Goal: Information Seeking & Learning: Learn about a topic

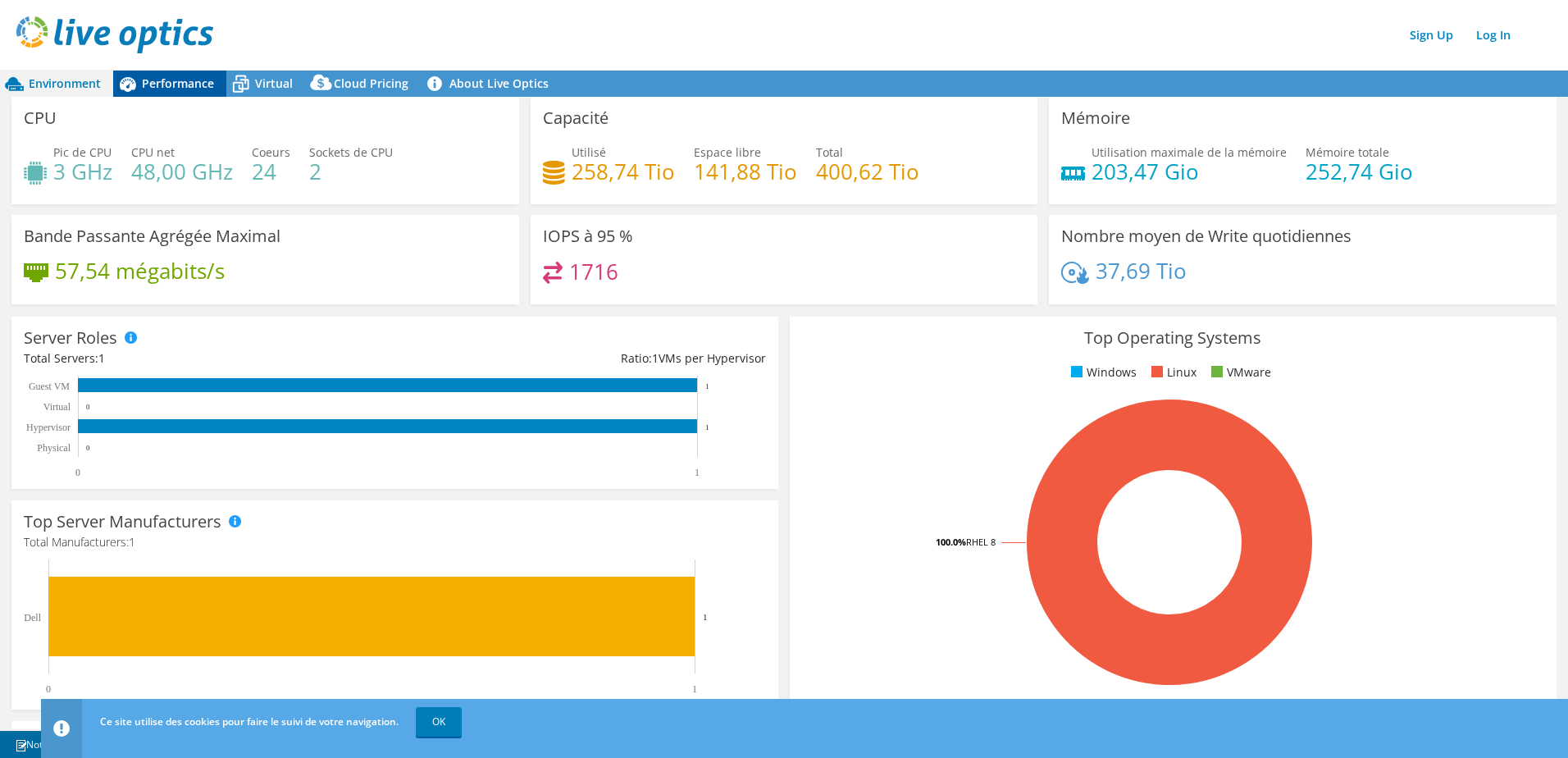
click at [176, 82] on span "Performance" at bounding box center [178, 83] width 72 height 16
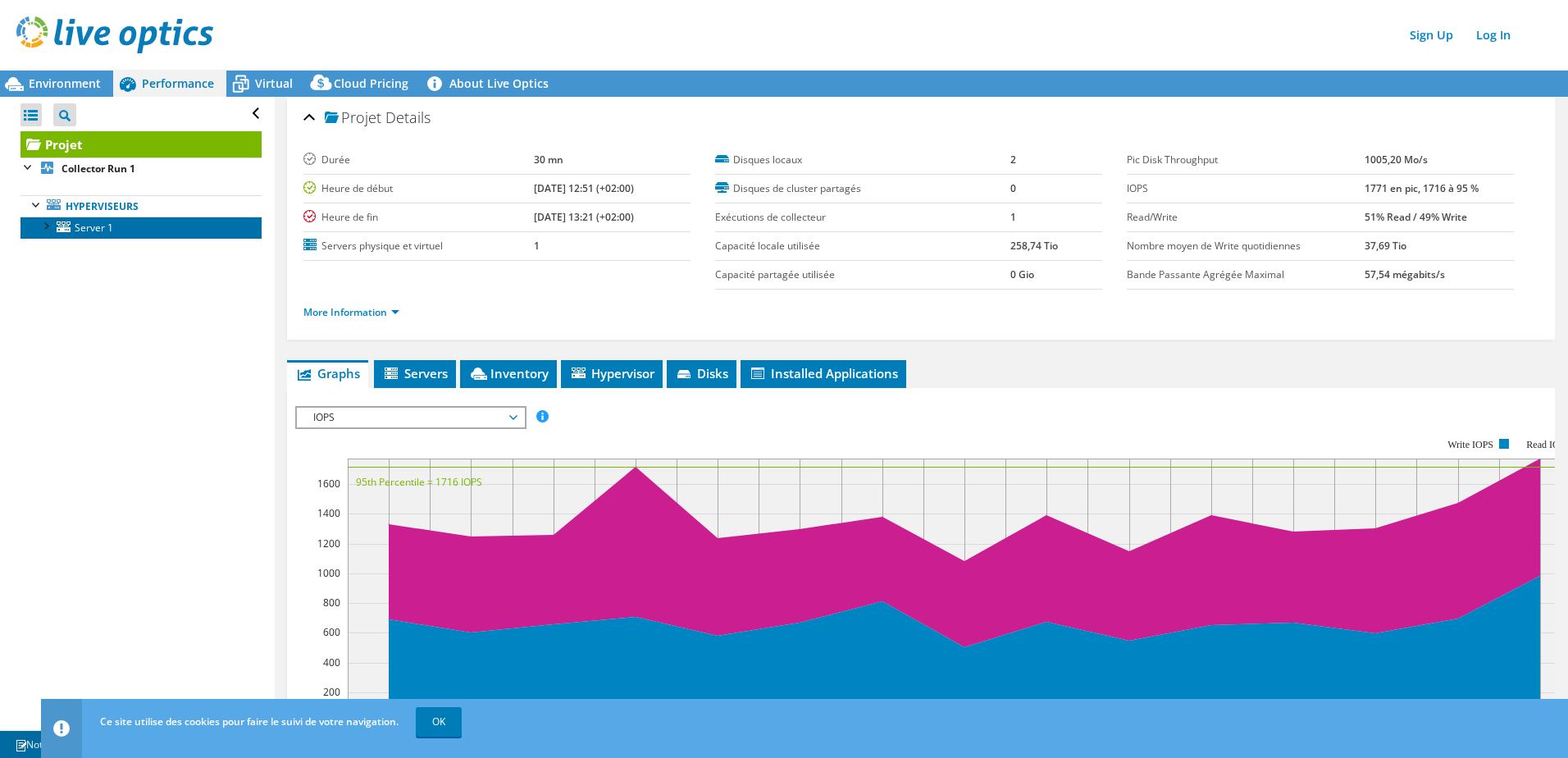
click at [71, 231] on link "Server 1" at bounding box center [140, 227] width 241 height 21
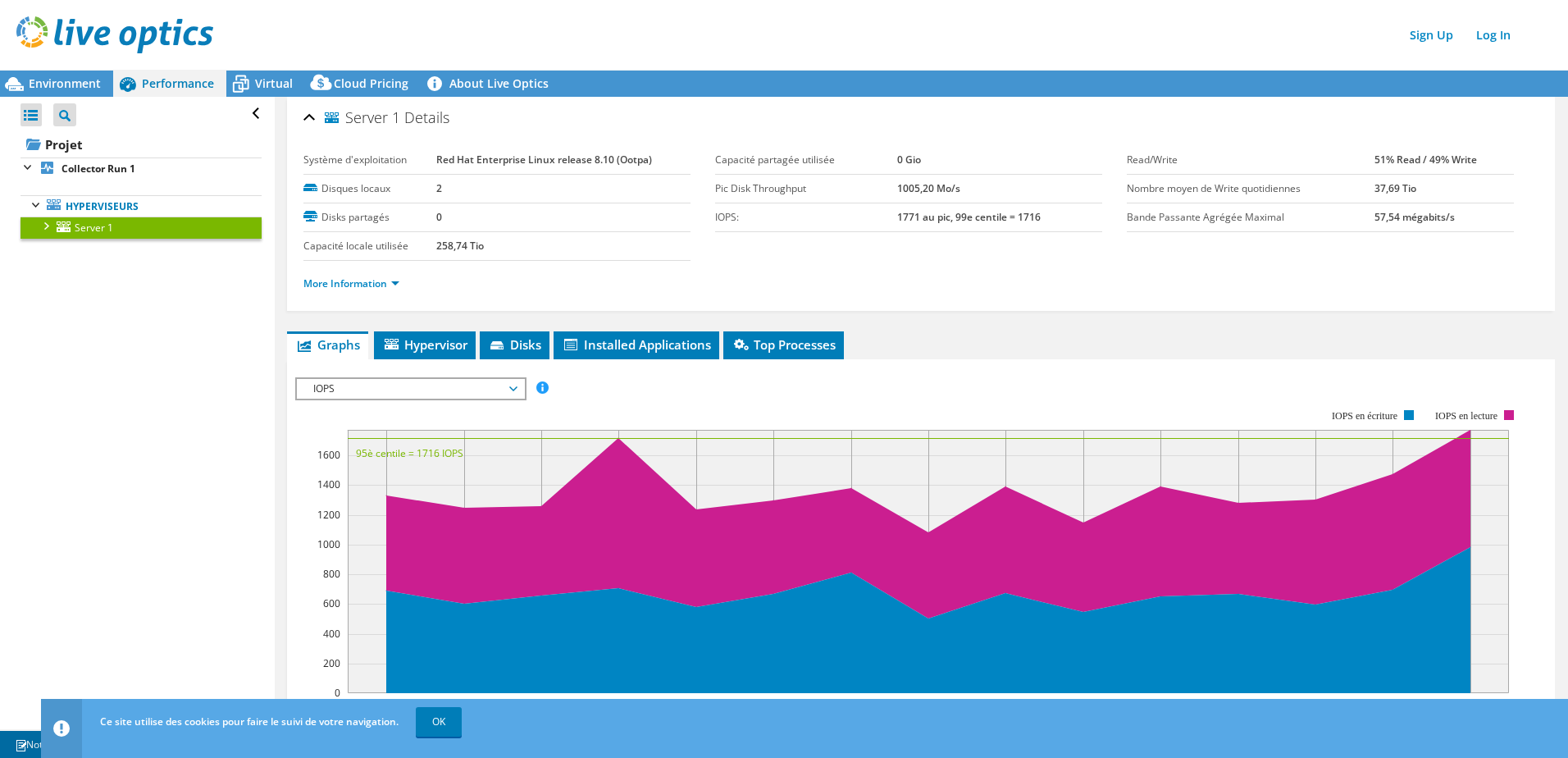
click at [402, 388] on span "IOPS" at bounding box center [410, 389] width 211 height 19
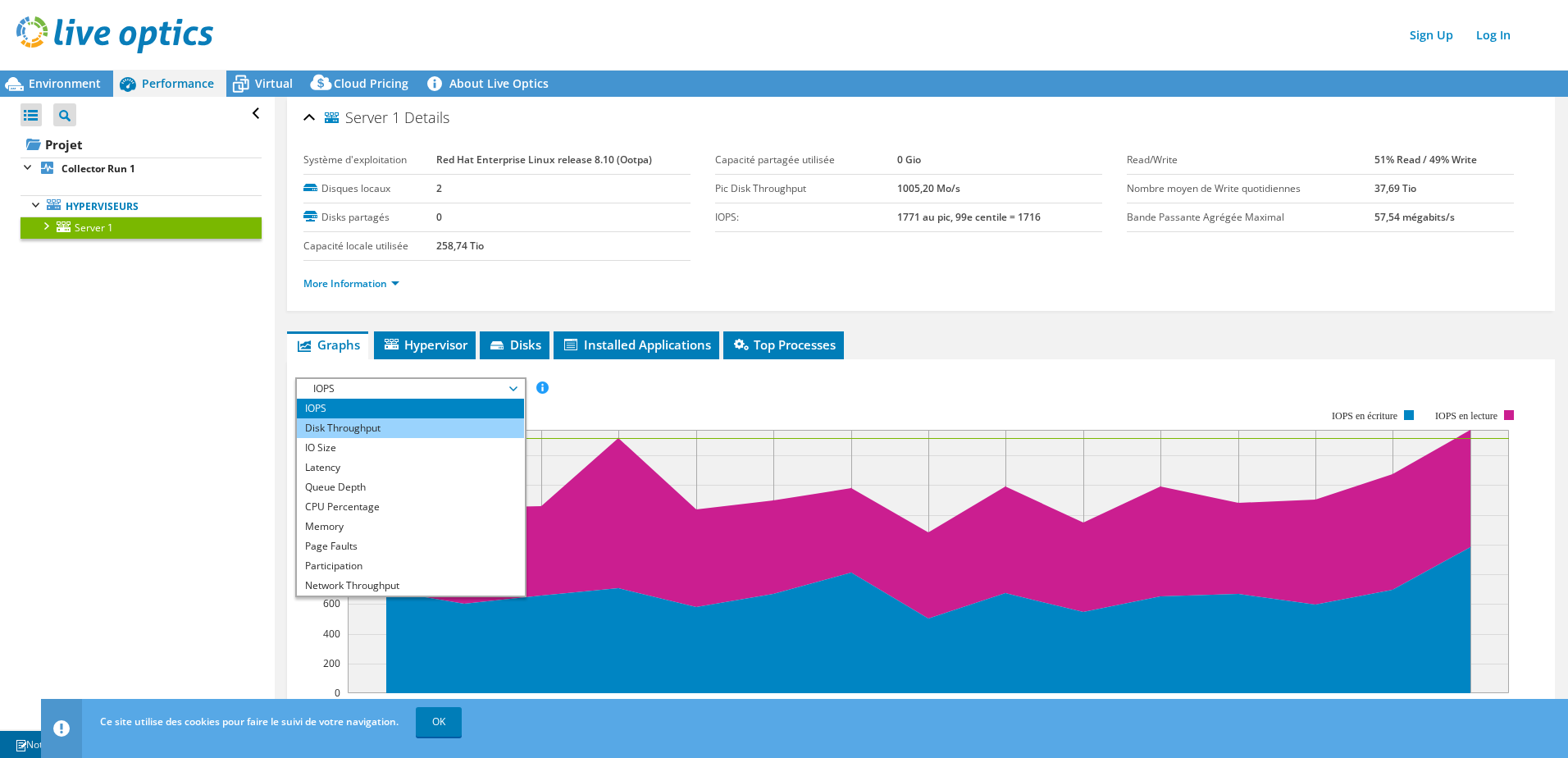
click at [360, 429] on li "Disk Throughput" at bounding box center [410, 428] width 228 height 19
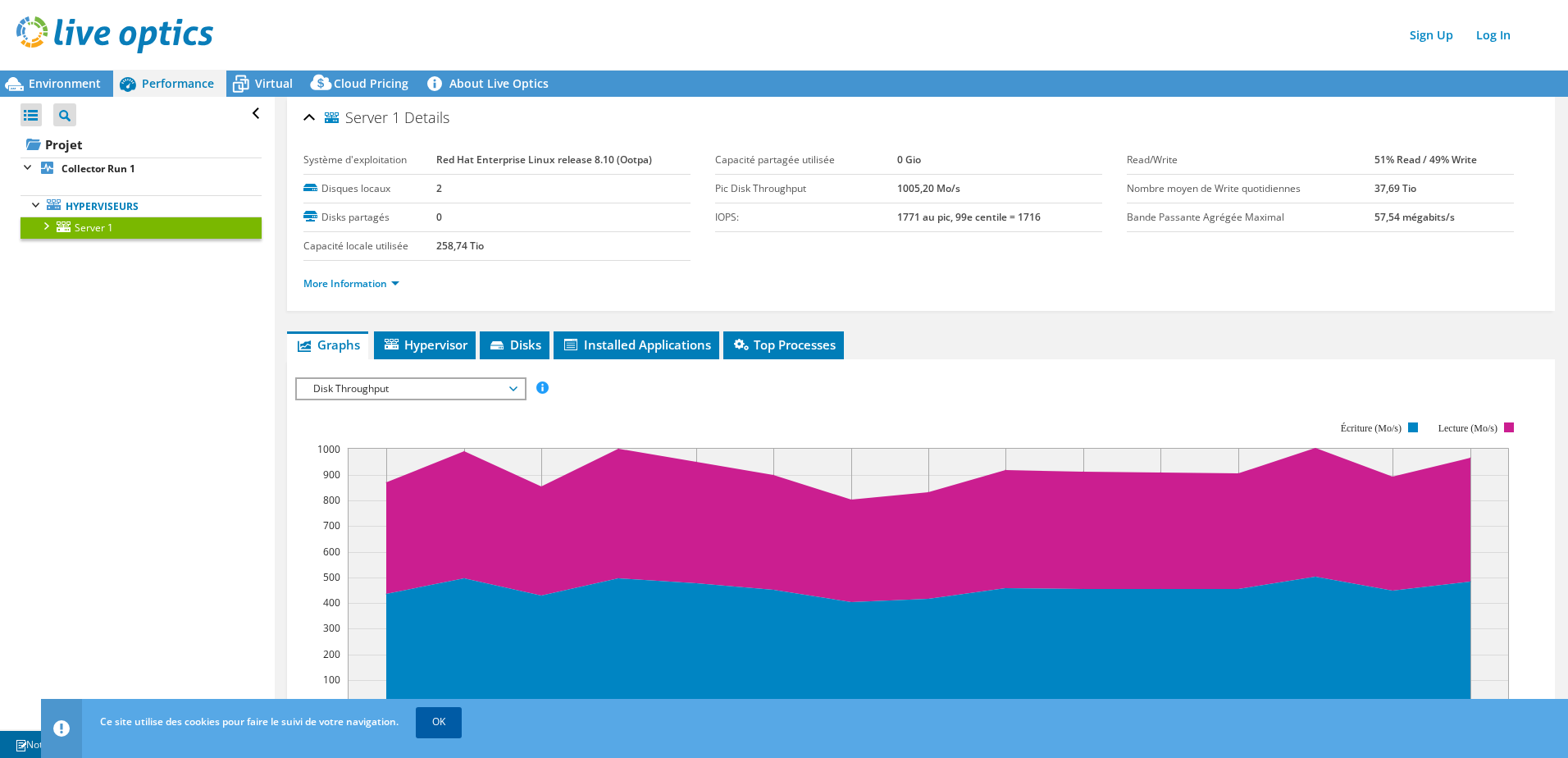
click at [424, 502] on link "OK" at bounding box center [438, 722] width 46 height 30
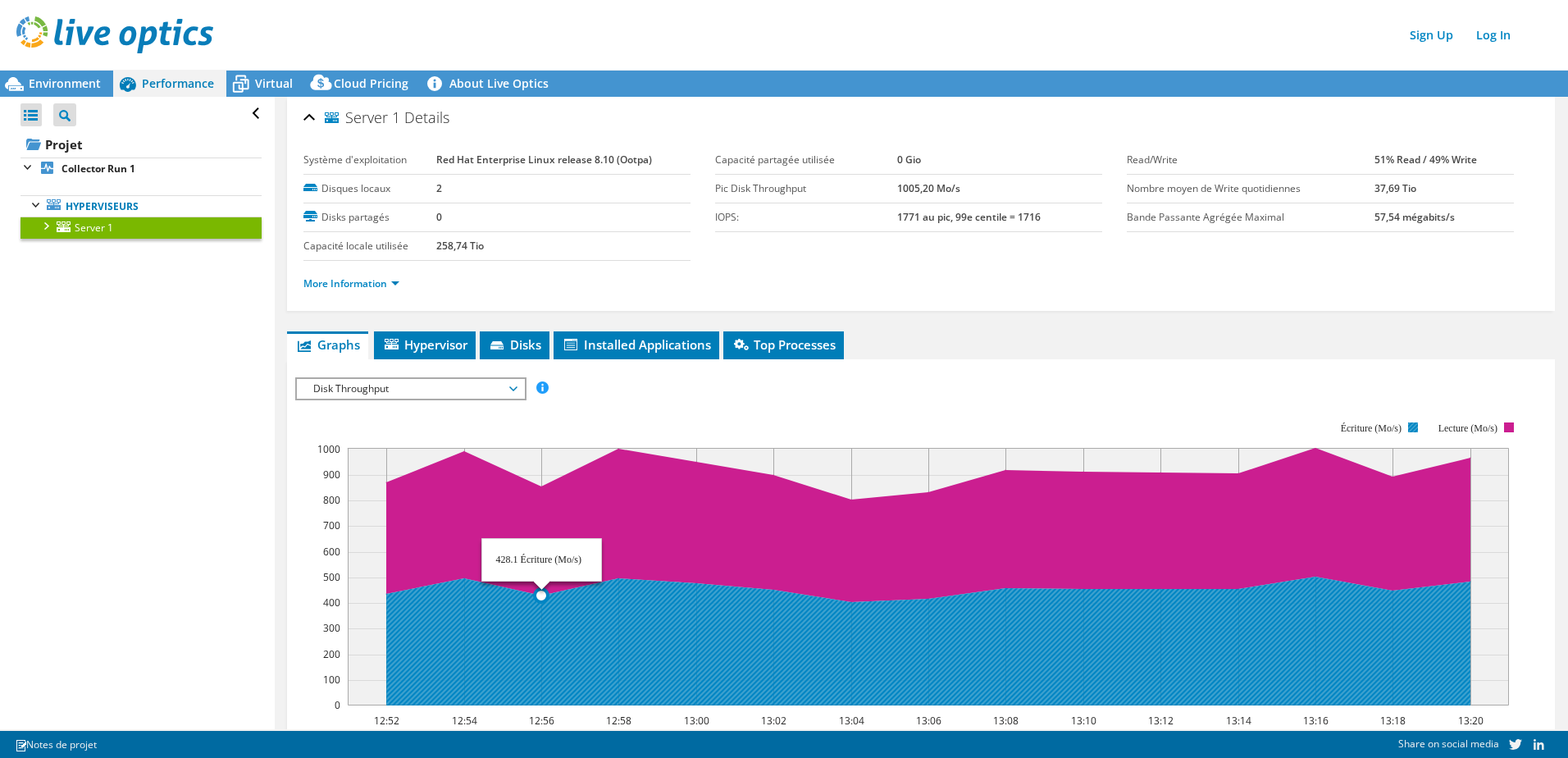
scroll to position [221, 0]
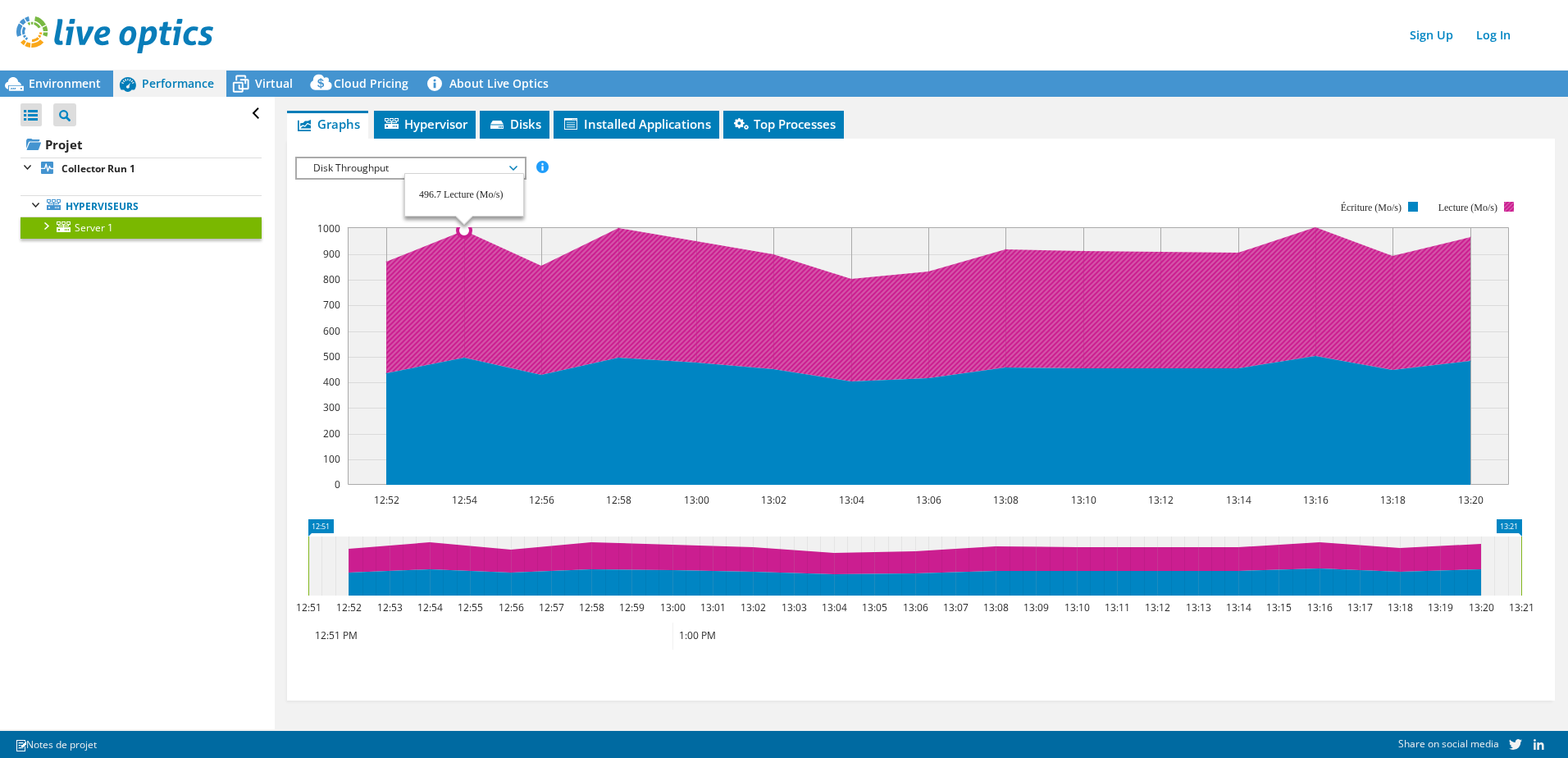
click at [459, 289] on icon at bounding box center [928, 305] width 1084 height 154
click at [592, 290] on icon at bounding box center [928, 305] width 1084 height 154
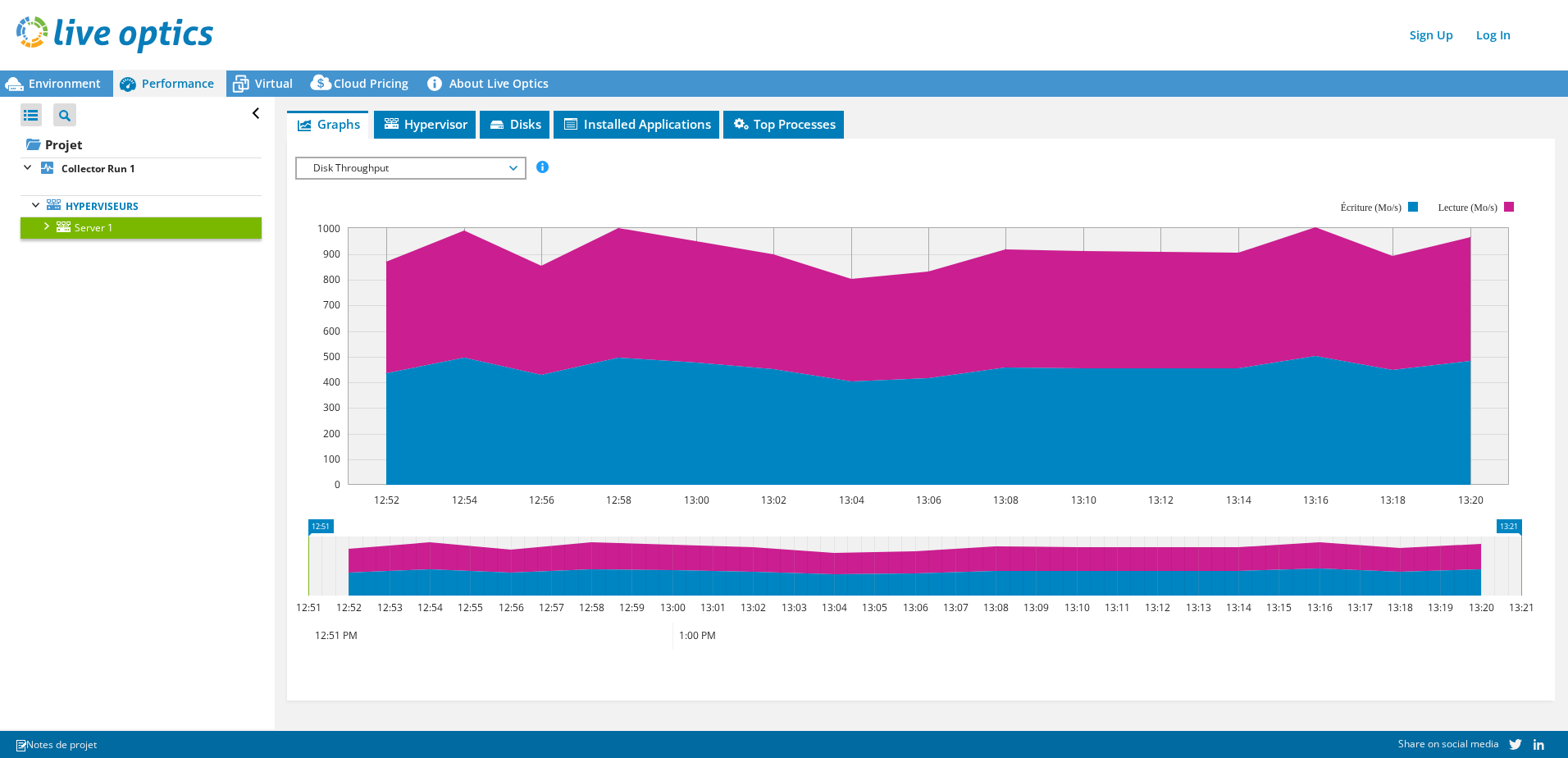
click at [511, 502] on icon at bounding box center [914, 565] width 1213 height 59
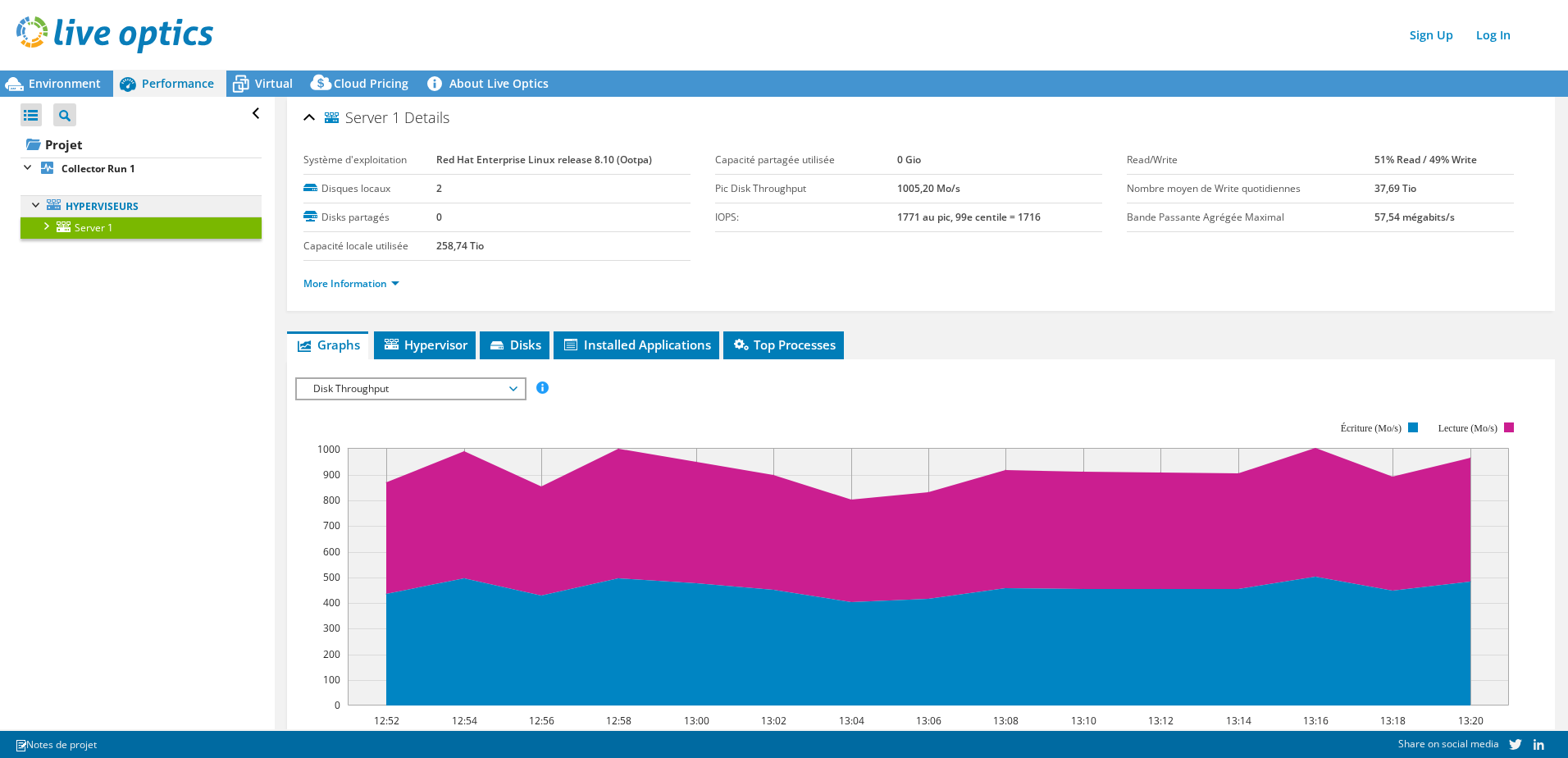
click at [89, 210] on link "Hyperviseurs" at bounding box center [140, 206] width 241 height 21
click at [63, 76] on span "Environment" at bounding box center [65, 83] width 72 height 16
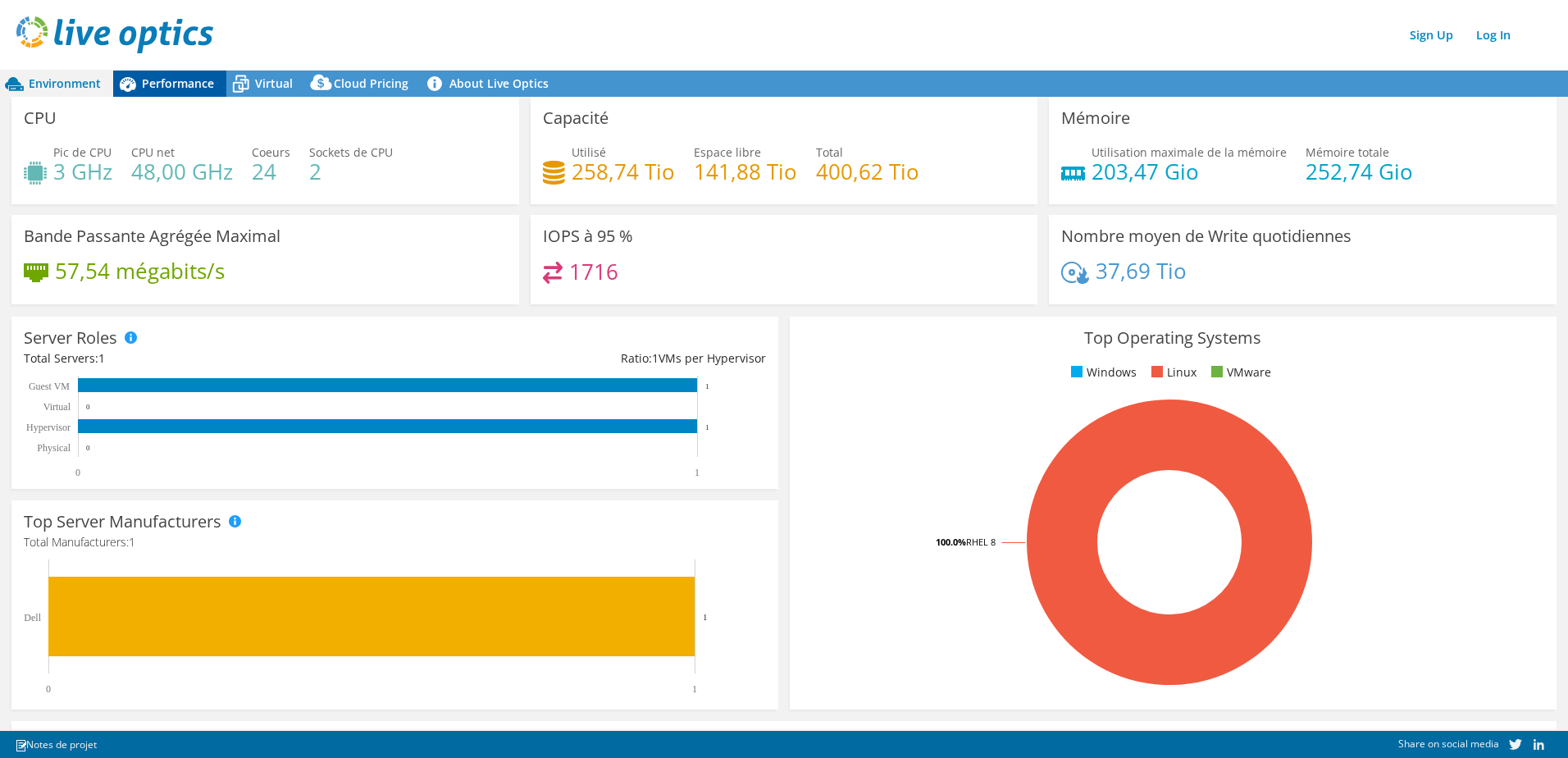
click at [201, 75] on span "Performance" at bounding box center [178, 83] width 72 height 16
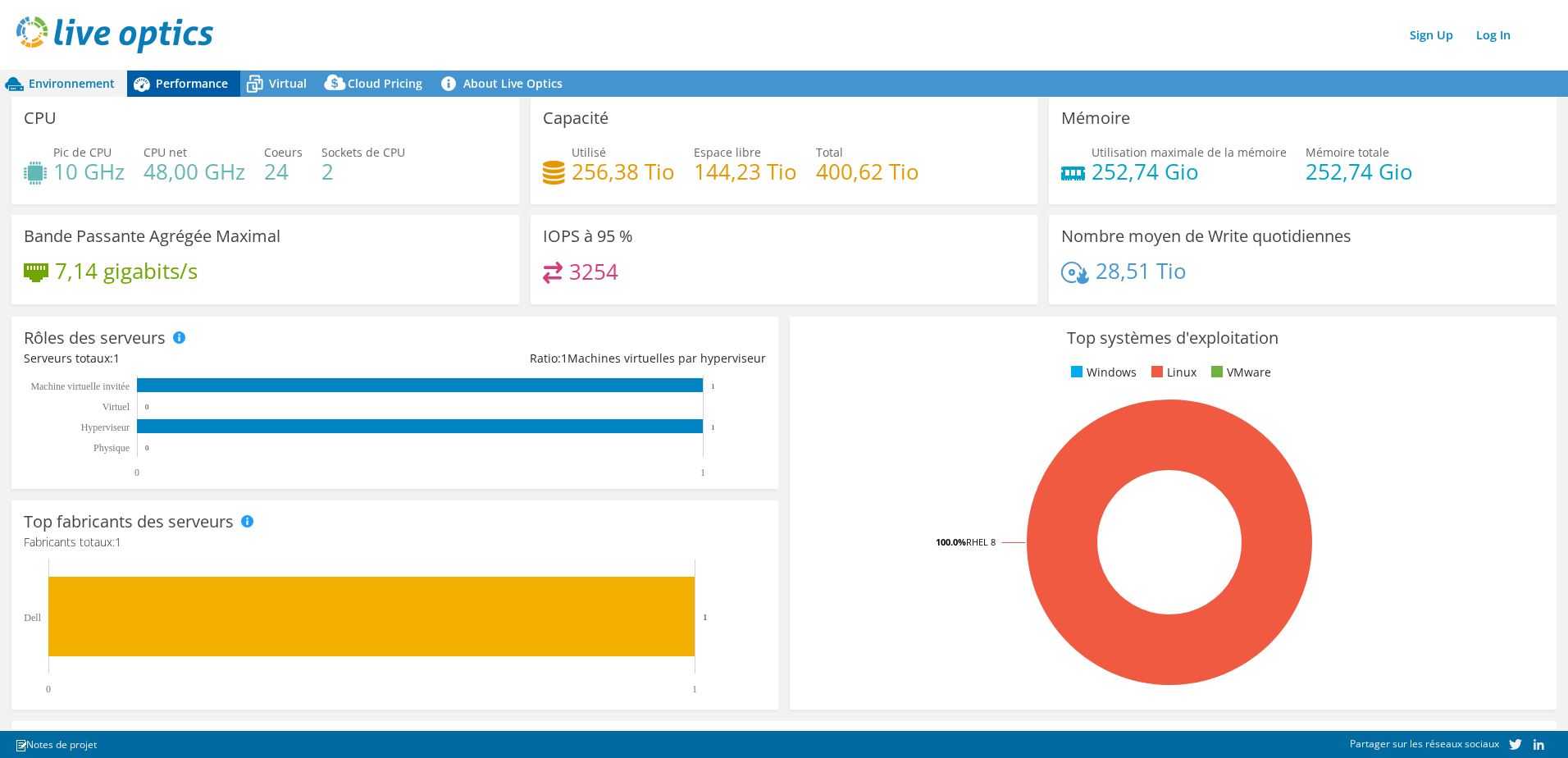
click at [189, 82] on span "Performance" at bounding box center [192, 83] width 72 height 16
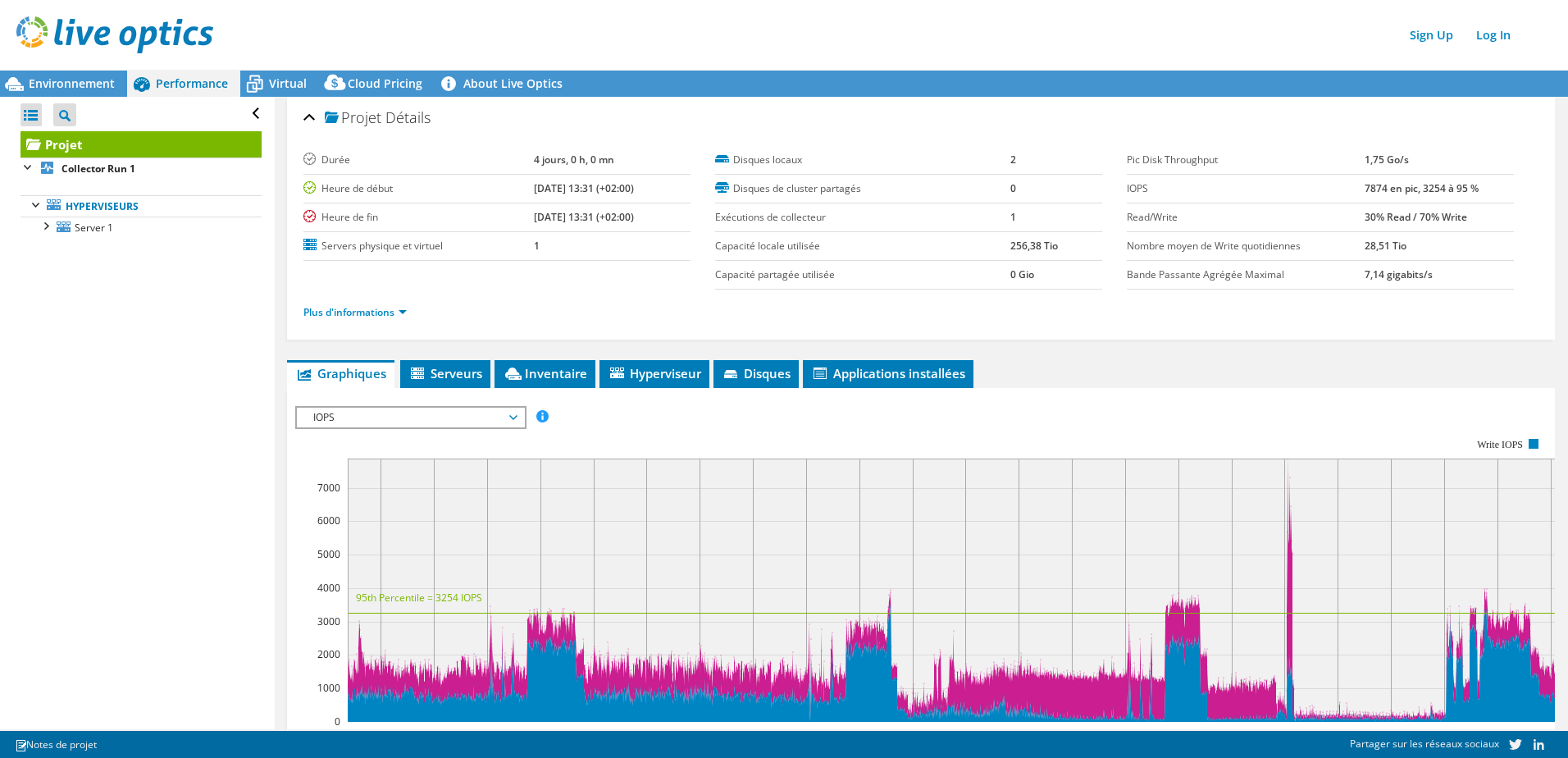
click at [371, 422] on span "IOPS" at bounding box center [410, 418] width 211 height 19
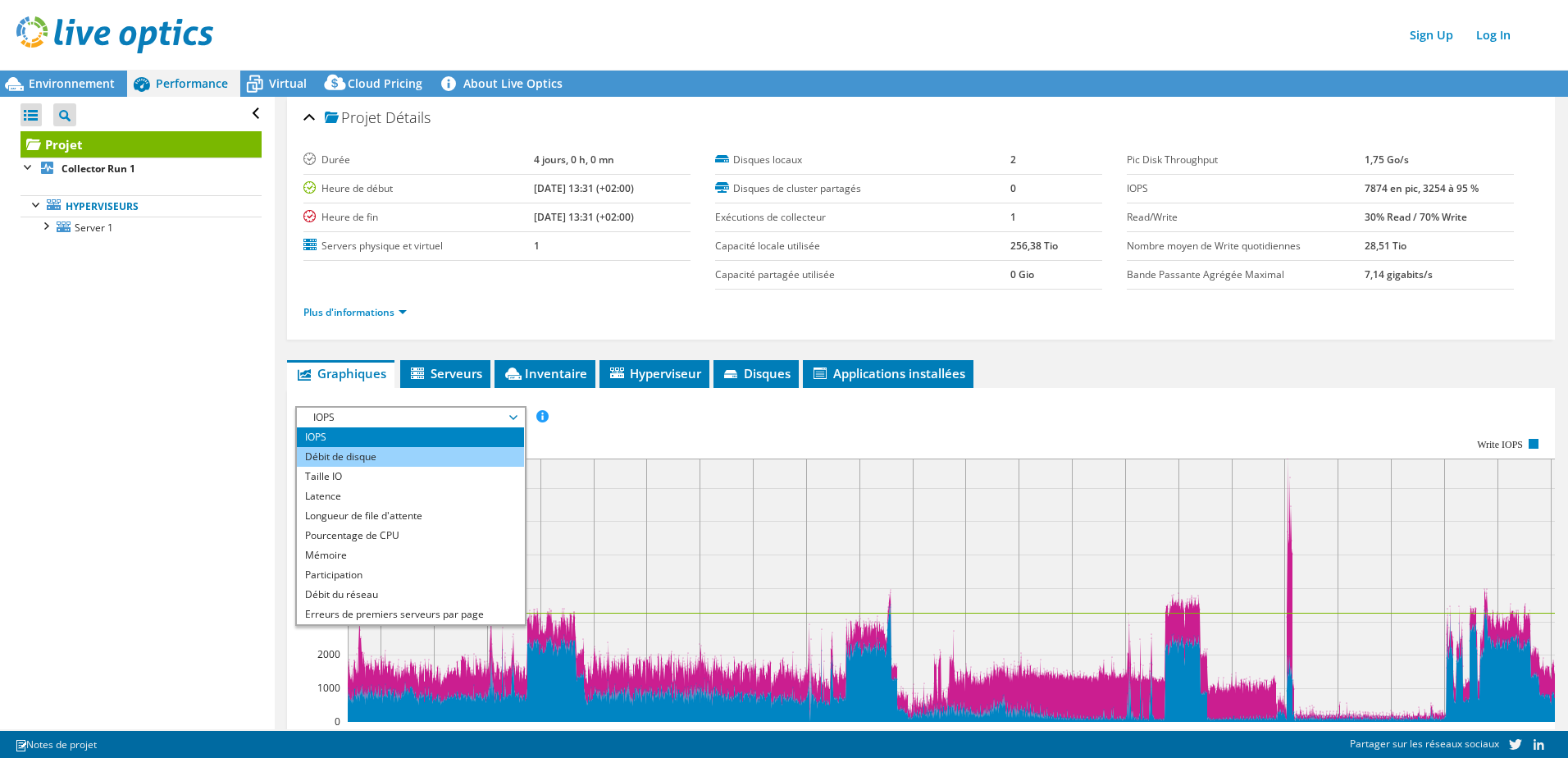
click at [361, 461] on li "Débit de disque" at bounding box center [410, 457] width 228 height 19
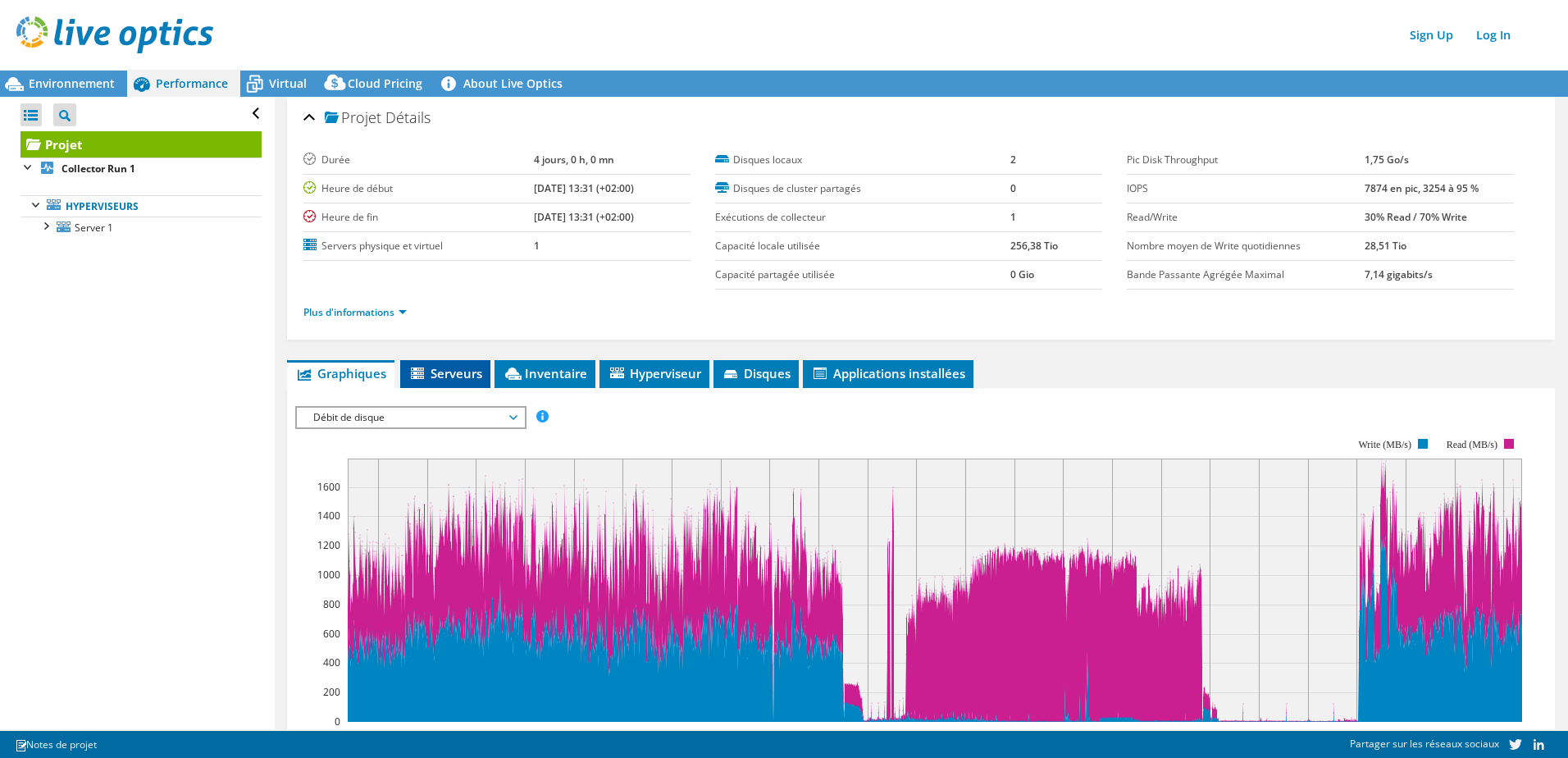
click at [465, 378] on span "Serveurs" at bounding box center [445, 373] width 74 height 17
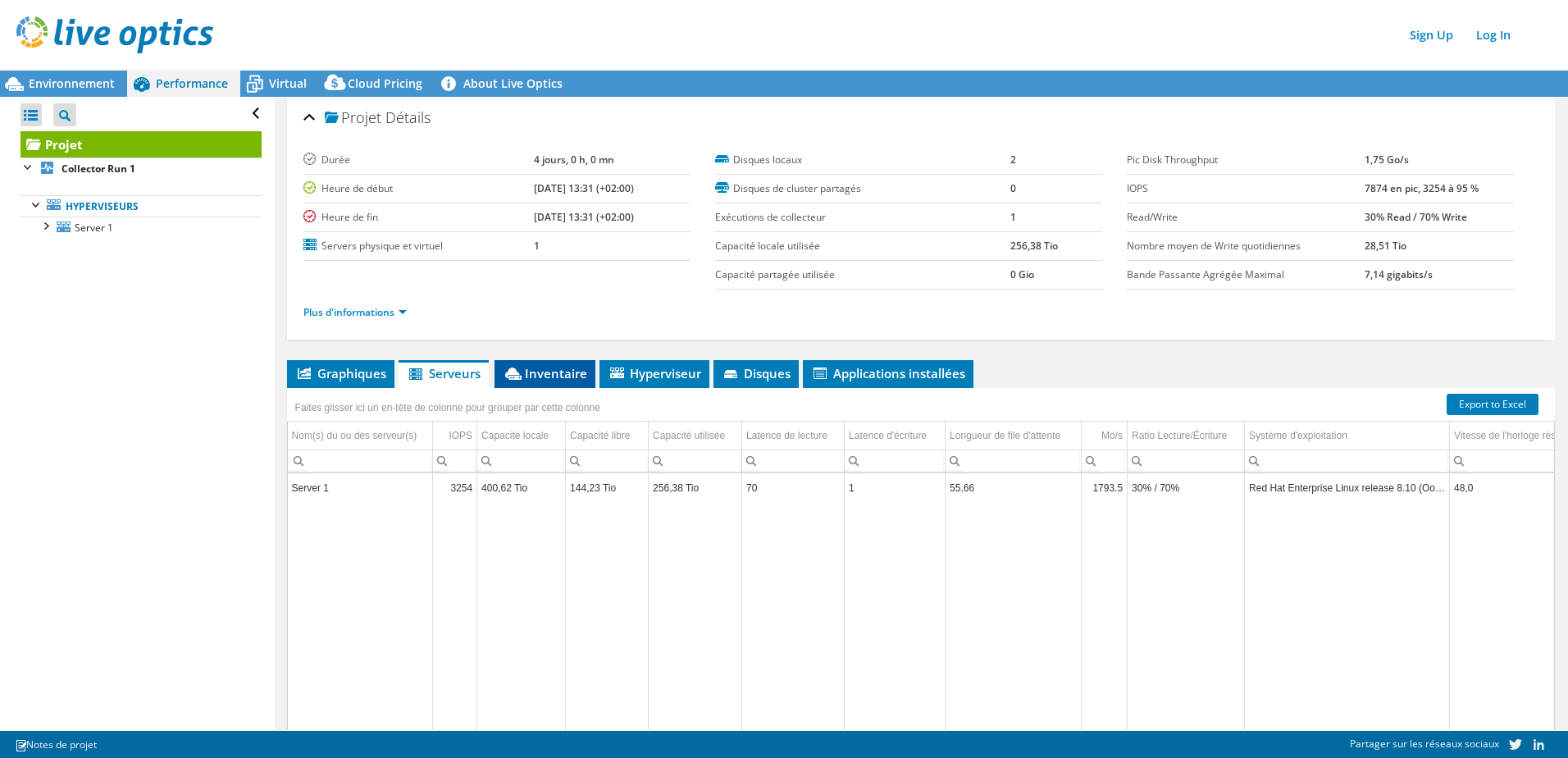
click at [551, 368] on span "Inventaire" at bounding box center [544, 373] width 85 height 17
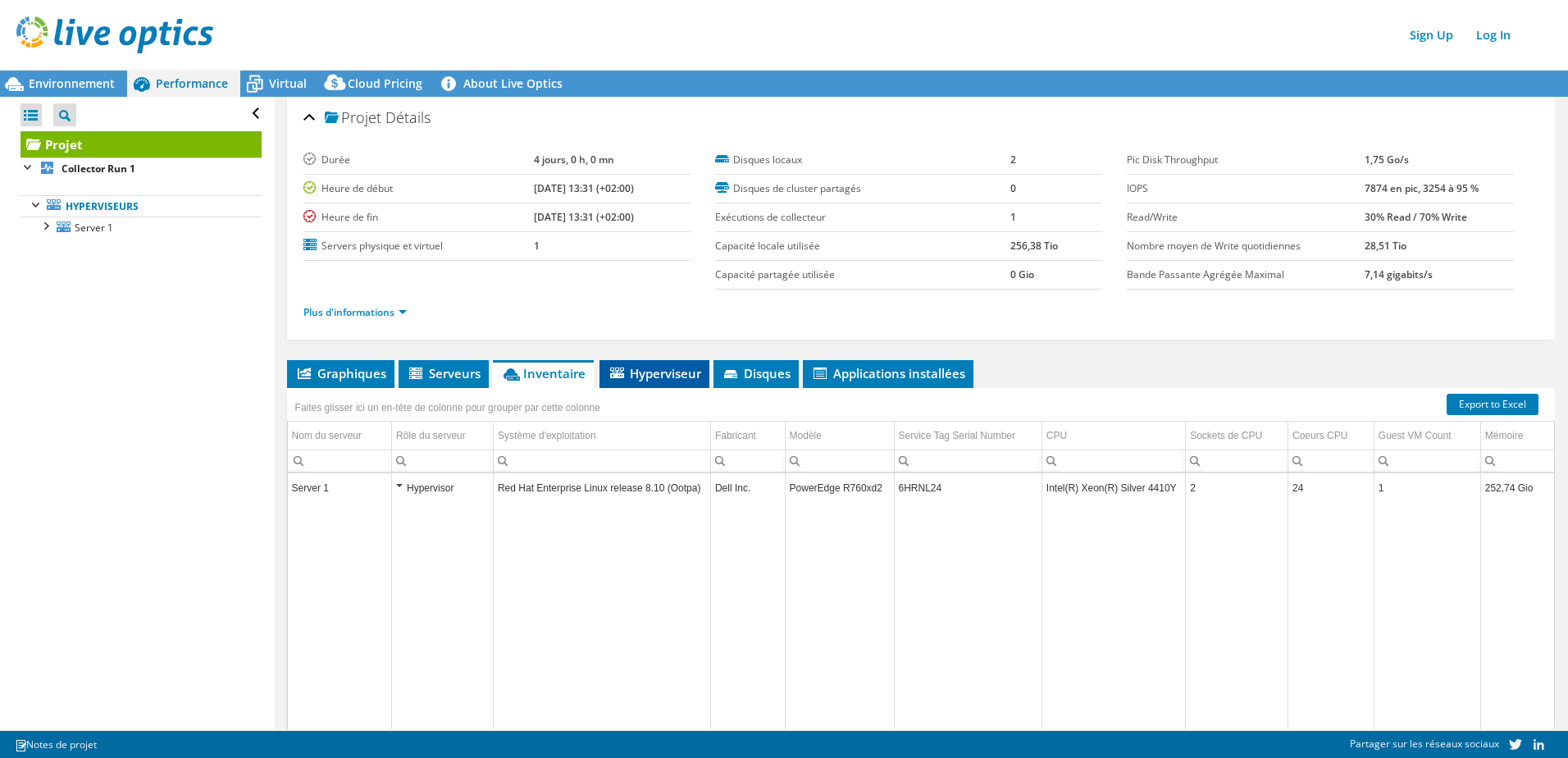
click at [648, 366] on span "Hyperviseur" at bounding box center [654, 373] width 94 height 17
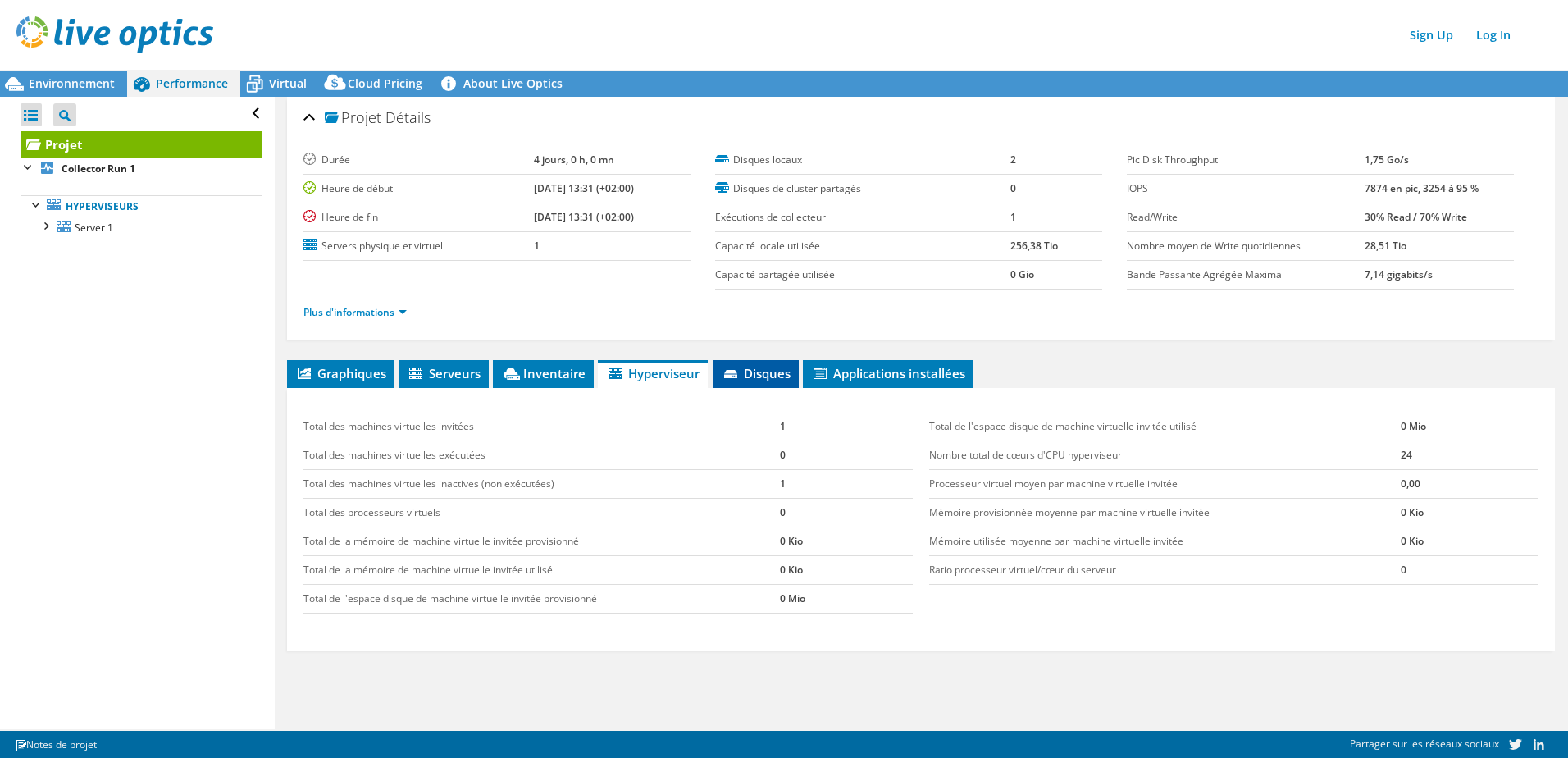
click at [749, 371] on span "Disques" at bounding box center [756, 373] width 69 height 17
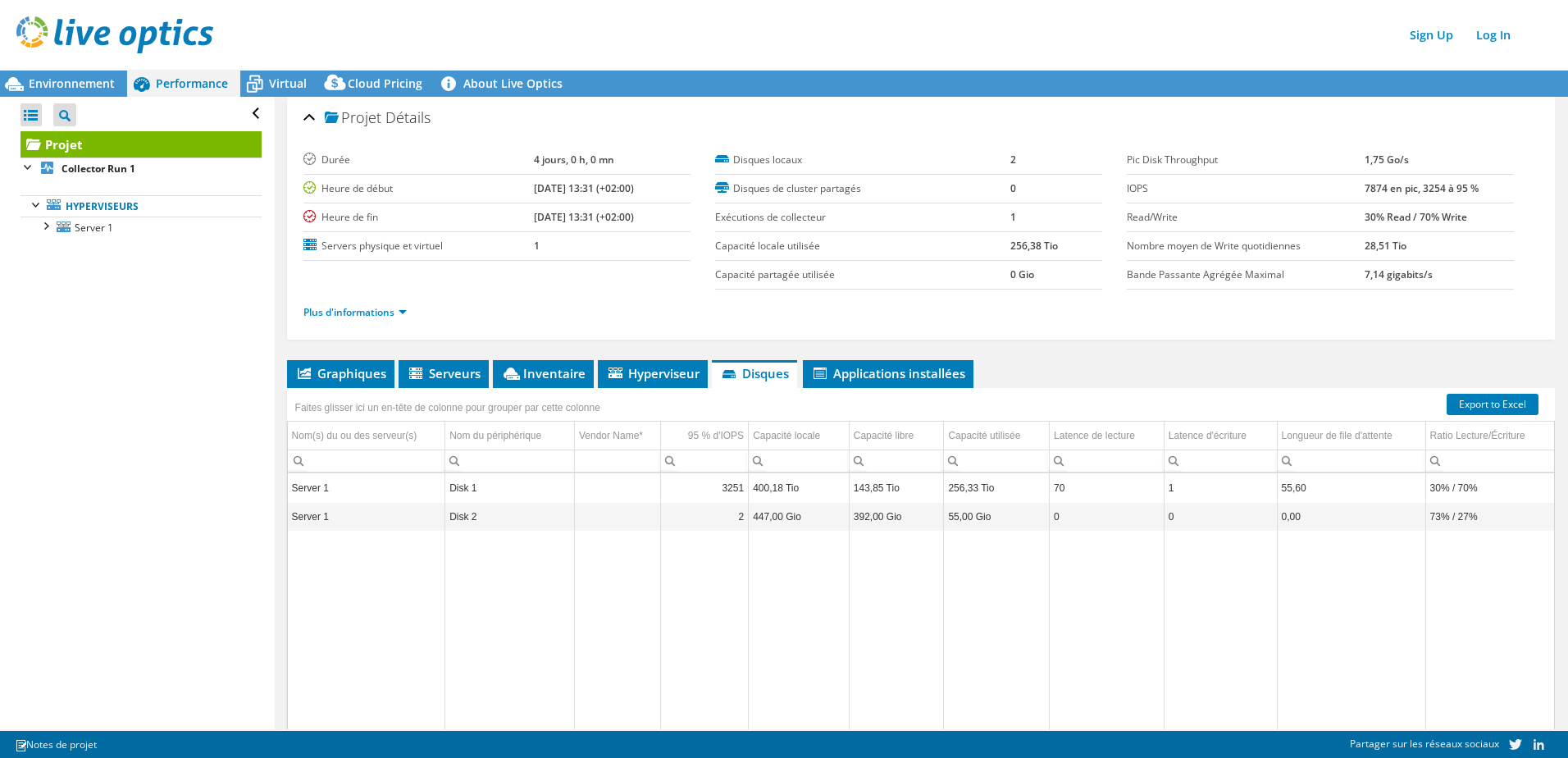
click at [494, 502] on td "Disk 2" at bounding box center [510, 516] width 130 height 29
drag, startPoint x: 561, startPoint y: 489, endPoint x: 570, endPoint y: 488, distance: 9.1
click at [561, 488] on td "Disk 1" at bounding box center [510, 488] width 130 height 29
click at [875, 375] on span "Applications installées" at bounding box center [888, 373] width 154 height 17
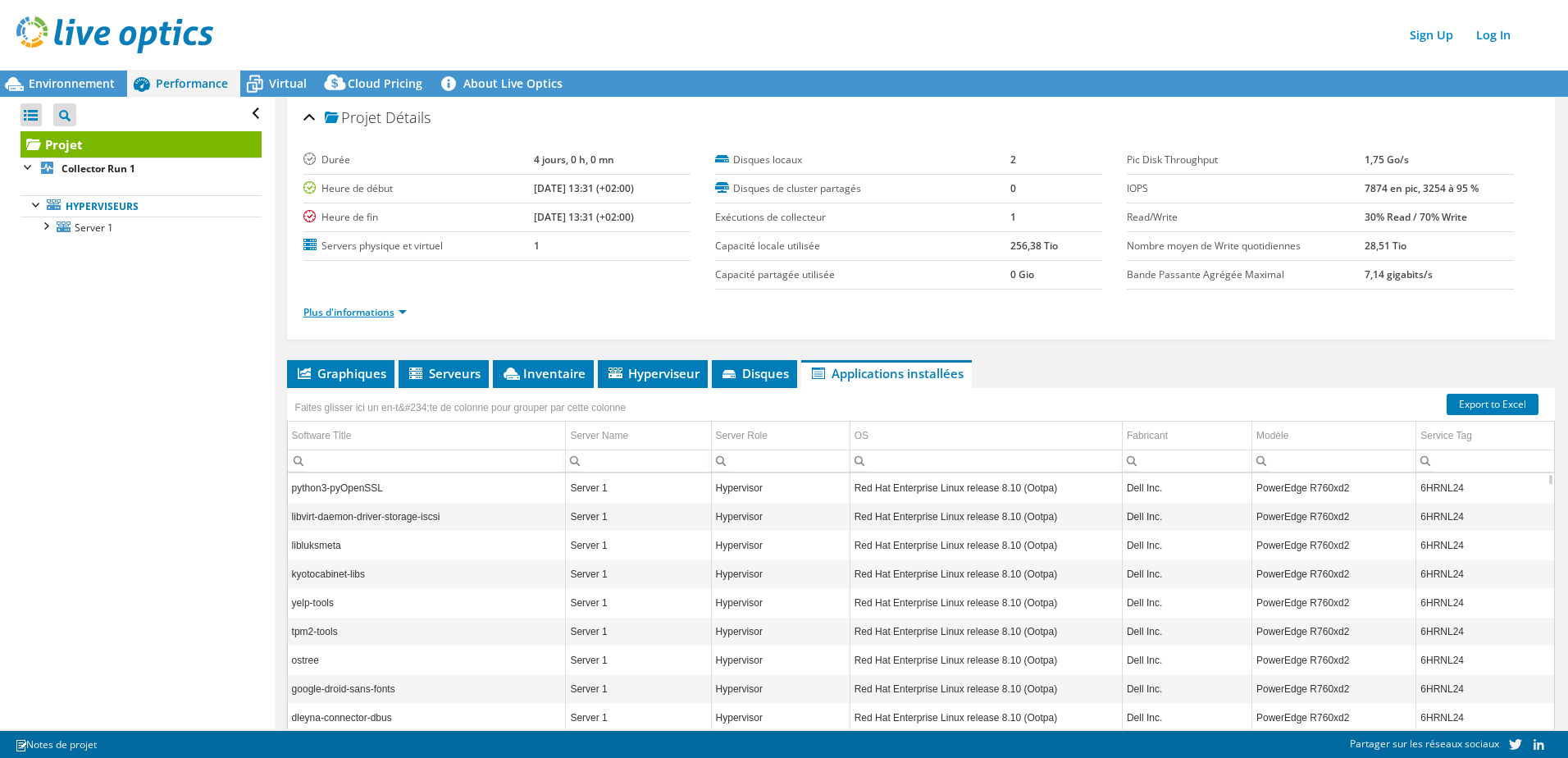
click at [347, 317] on link "Plus d'informations" at bounding box center [355, 312] width 103 height 14
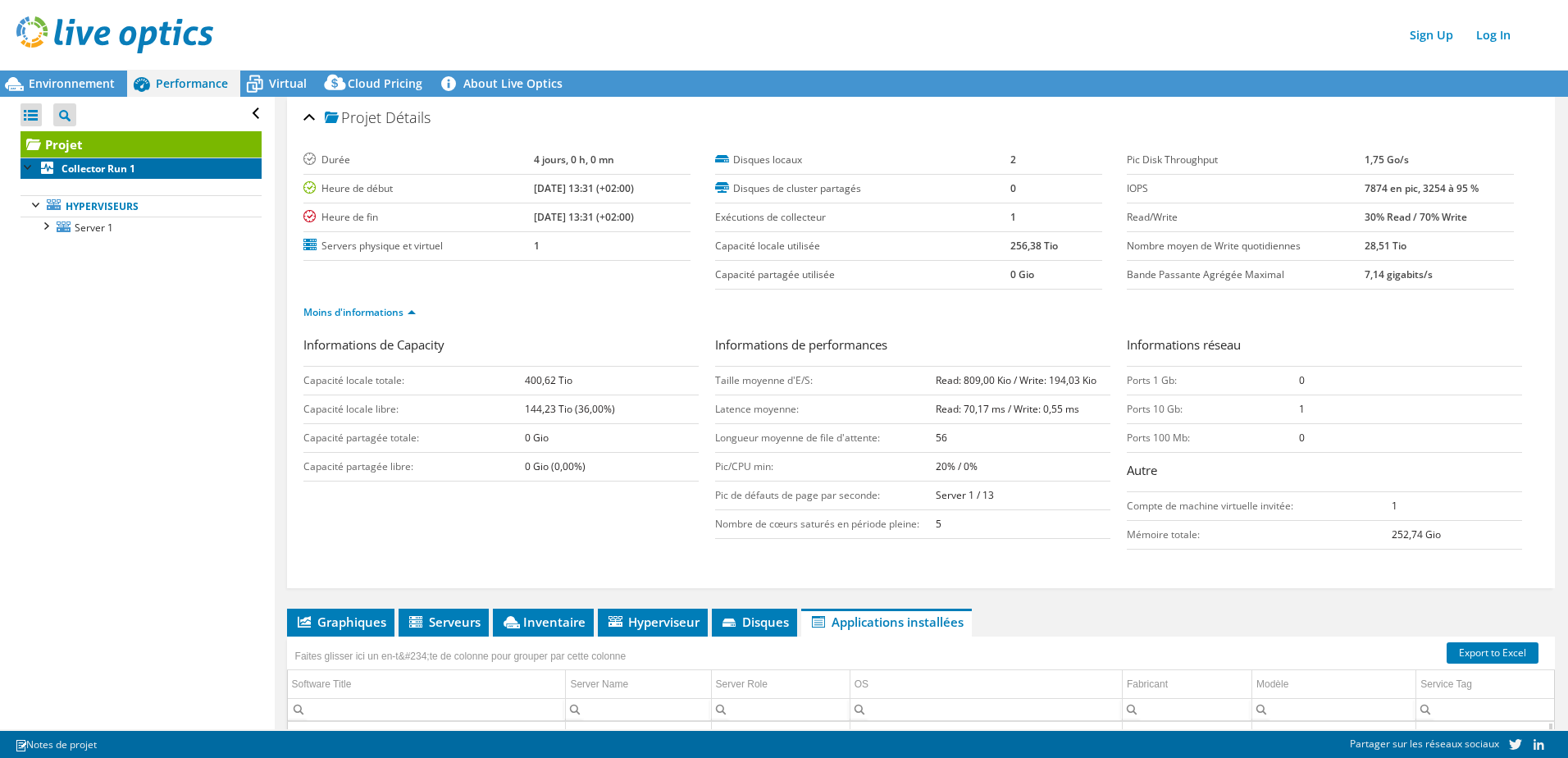
click at [86, 166] on b "Collector Run 1" at bounding box center [98, 169] width 74 height 14
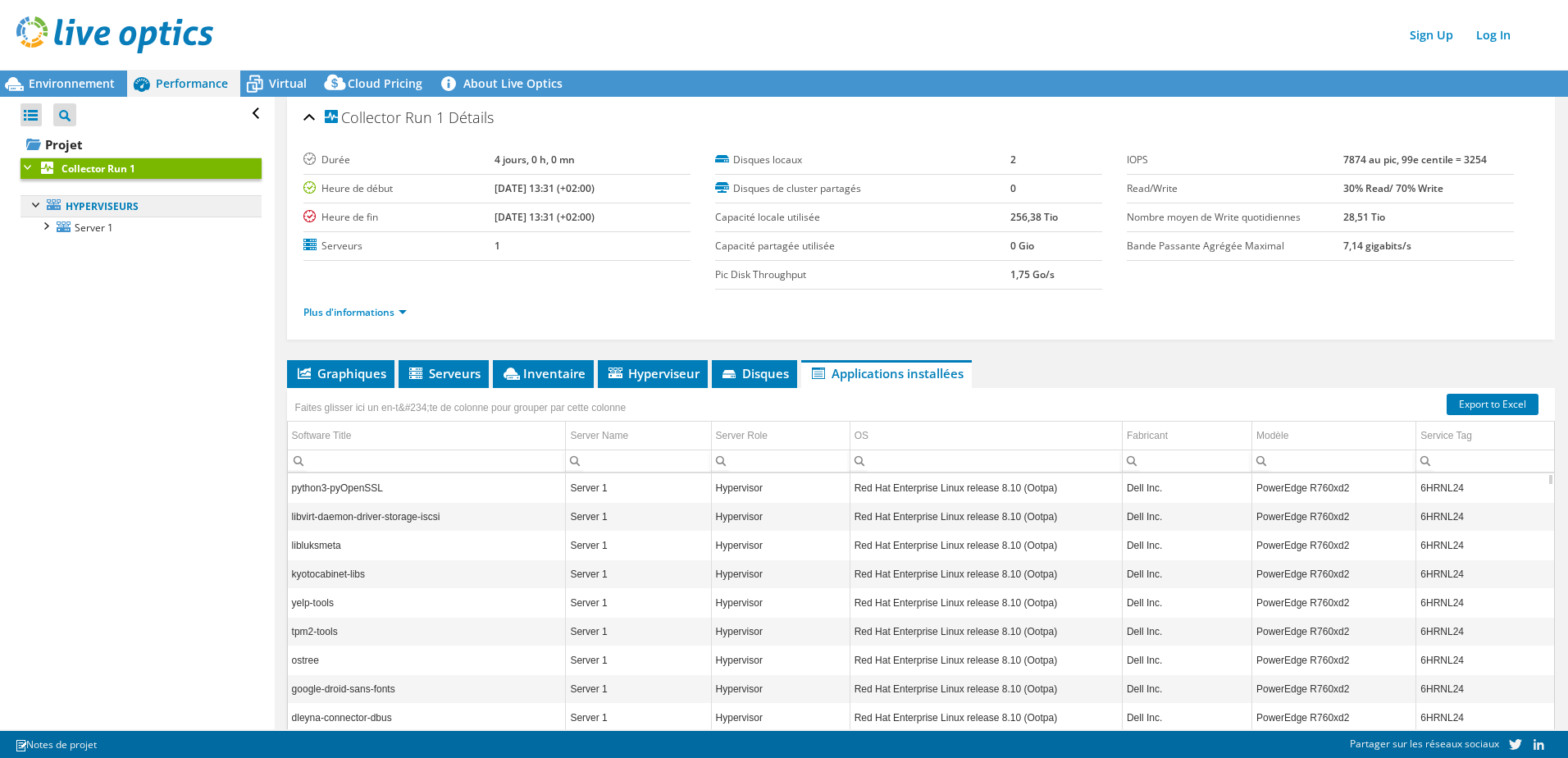
click at [97, 210] on link "Hyperviseurs" at bounding box center [140, 206] width 241 height 21
click at [97, 229] on span "Server 1" at bounding box center [94, 228] width 38 height 14
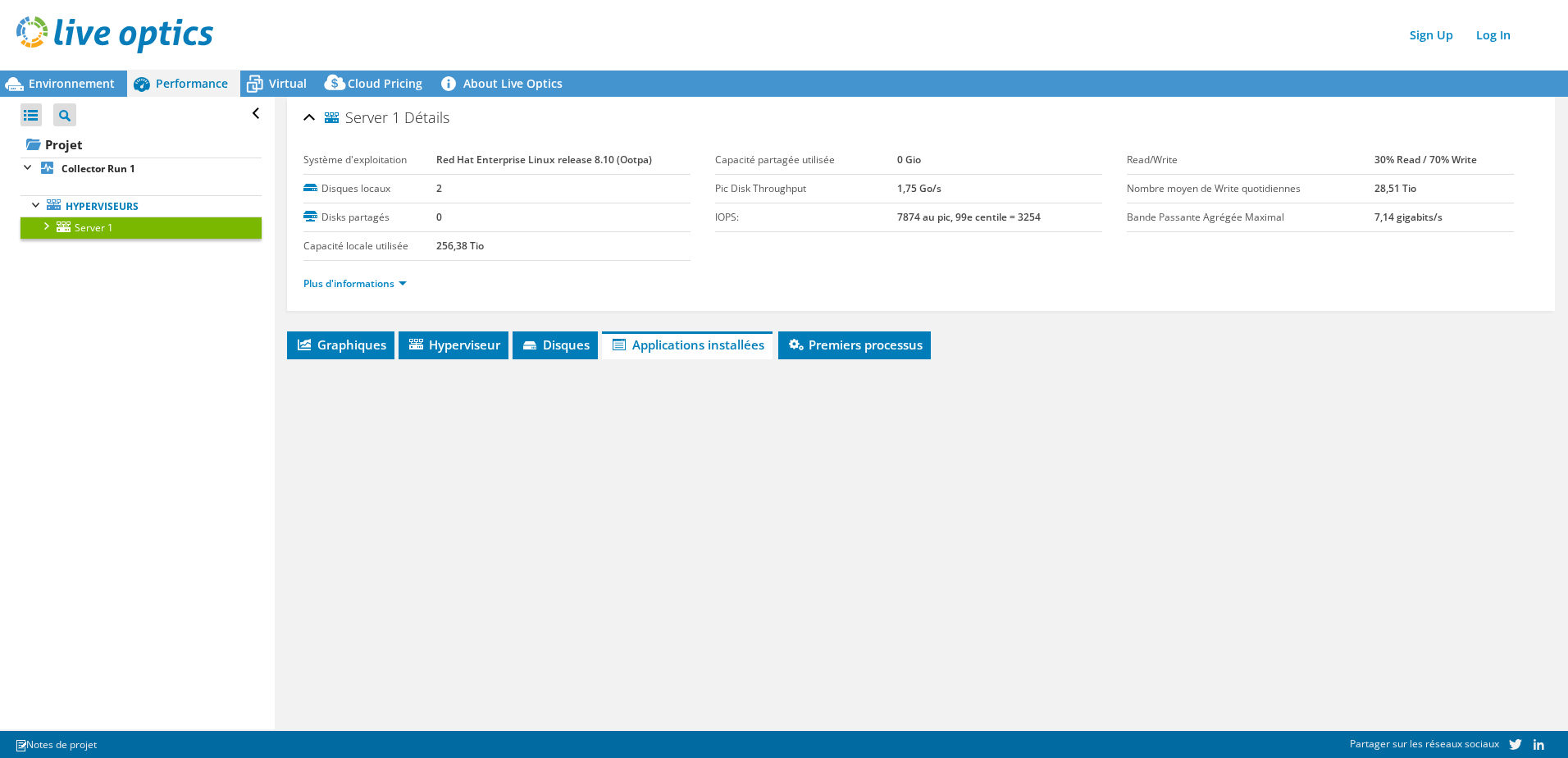
click at [43, 228] on div at bounding box center [45, 224] width 17 height 17
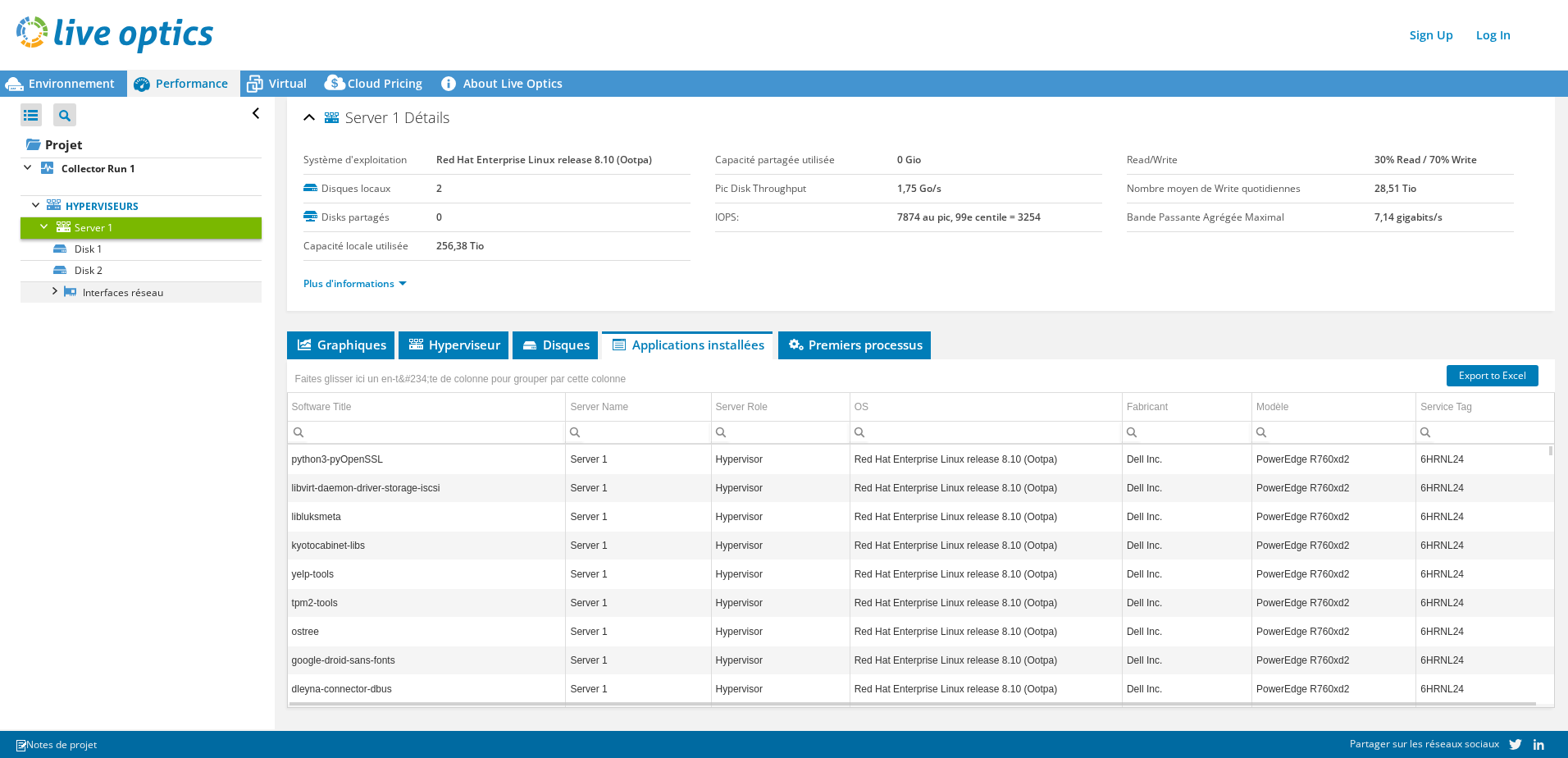
click at [55, 293] on div at bounding box center [53, 289] width 17 height 17
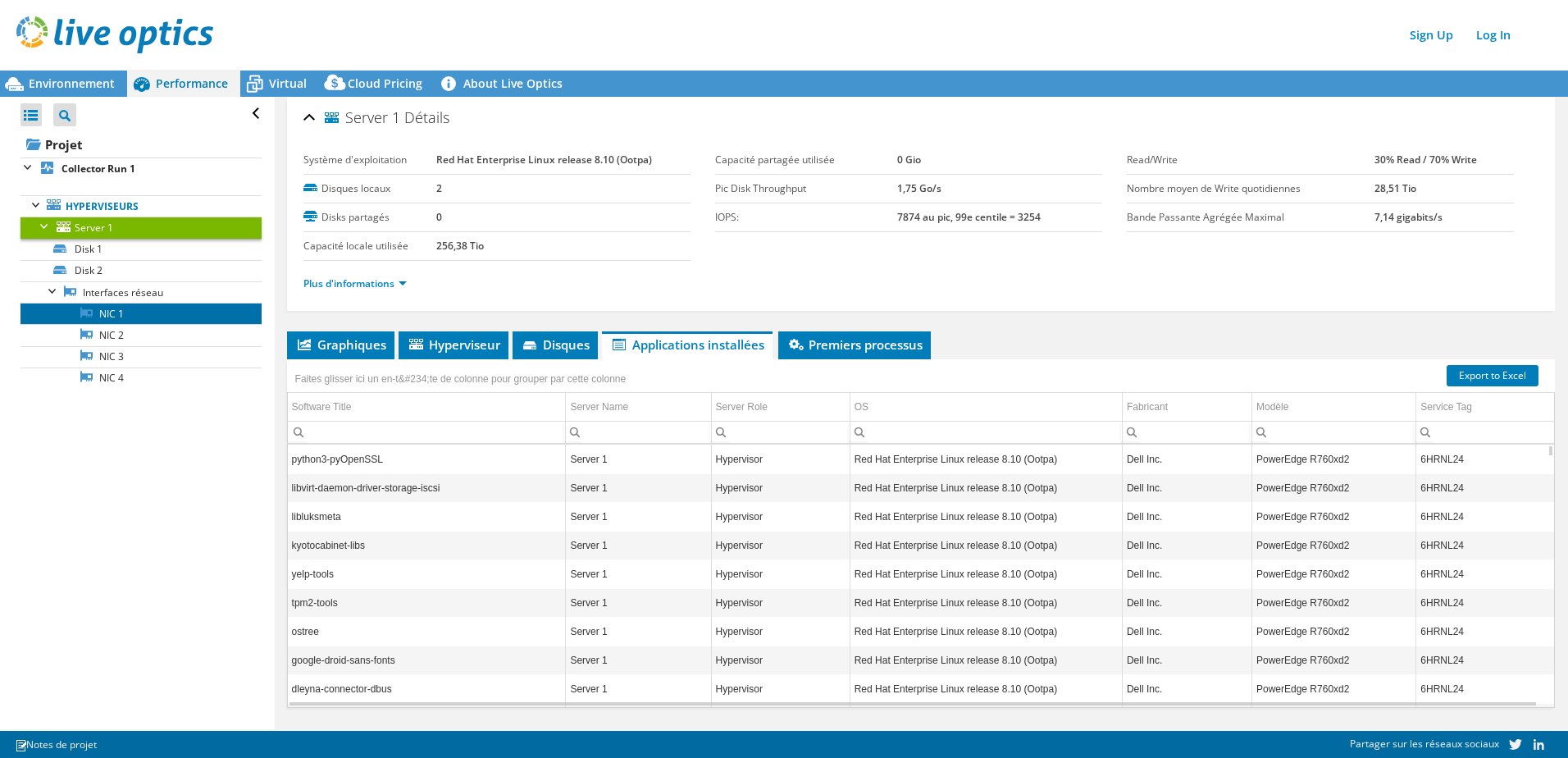
click at [115, 315] on link "NIC 1" at bounding box center [140, 313] width 241 height 21
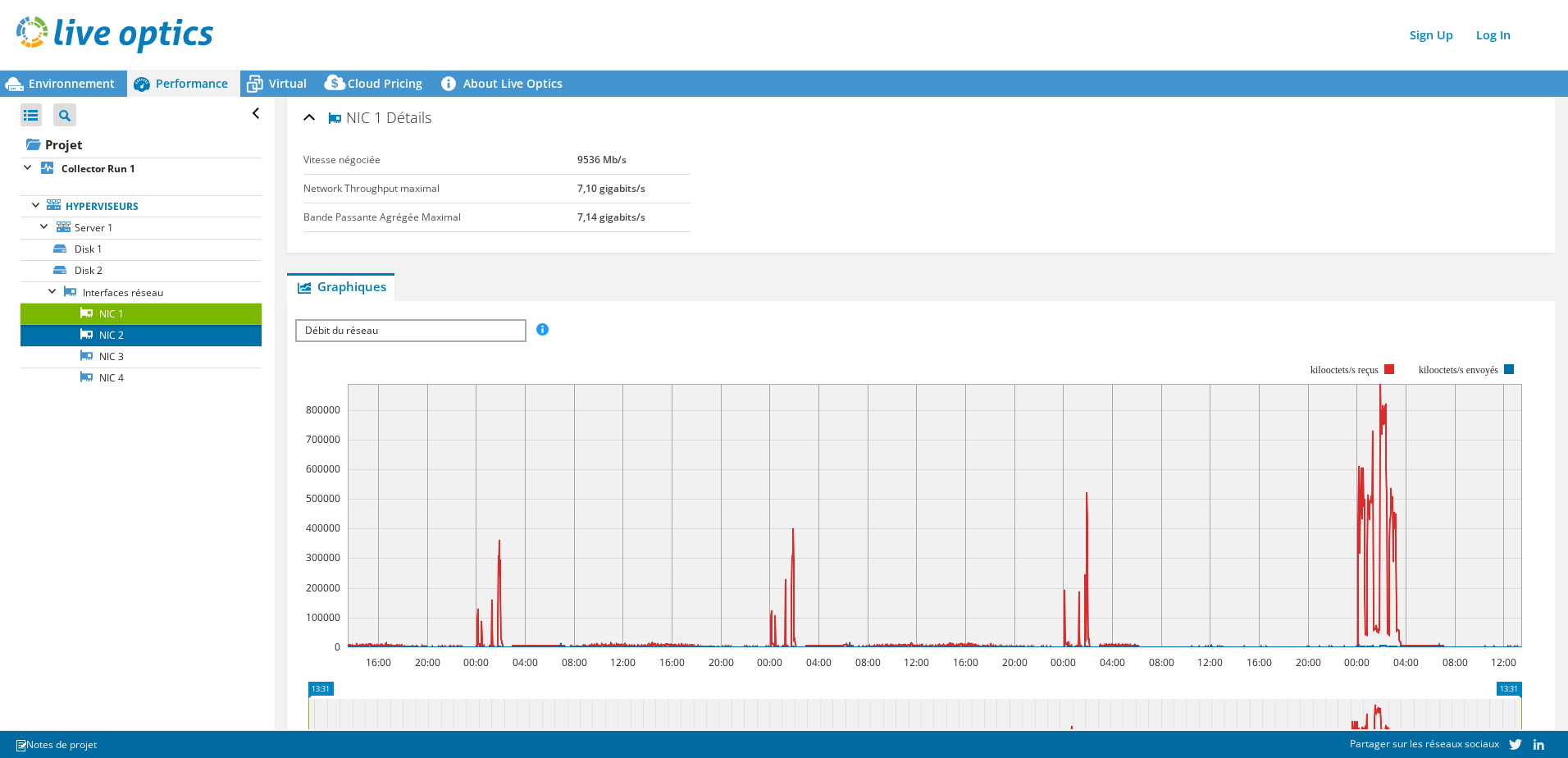
click at [118, 334] on link "NIC 2" at bounding box center [140, 334] width 241 height 21
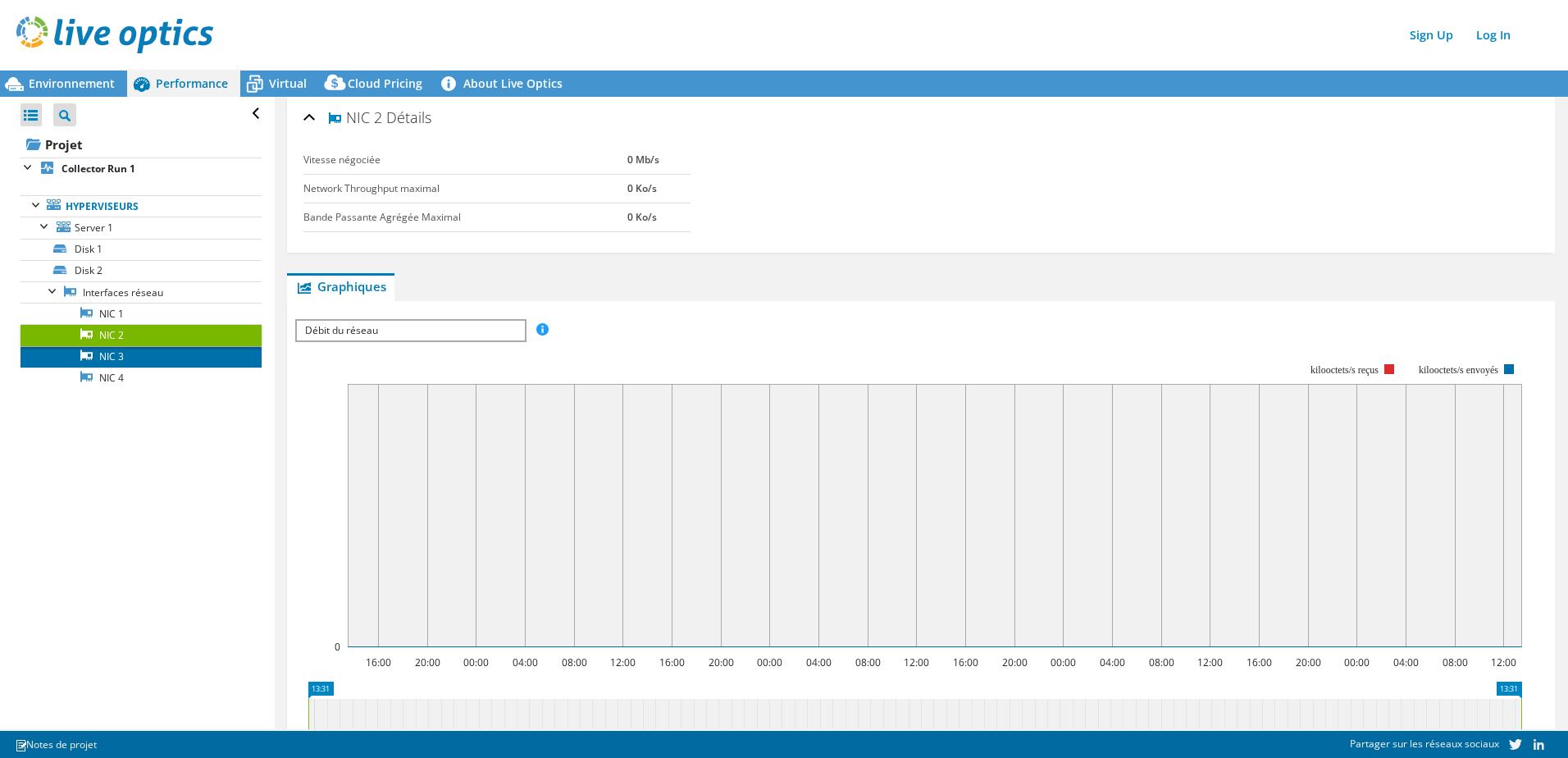
click at [123, 365] on link "NIC 3" at bounding box center [140, 356] width 241 height 21
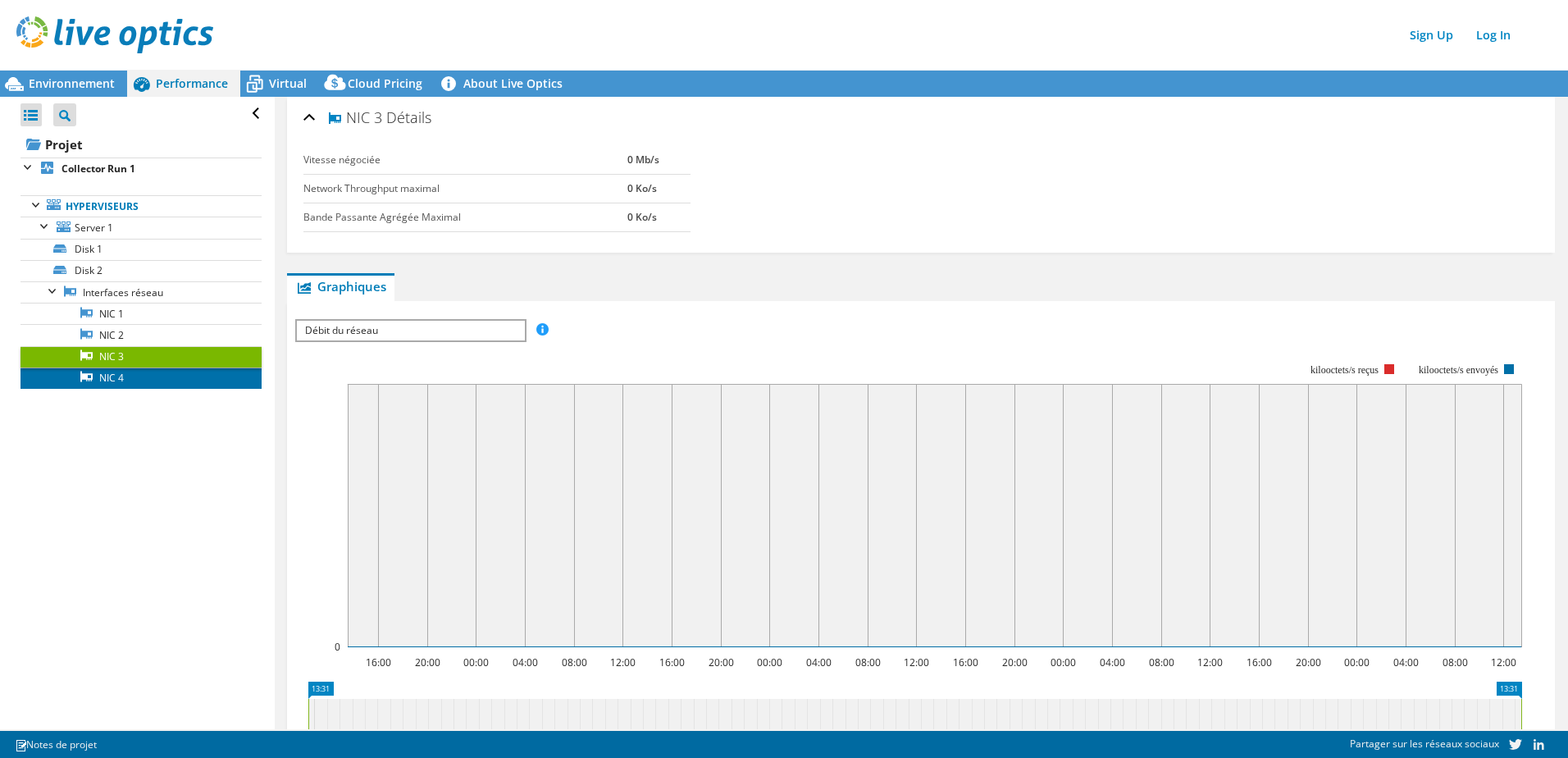
click at [123, 379] on link "NIC 4" at bounding box center [140, 378] width 241 height 21
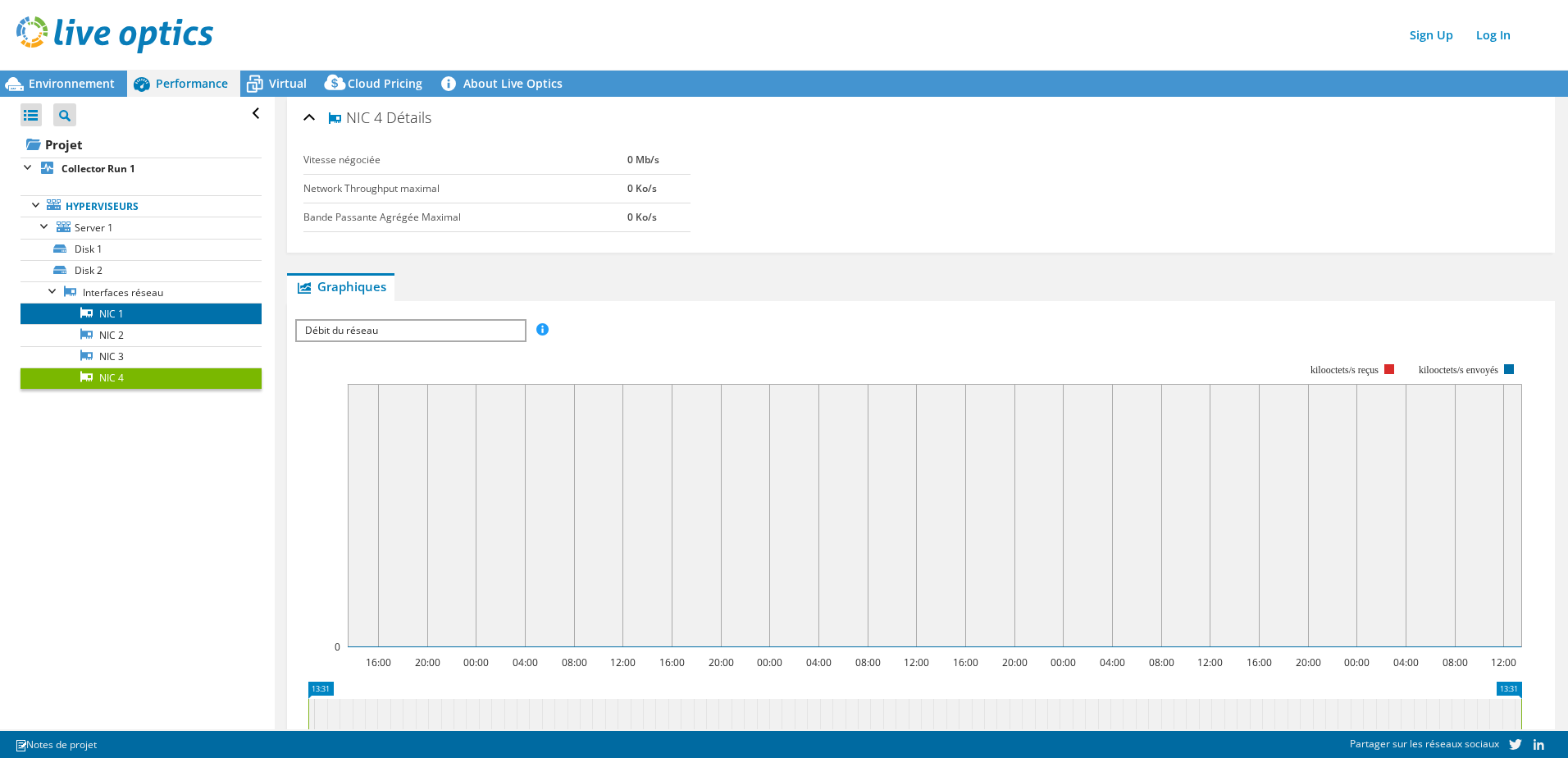
click at [118, 312] on link "NIC 1" at bounding box center [140, 313] width 241 height 21
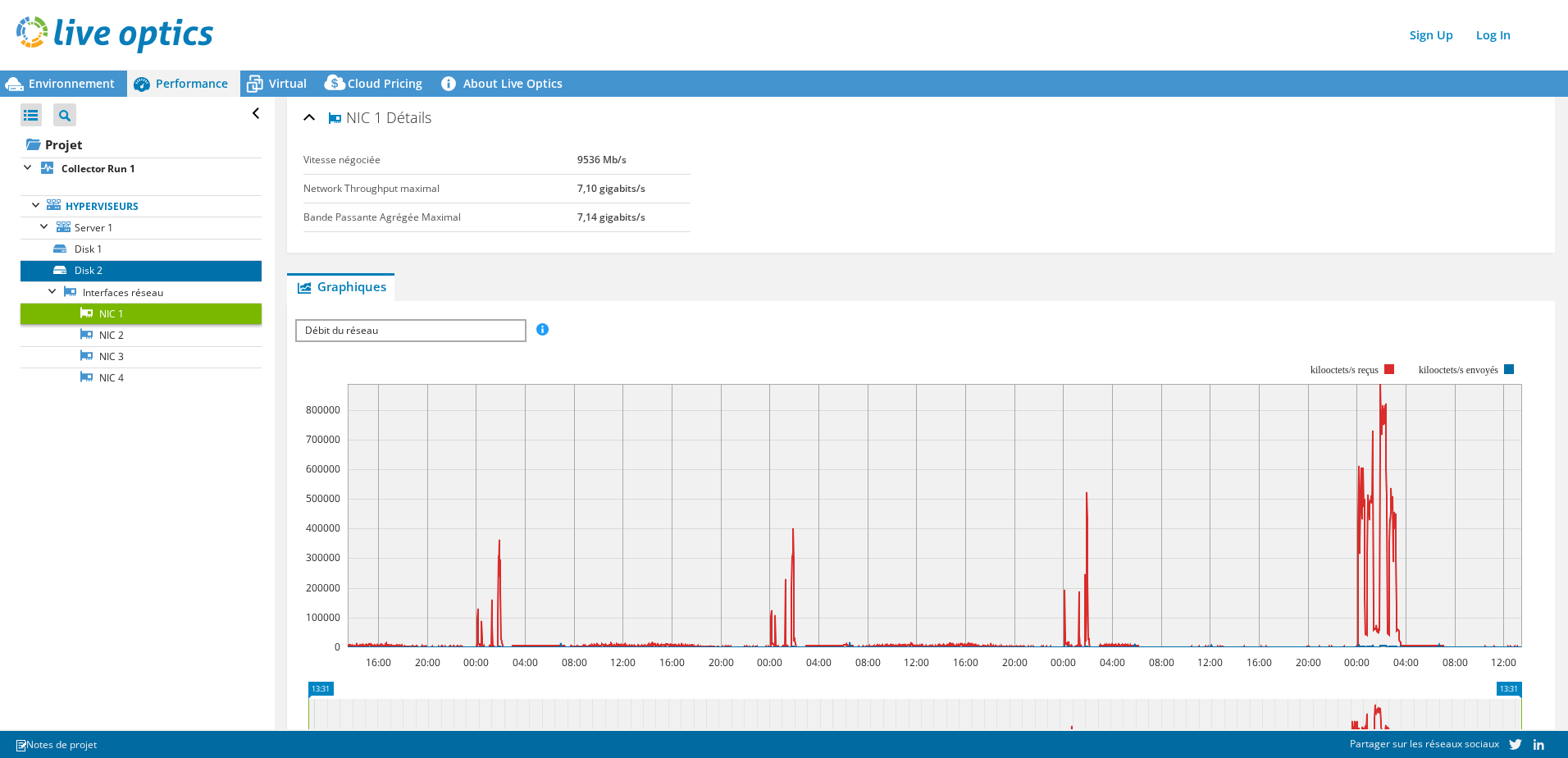
click at [123, 267] on link "Disk 2" at bounding box center [140, 270] width 241 height 21
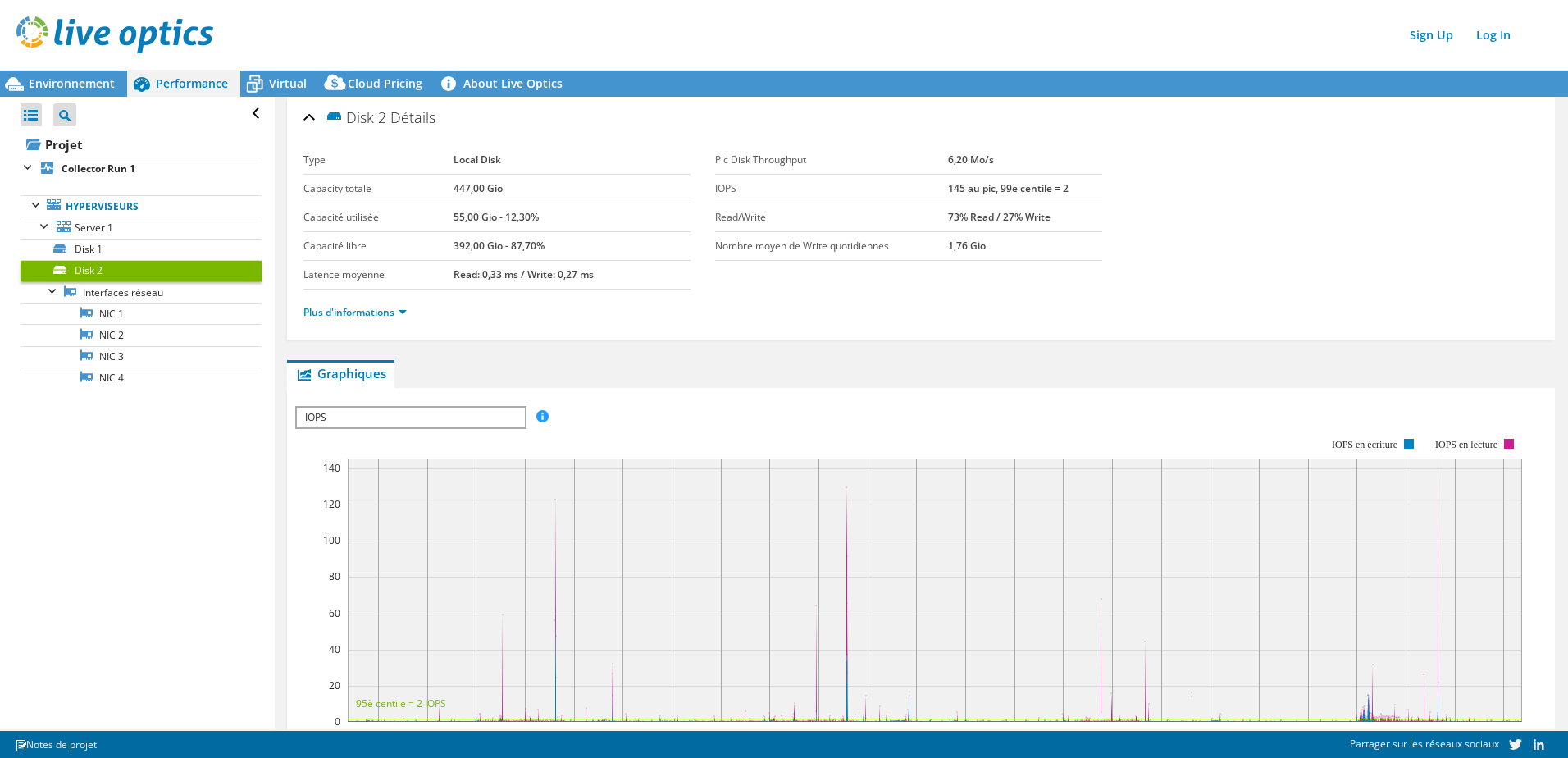
click at [354, 411] on span "IOPS" at bounding box center [410, 418] width 228 height 19
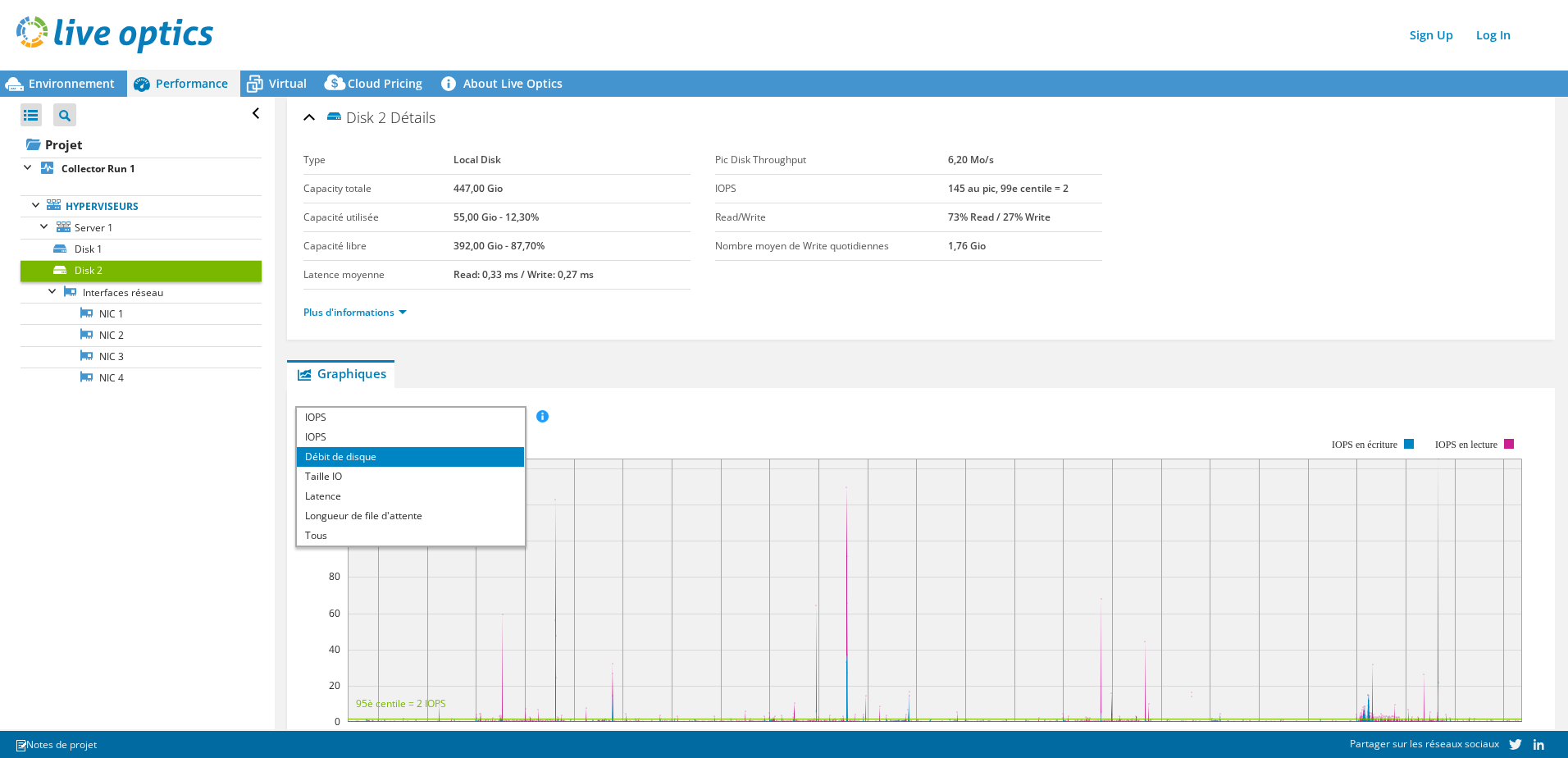
click at [351, 458] on li "Débit de disque" at bounding box center [410, 457] width 228 height 19
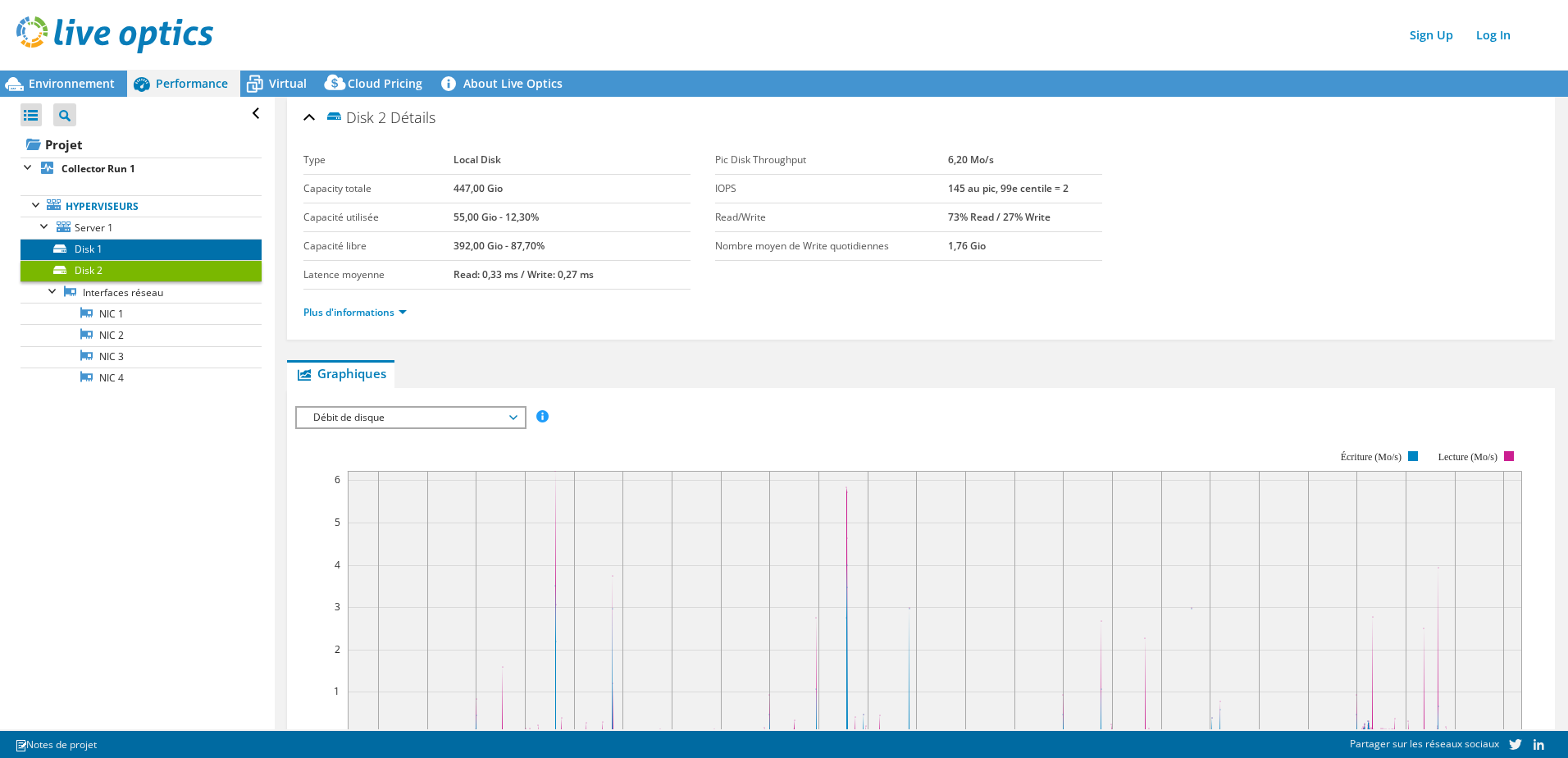
click at [97, 248] on link "Disk 1" at bounding box center [140, 249] width 241 height 21
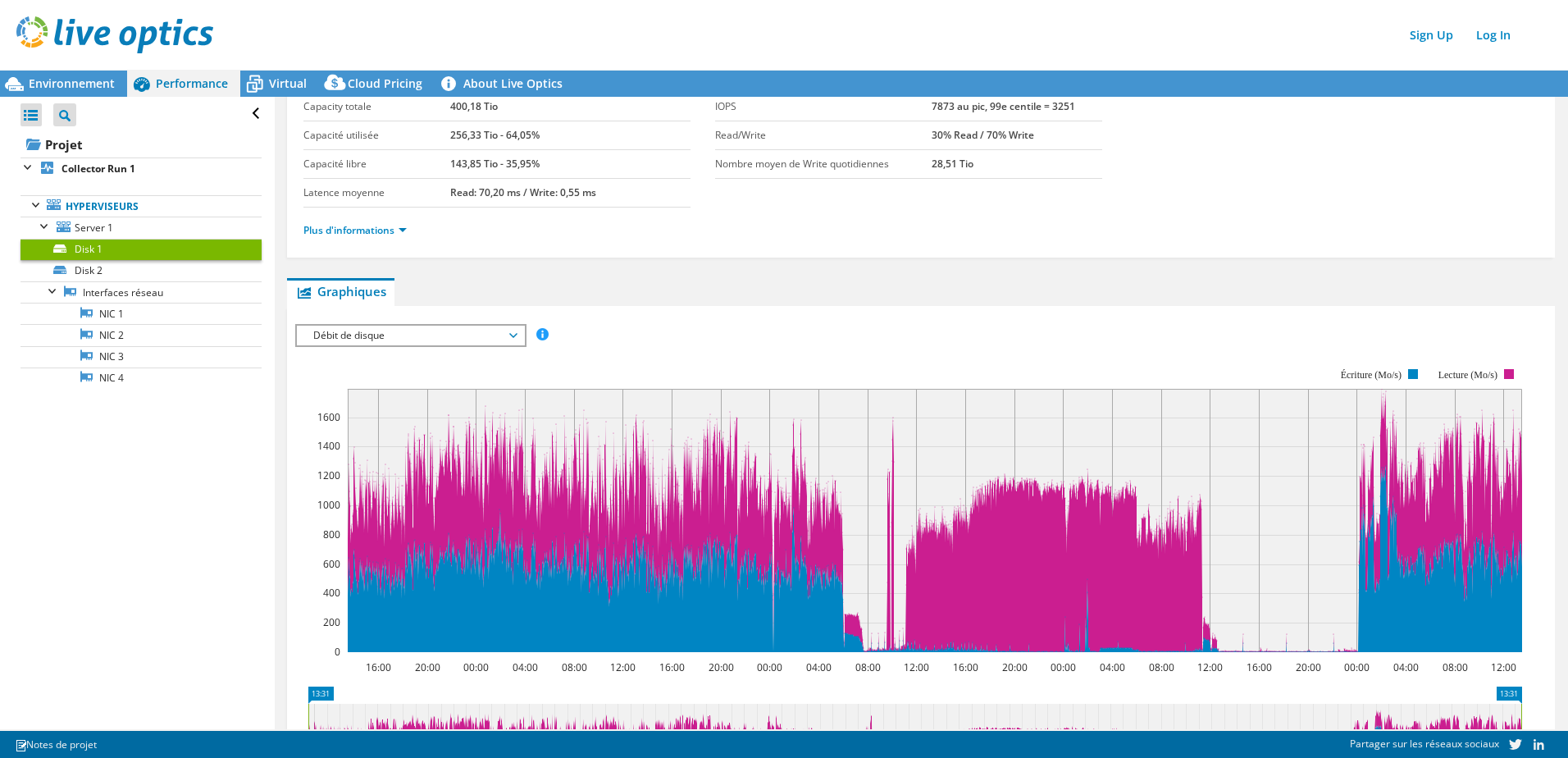
scroll to position [164, 0]
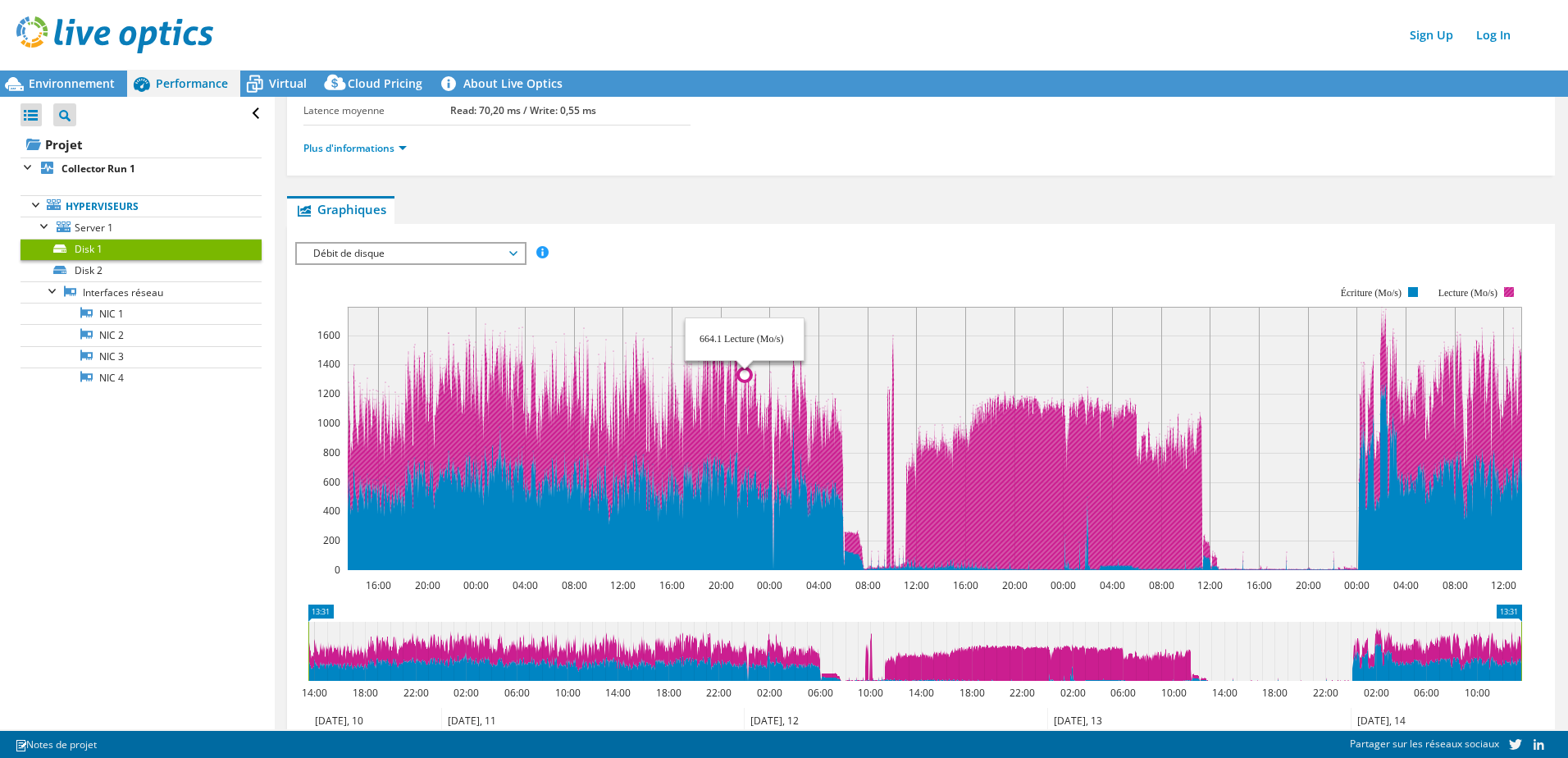
drag, startPoint x: 665, startPoint y: 438, endPoint x: 745, endPoint y: 442, distance: 80.1
click at [745, 442] on icon at bounding box center [934, 438] width 1174 height 263
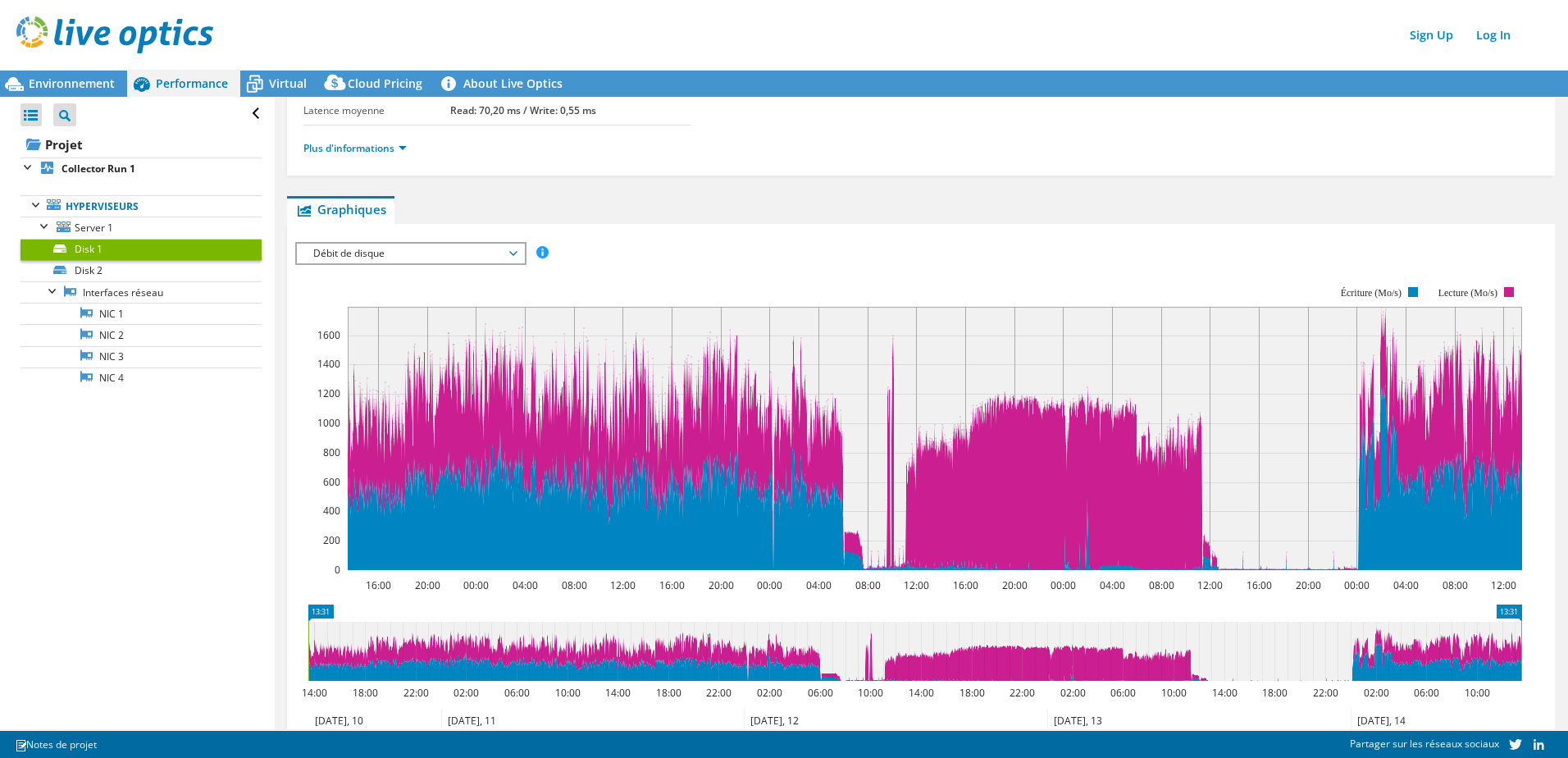
click at [512, 249] on span "Débit de disque" at bounding box center [410, 253] width 211 height 19
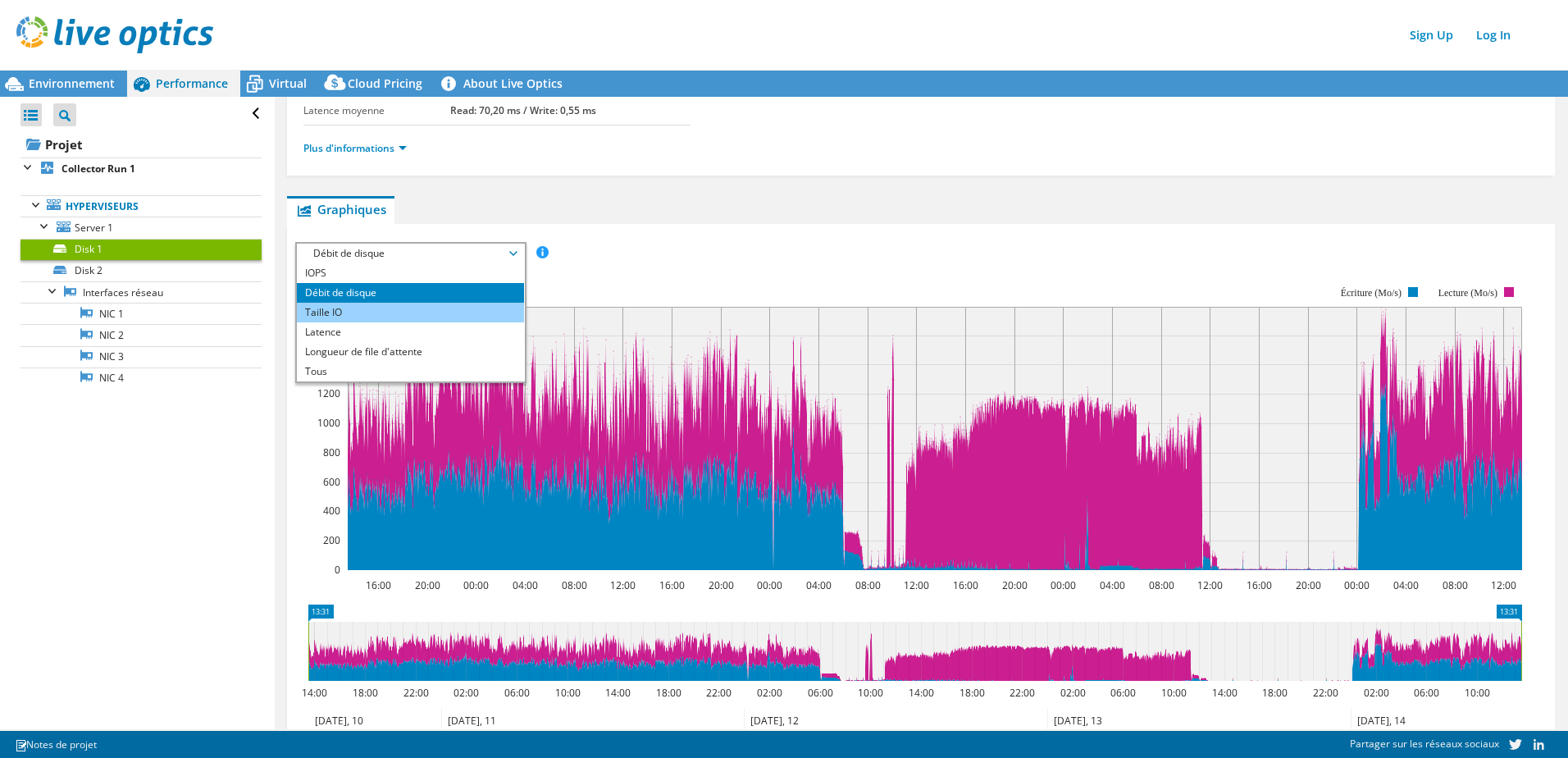
click at [389, 319] on li "Taille IO" at bounding box center [410, 312] width 228 height 19
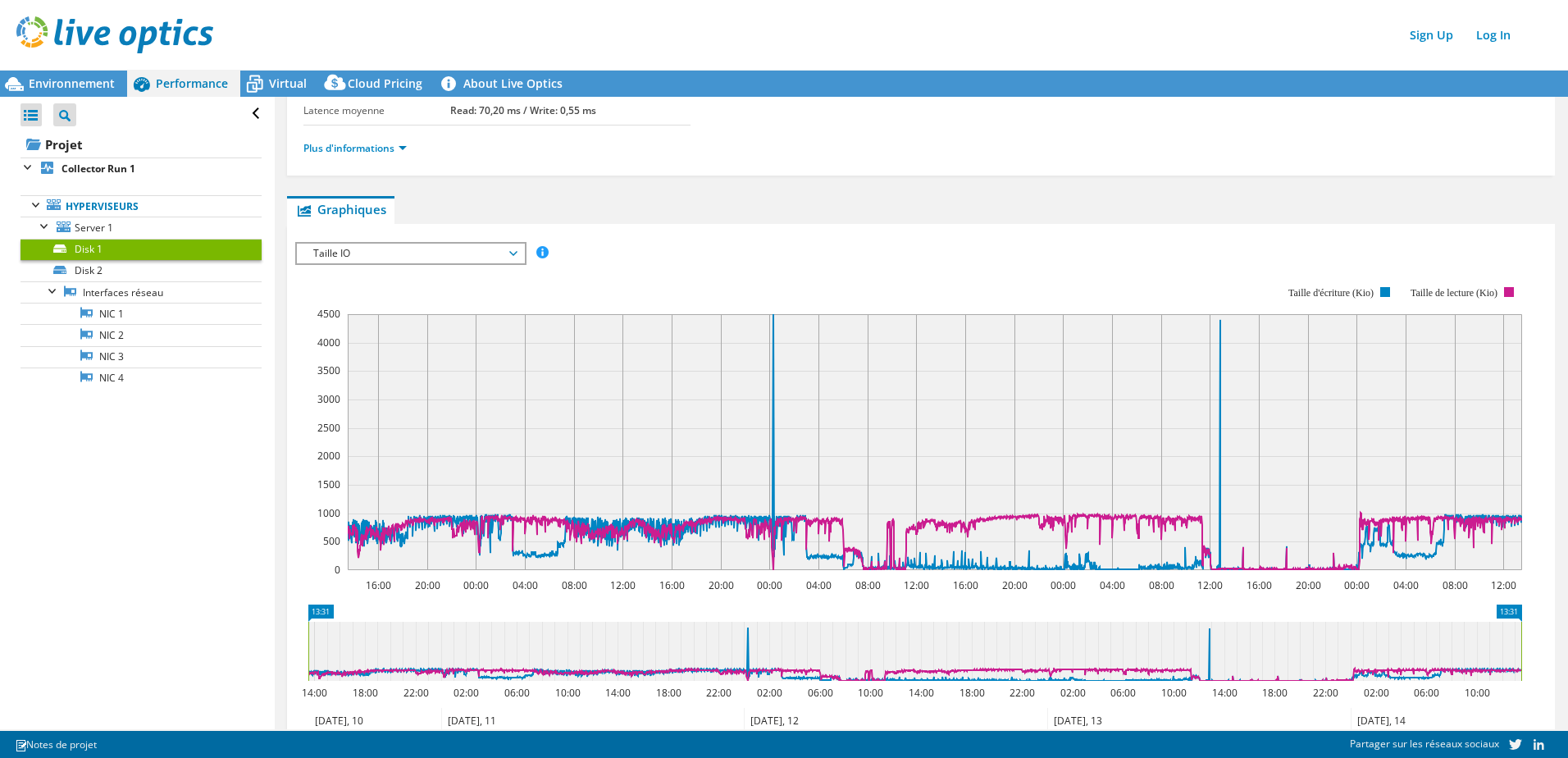
click at [515, 253] on icon at bounding box center [513, 254] width 8 height 5
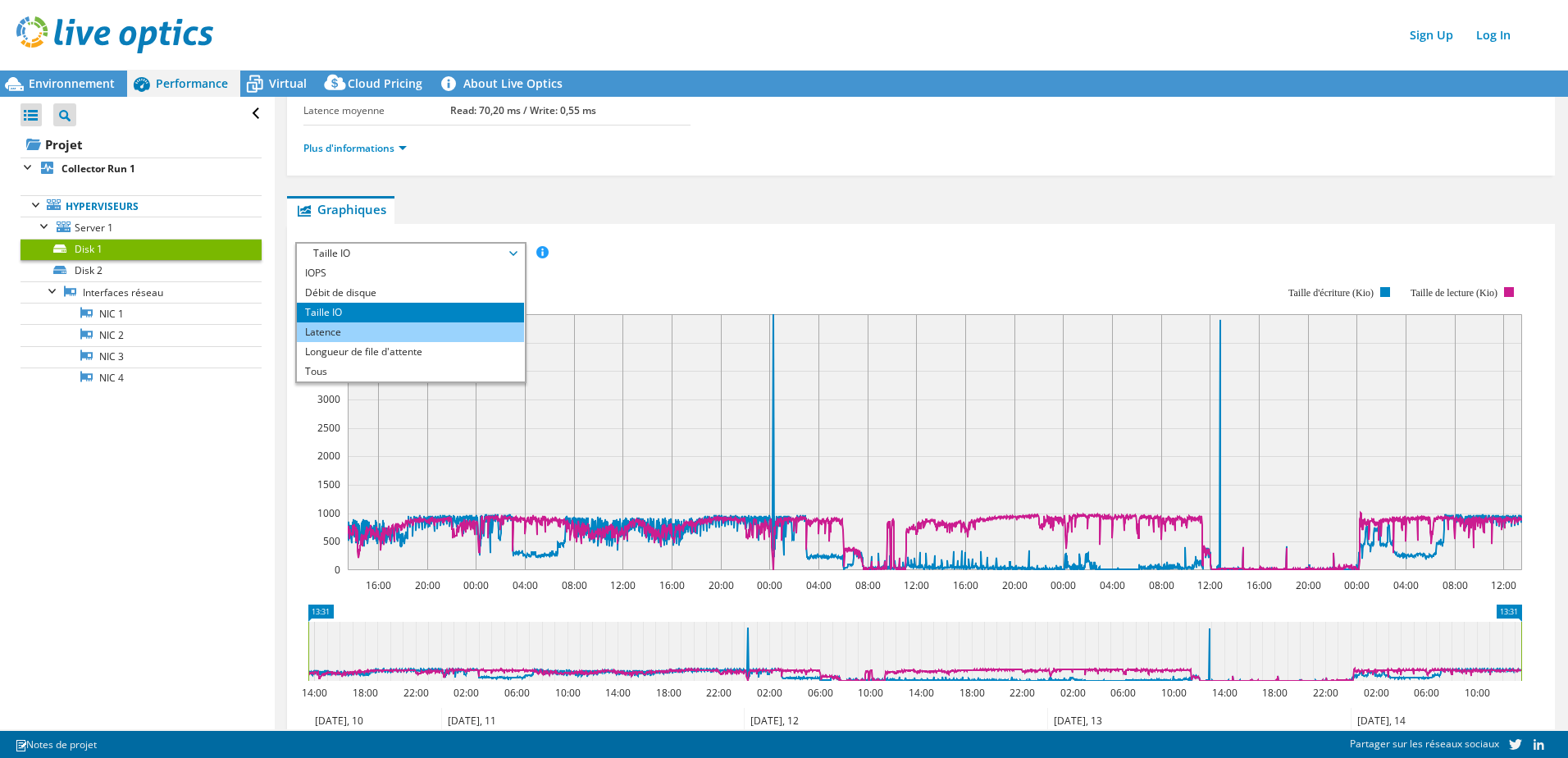
click at [422, 332] on li "Latence" at bounding box center [410, 332] width 228 height 19
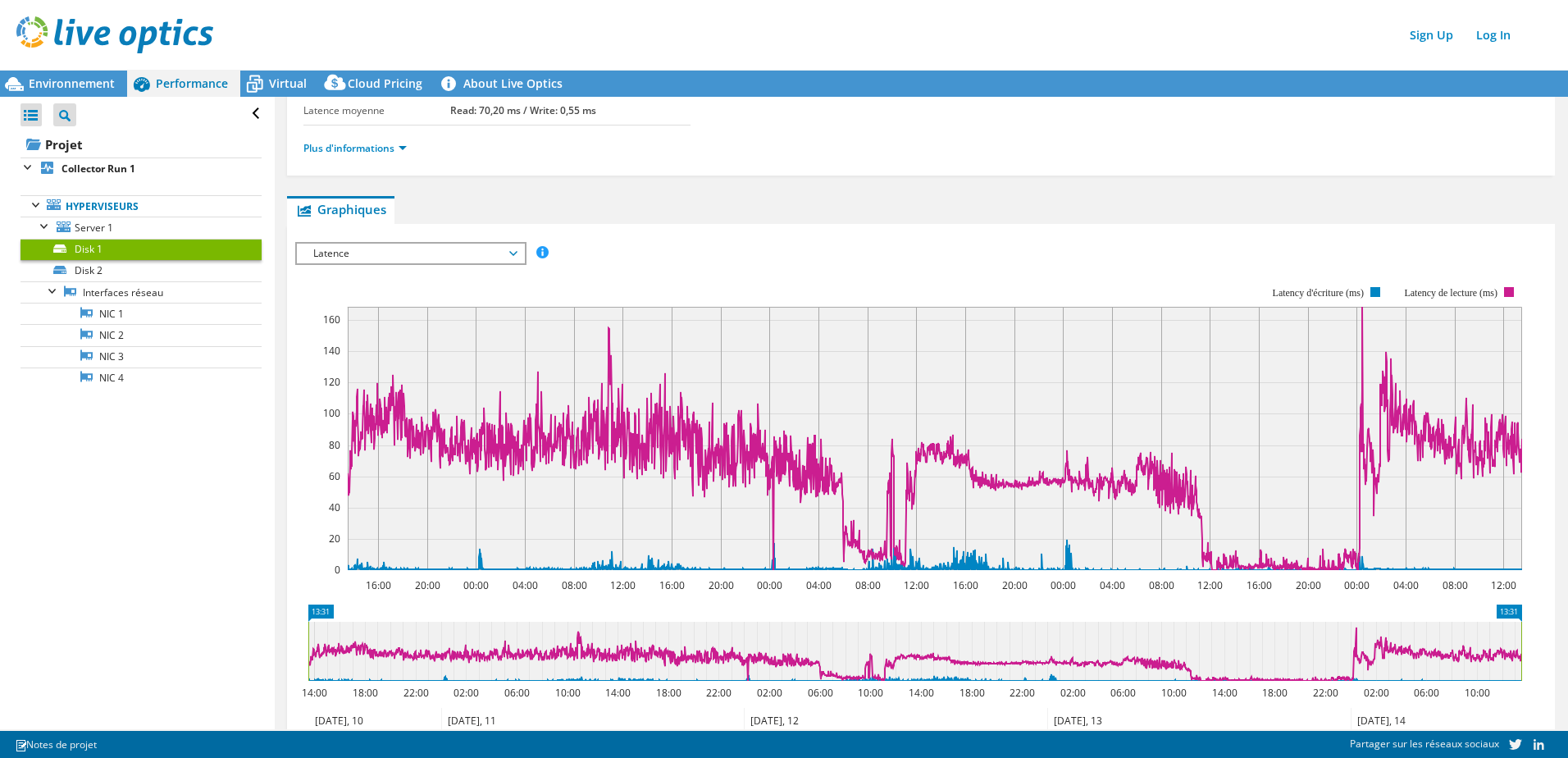
click at [514, 253] on span "Latence" at bounding box center [410, 253] width 211 height 19
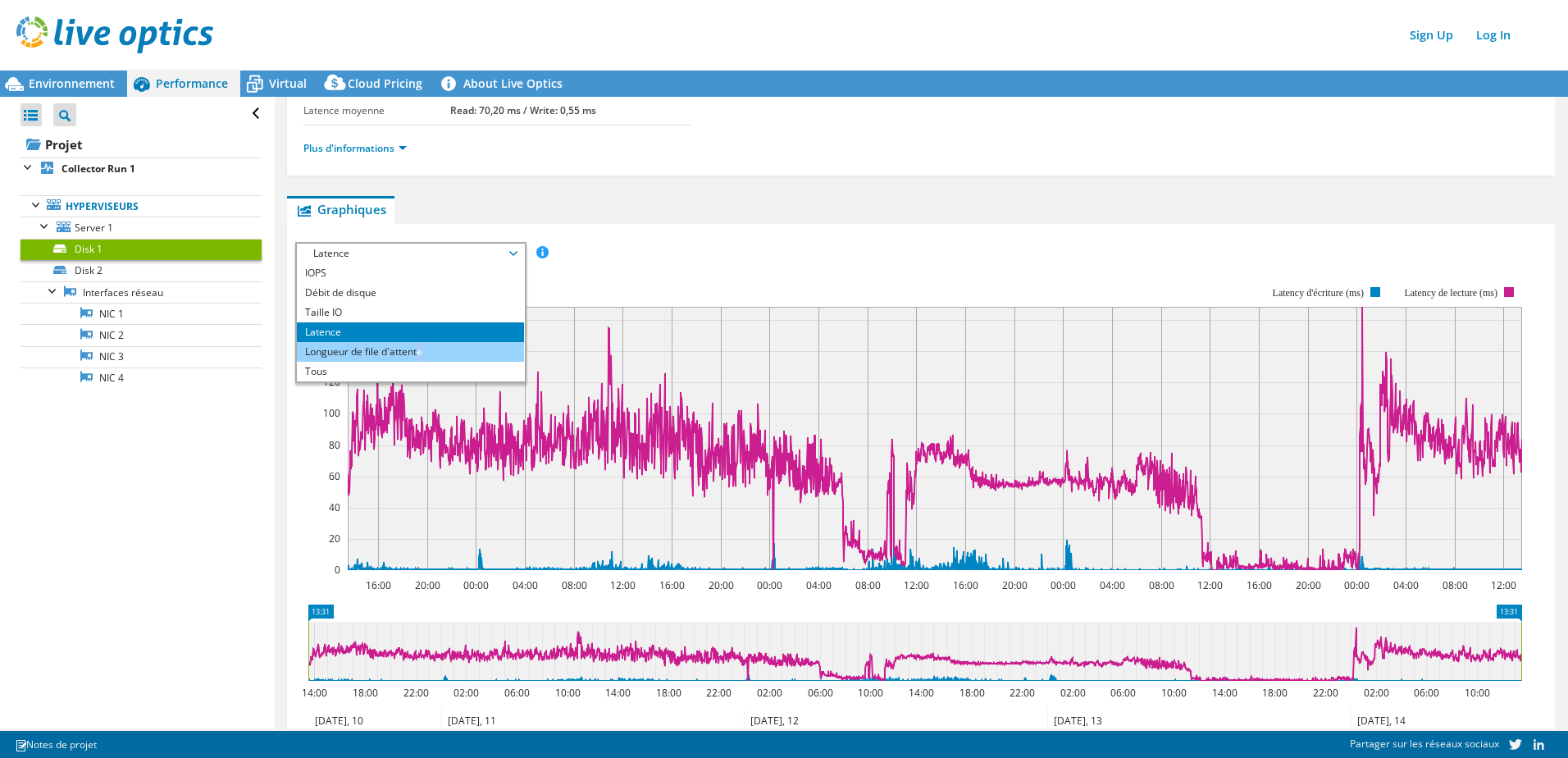
click at [420, 349] on li "Longueur de file d'attente" at bounding box center [410, 352] width 228 height 19
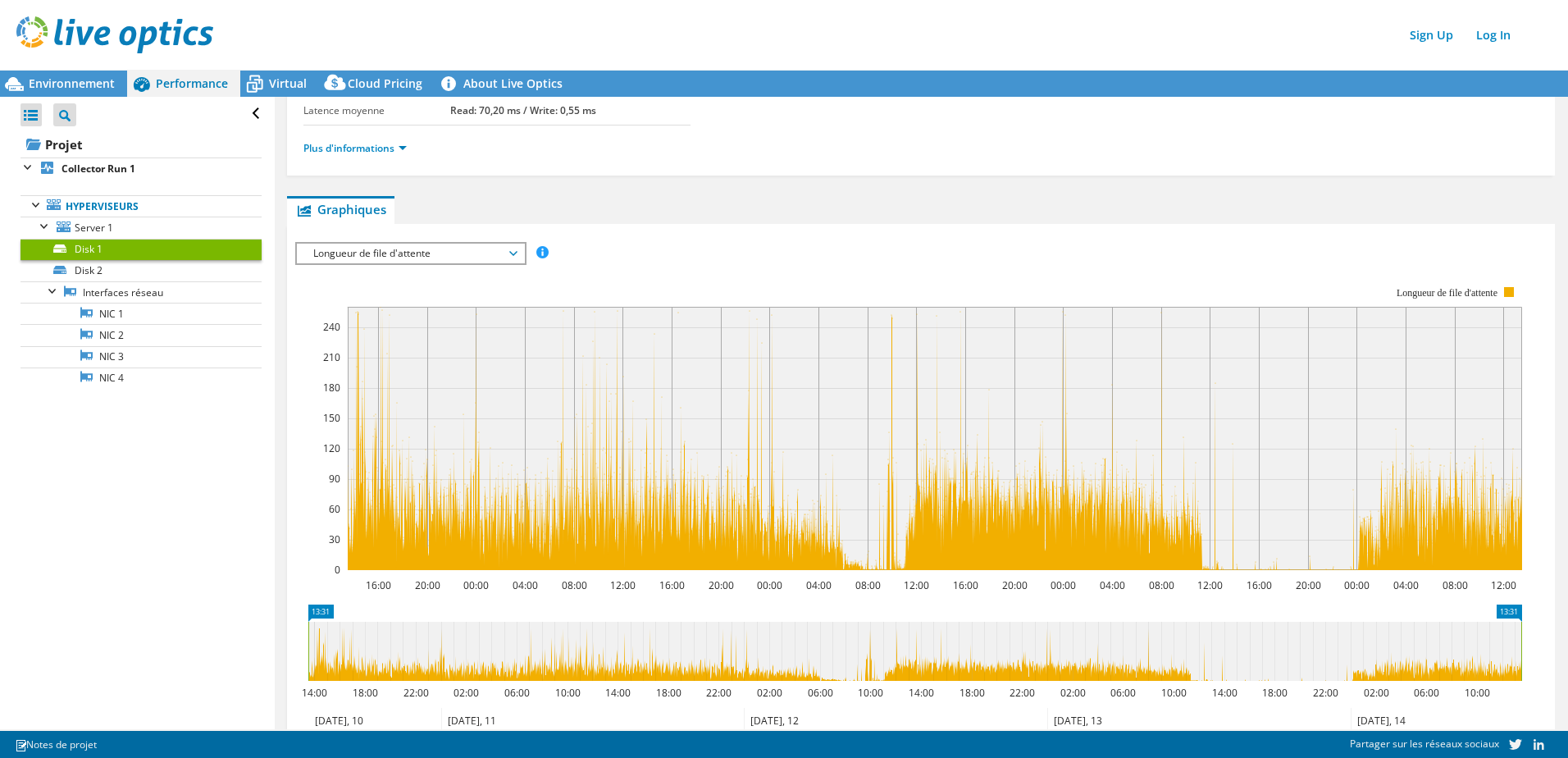
drag, startPoint x: 420, startPoint y: 349, endPoint x: 402, endPoint y: 230, distance: 120.4
click at [402, 230] on div "IOPS Débit de disque Taille IO Latence Longueur de file d'attente Pourcentage d…" at bounding box center [920, 505] width 1251 height 562
click at [507, 256] on span "Longueur de file d'attente" at bounding box center [410, 253] width 211 height 19
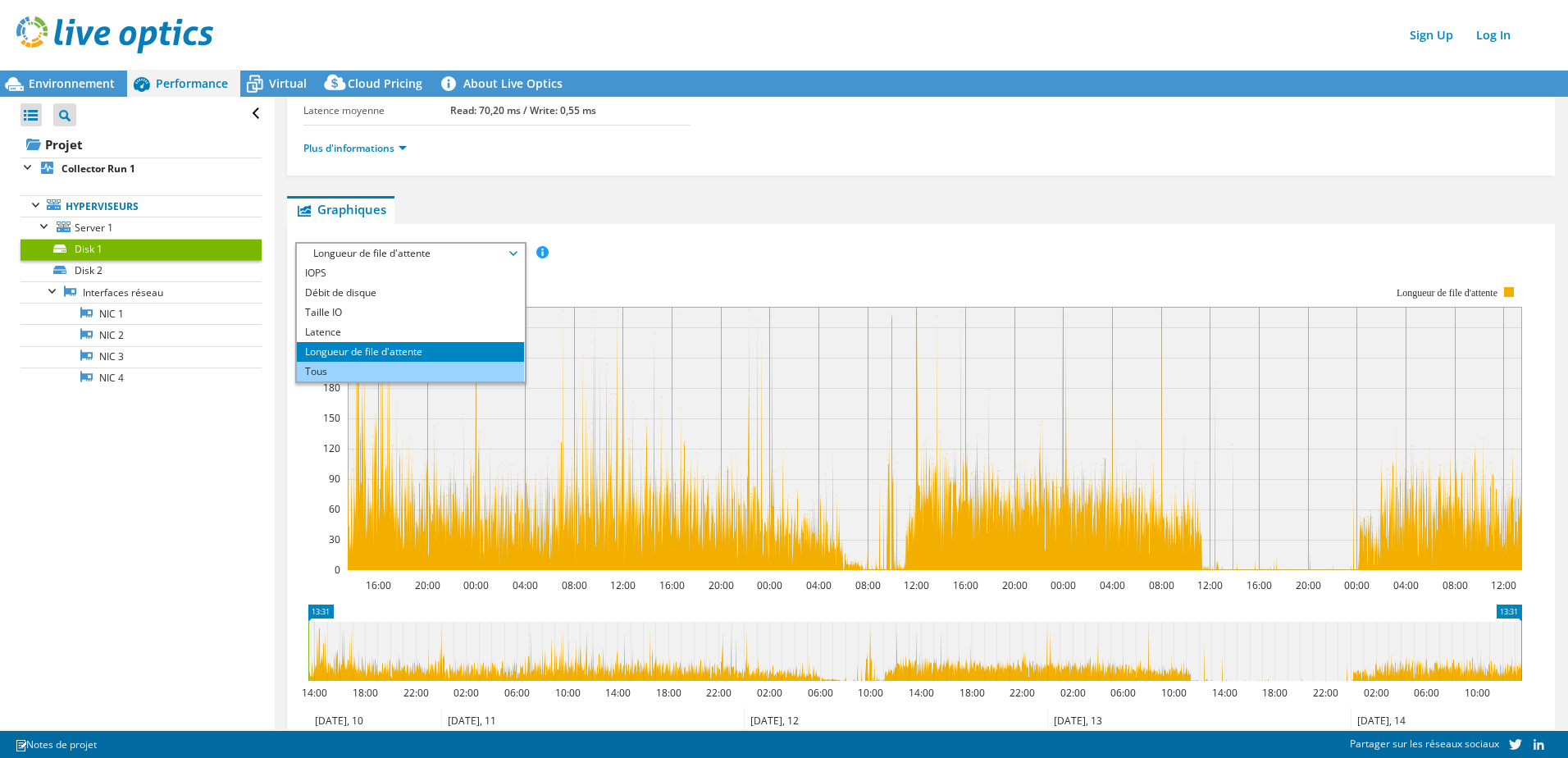
click at [340, 368] on li "Tous" at bounding box center [410, 371] width 228 height 19
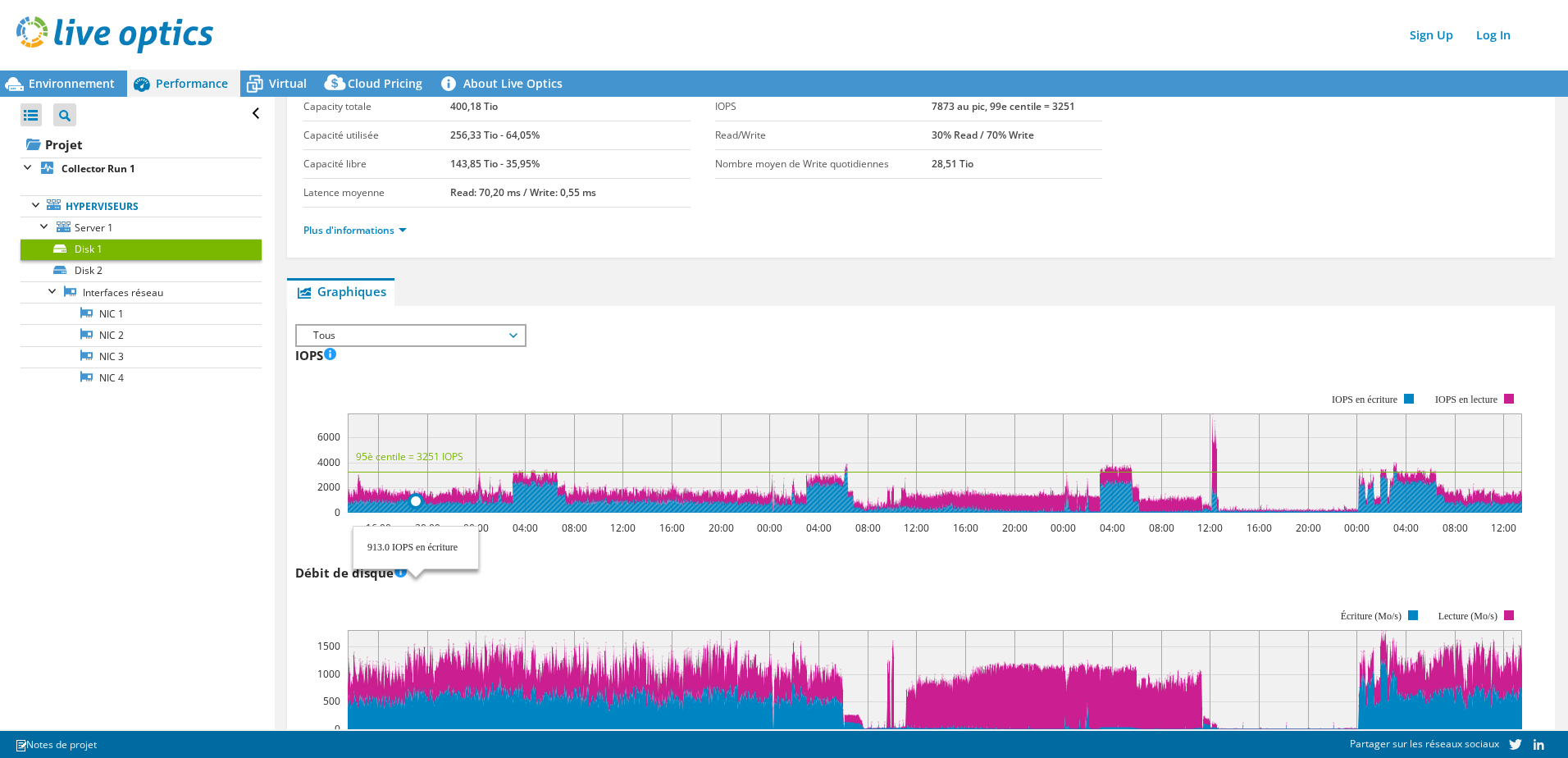
scroll to position [0, 0]
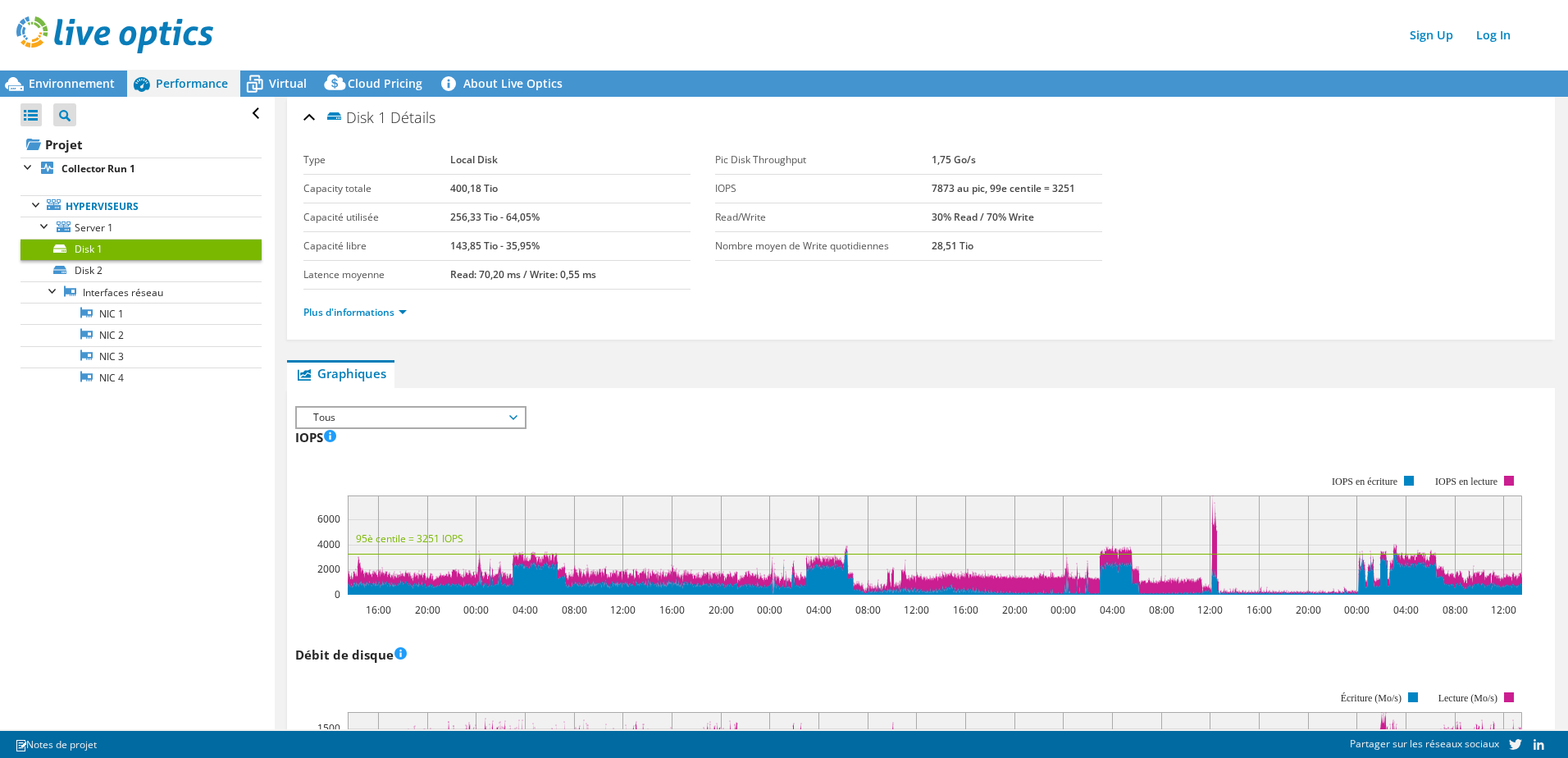
click at [331, 425] on span "Tous" at bounding box center [410, 418] width 211 height 19
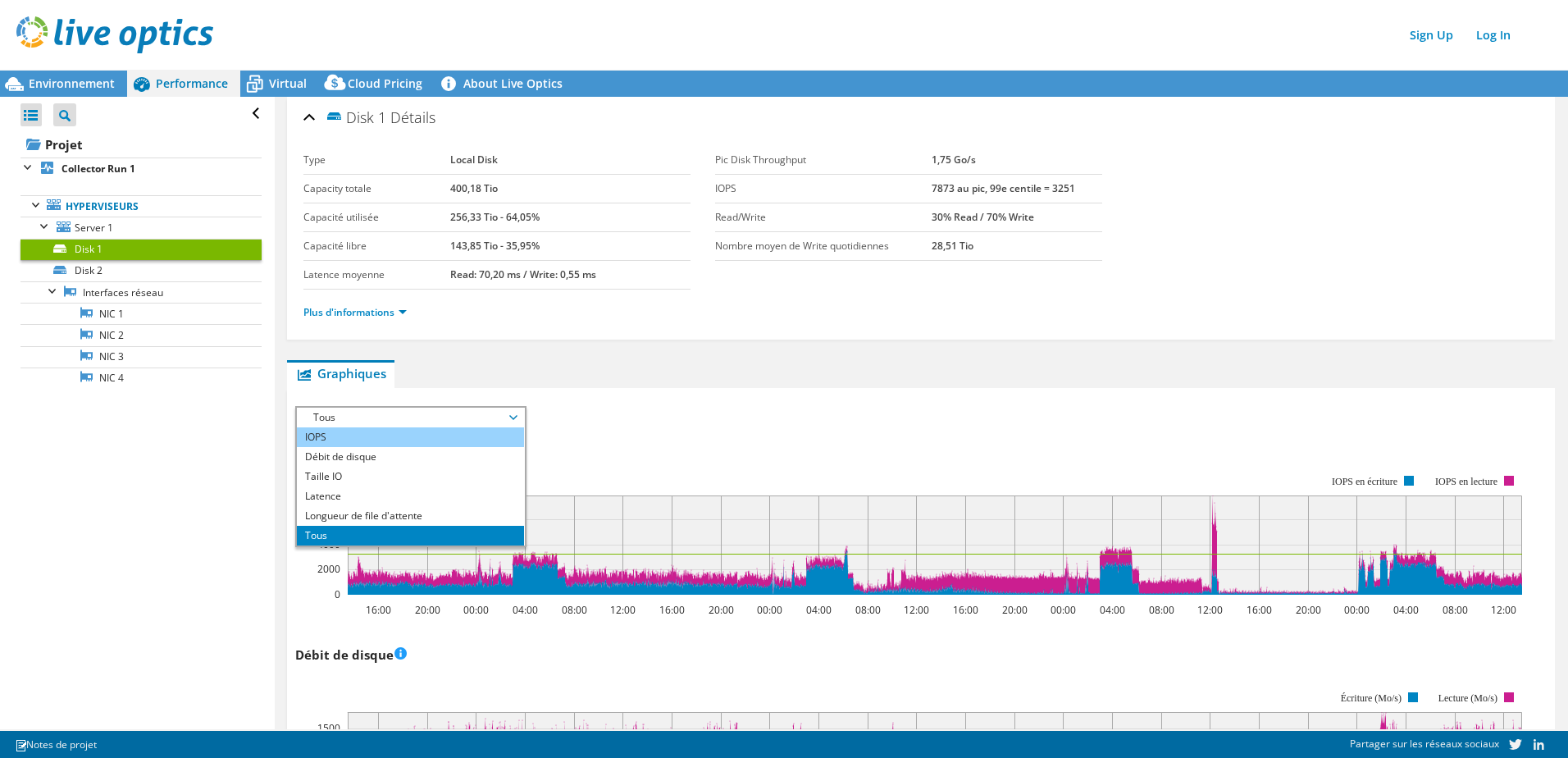
click at [356, 437] on li "IOPS" at bounding box center [410, 437] width 228 height 19
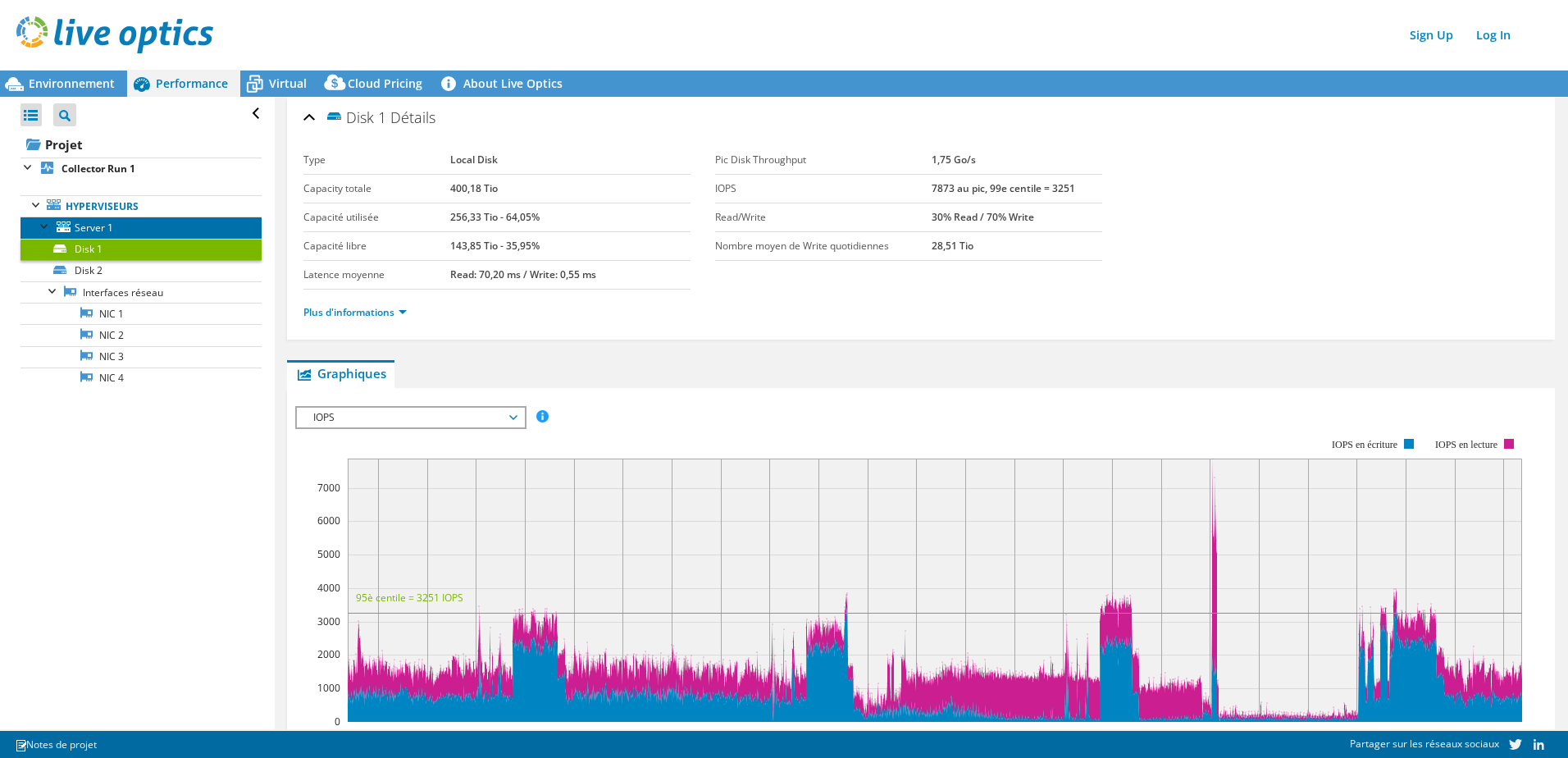
click at [84, 227] on span "Server 1" at bounding box center [94, 228] width 38 height 14
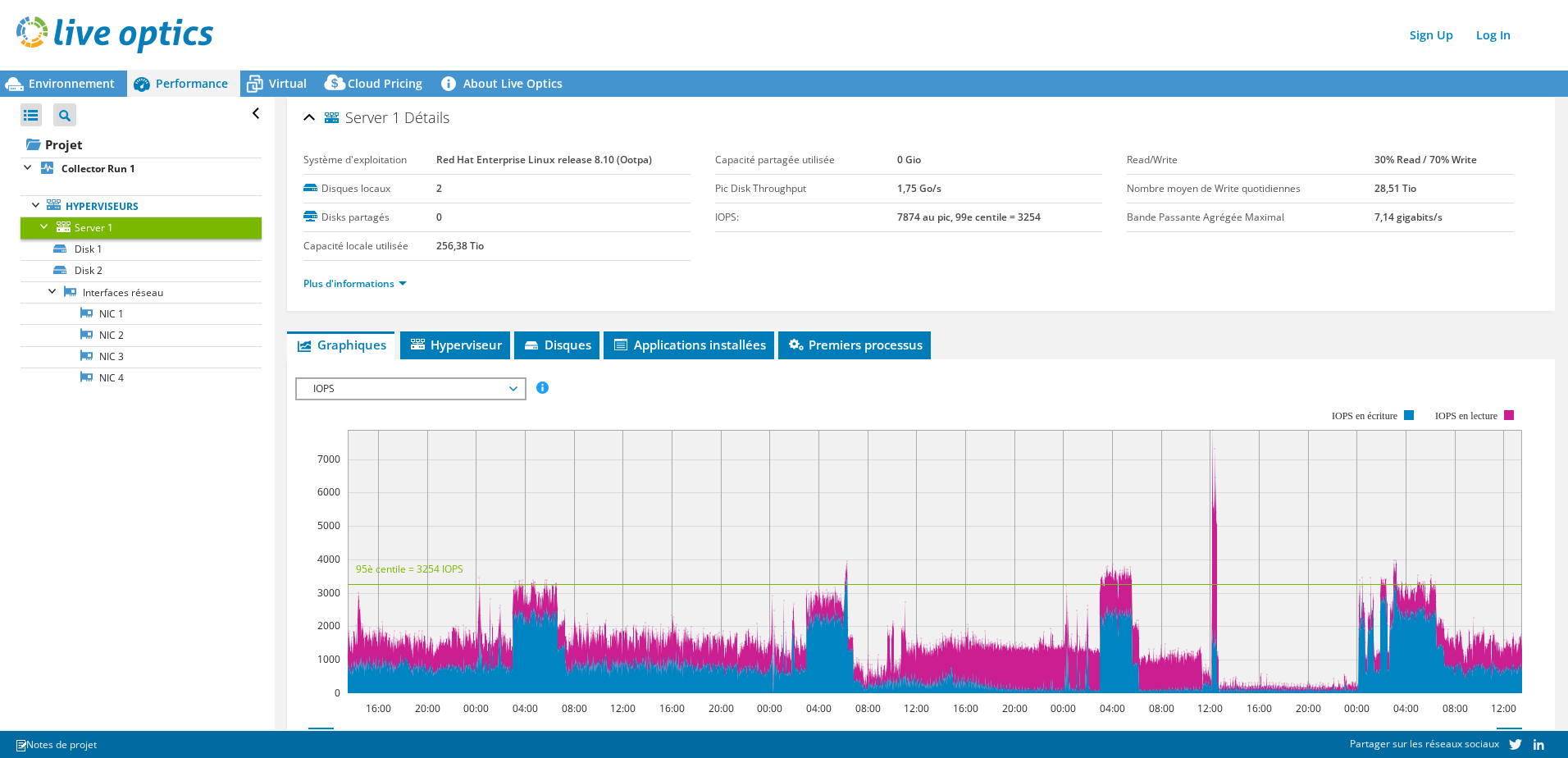
click at [38, 227] on div at bounding box center [45, 224] width 17 height 17
click at [36, 207] on div at bounding box center [37, 203] width 17 height 17
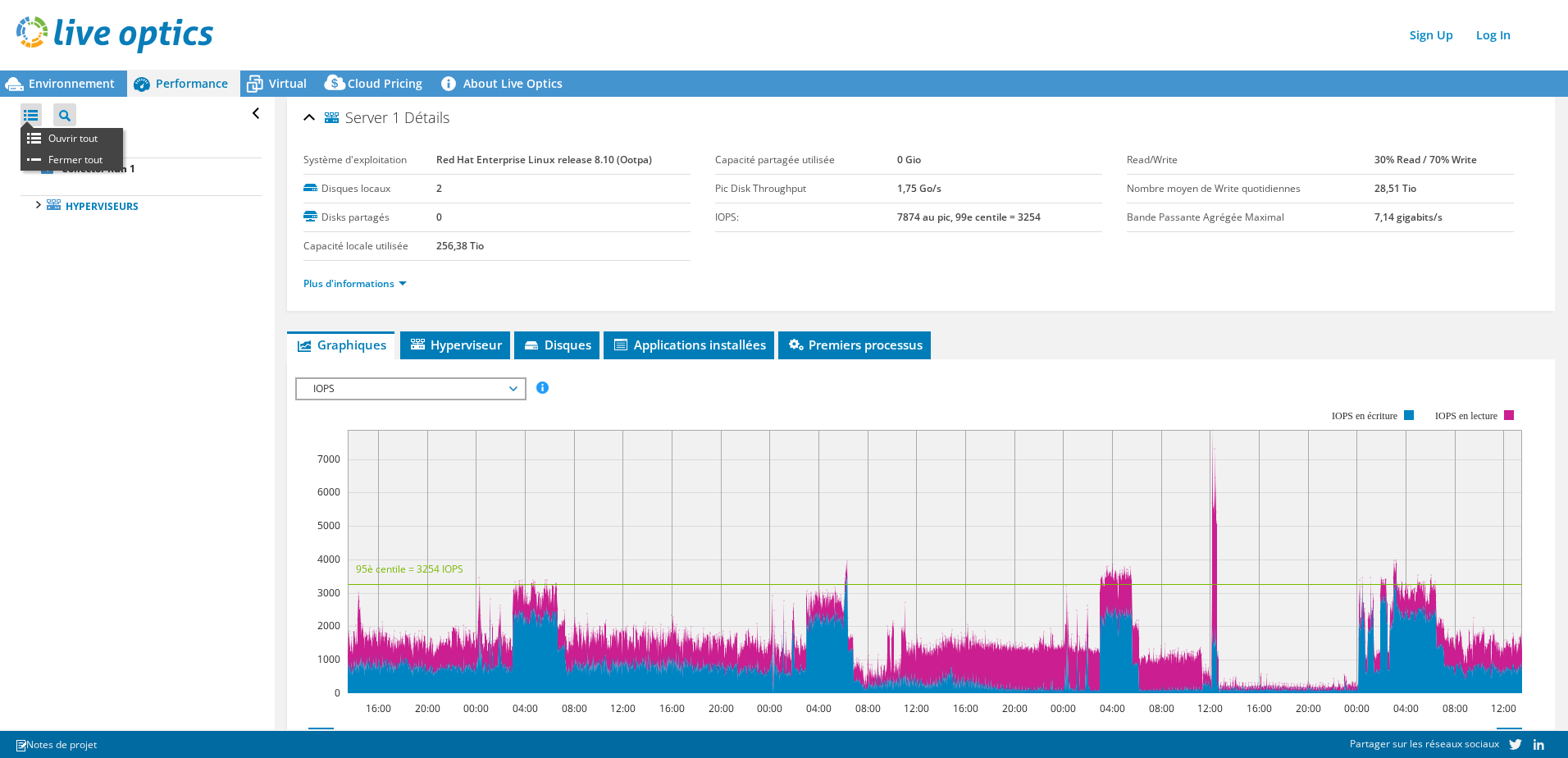
click at [30, 111] on div at bounding box center [31, 115] width 21 height 23
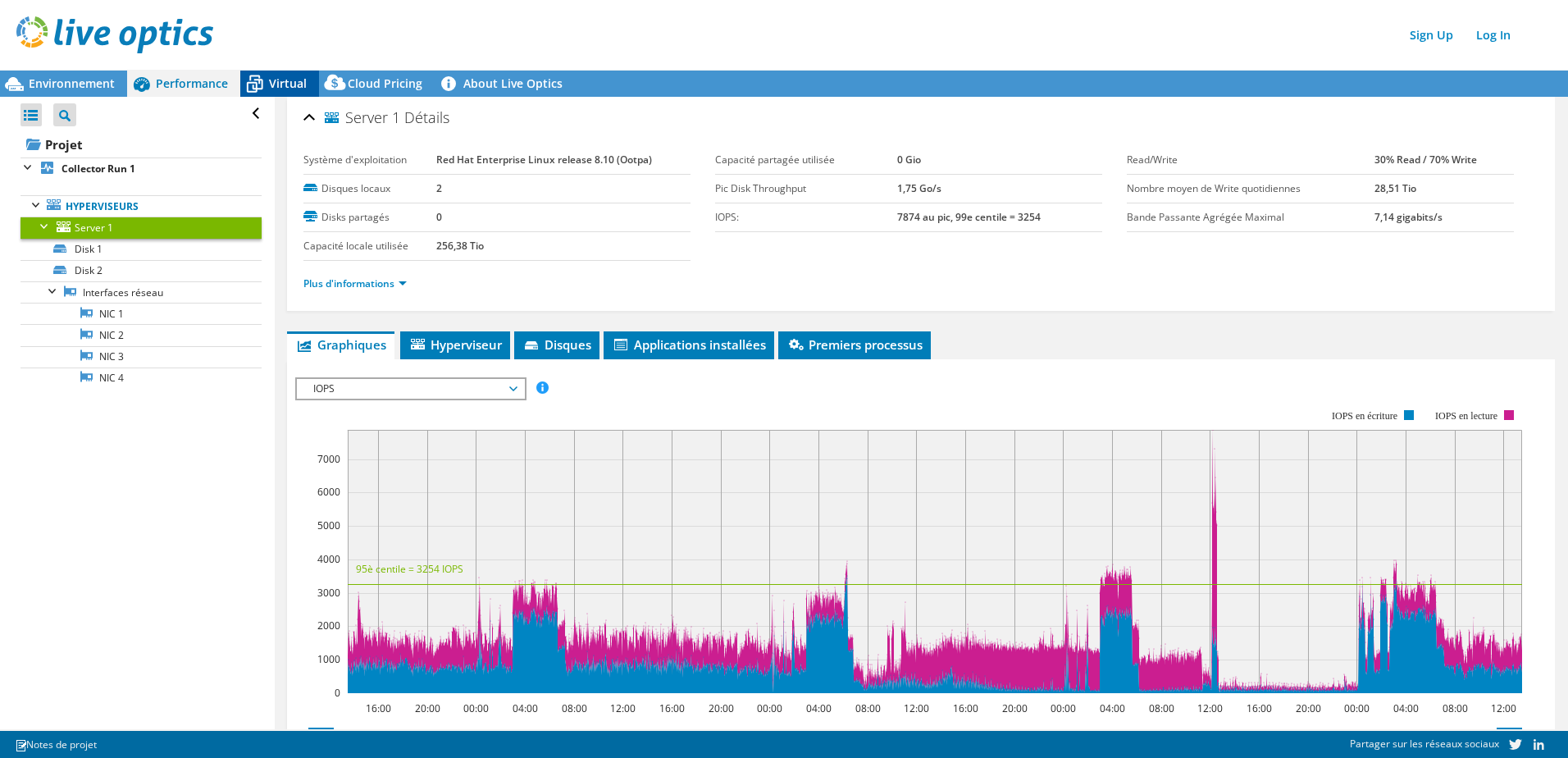
click at [273, 88] on span "Virtual" at bounding box center [287, 83] width 38 height 16
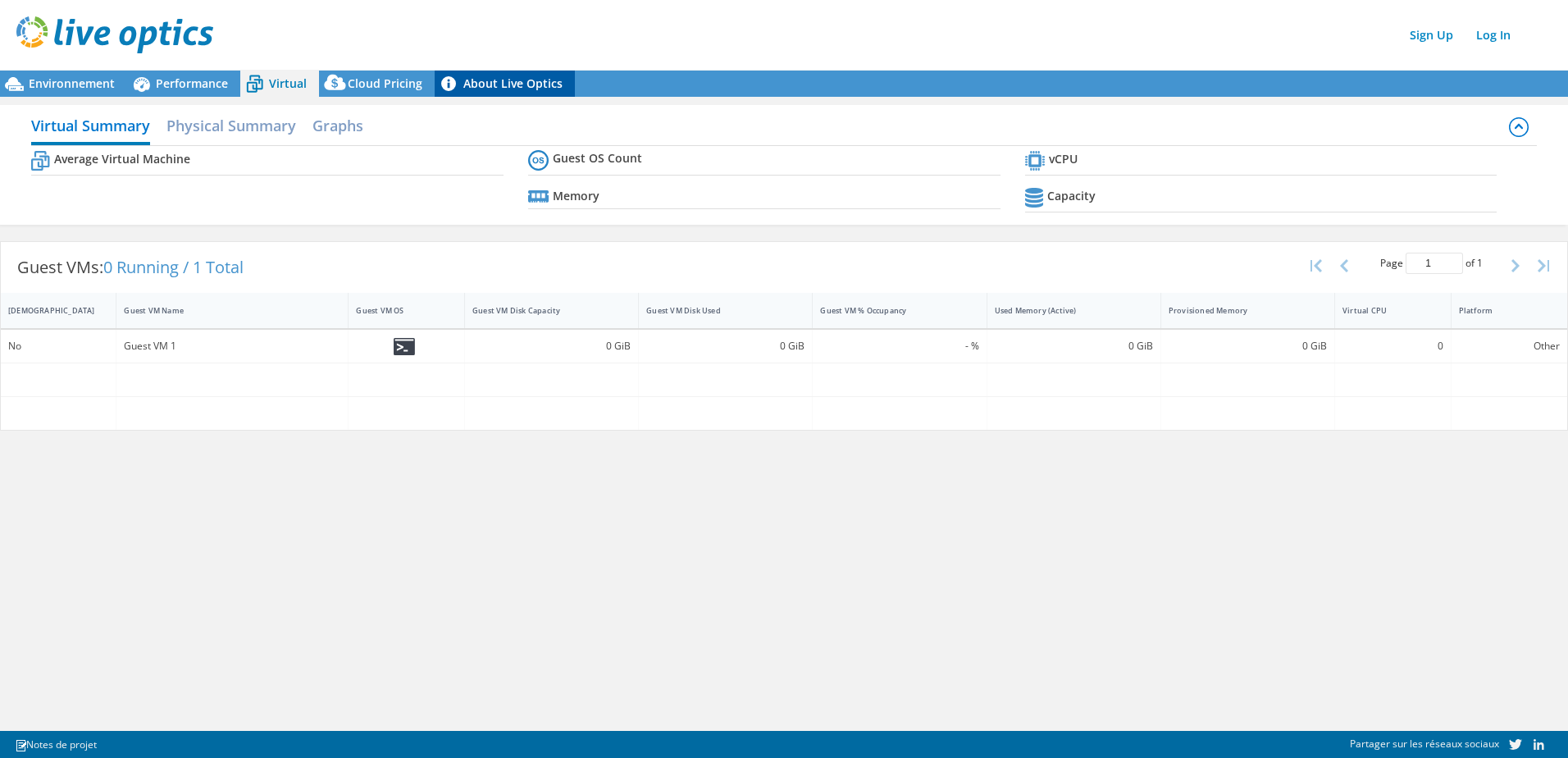
click at [501, 79] on link "About Live Optics" at bounding box center [505, 84] width 140 height 26
click at [377, 77] on span "Cloud Pricing" at bounding box center [384, 83] width 74 height 16
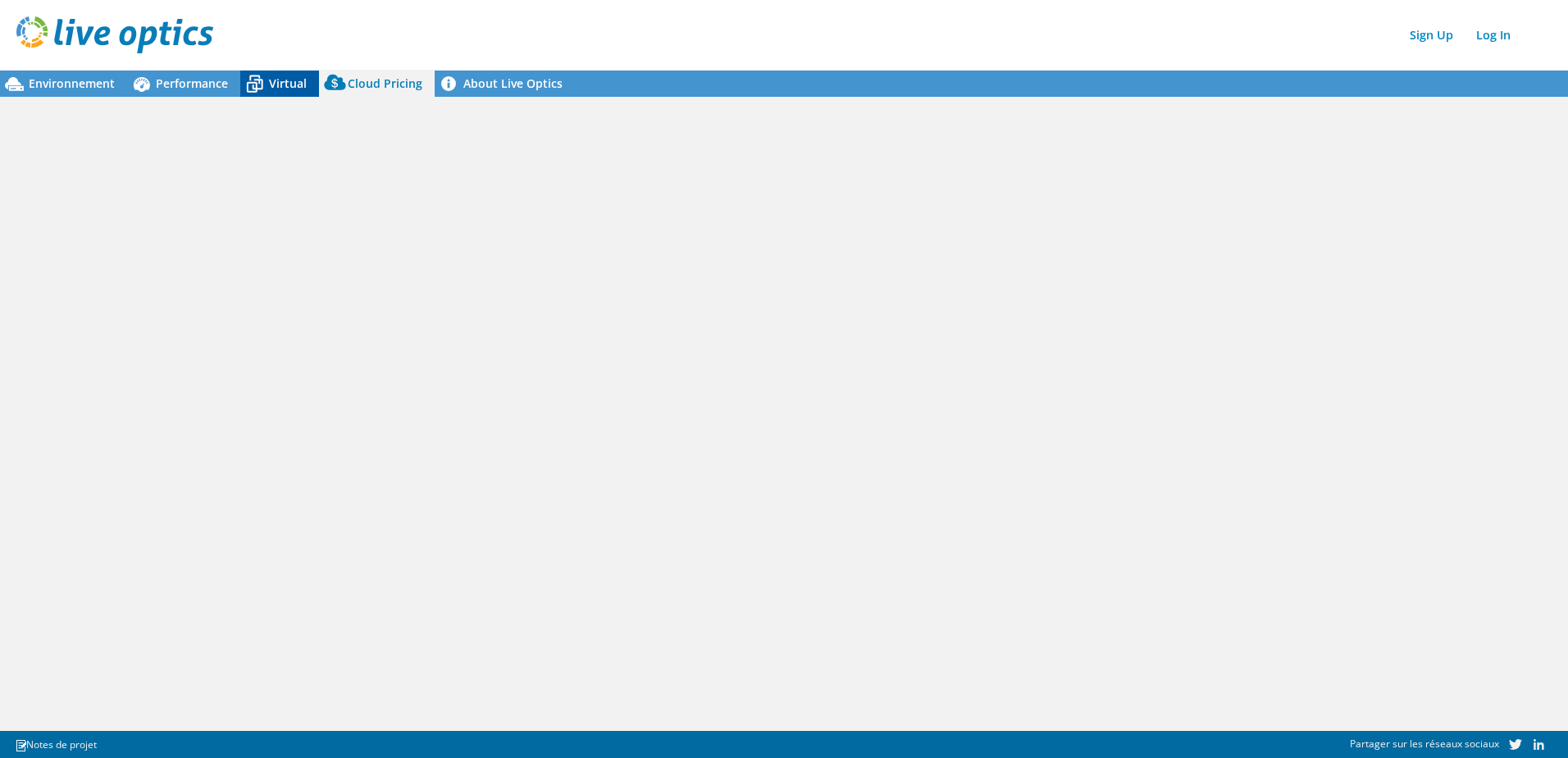
click at [268, 88] on icon at bounding box center [255, 84] width 29 height 29
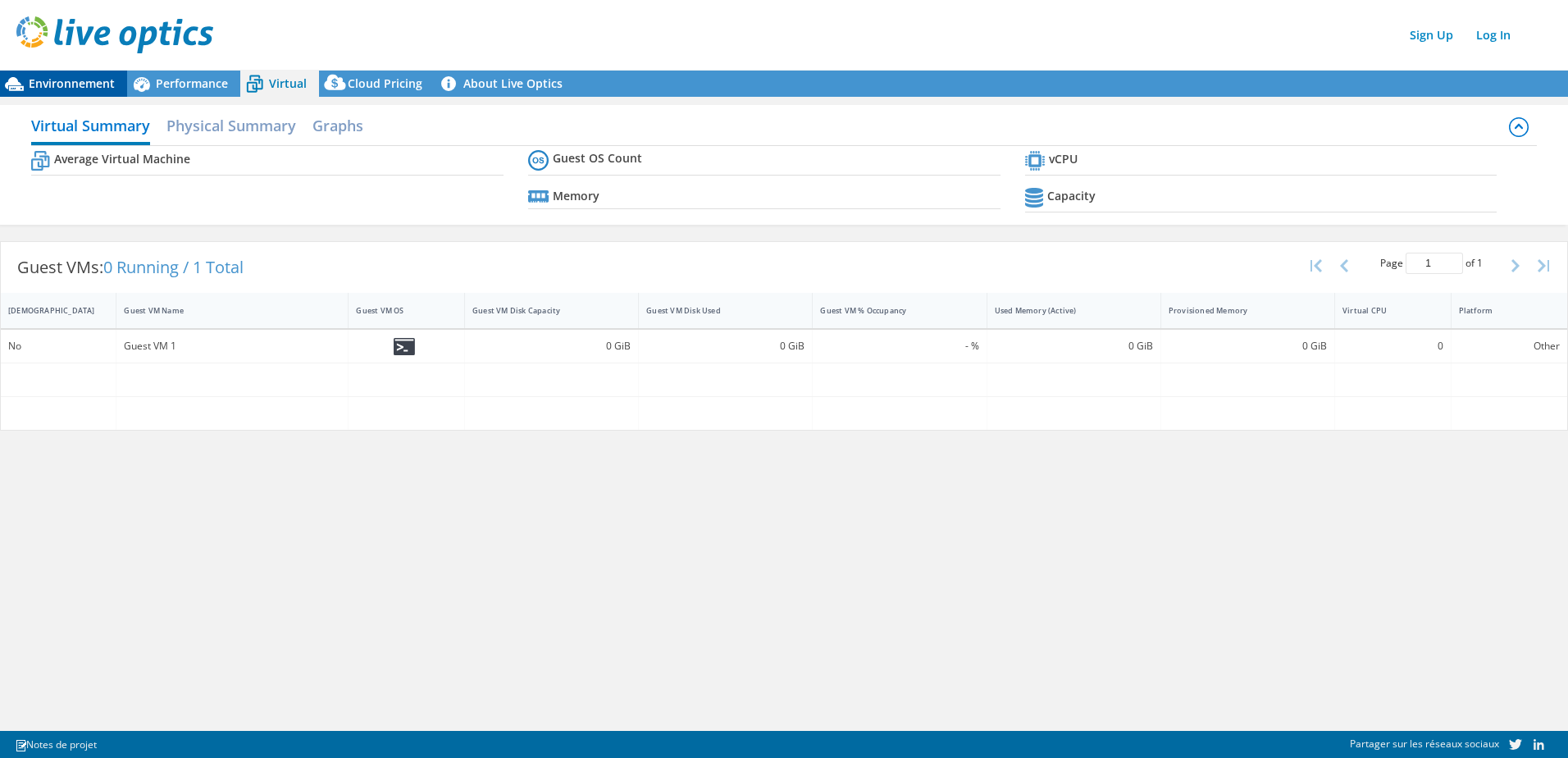
click at [56, 93] on div "Environnement" at bounding box center [63, 84] width 127 height 26
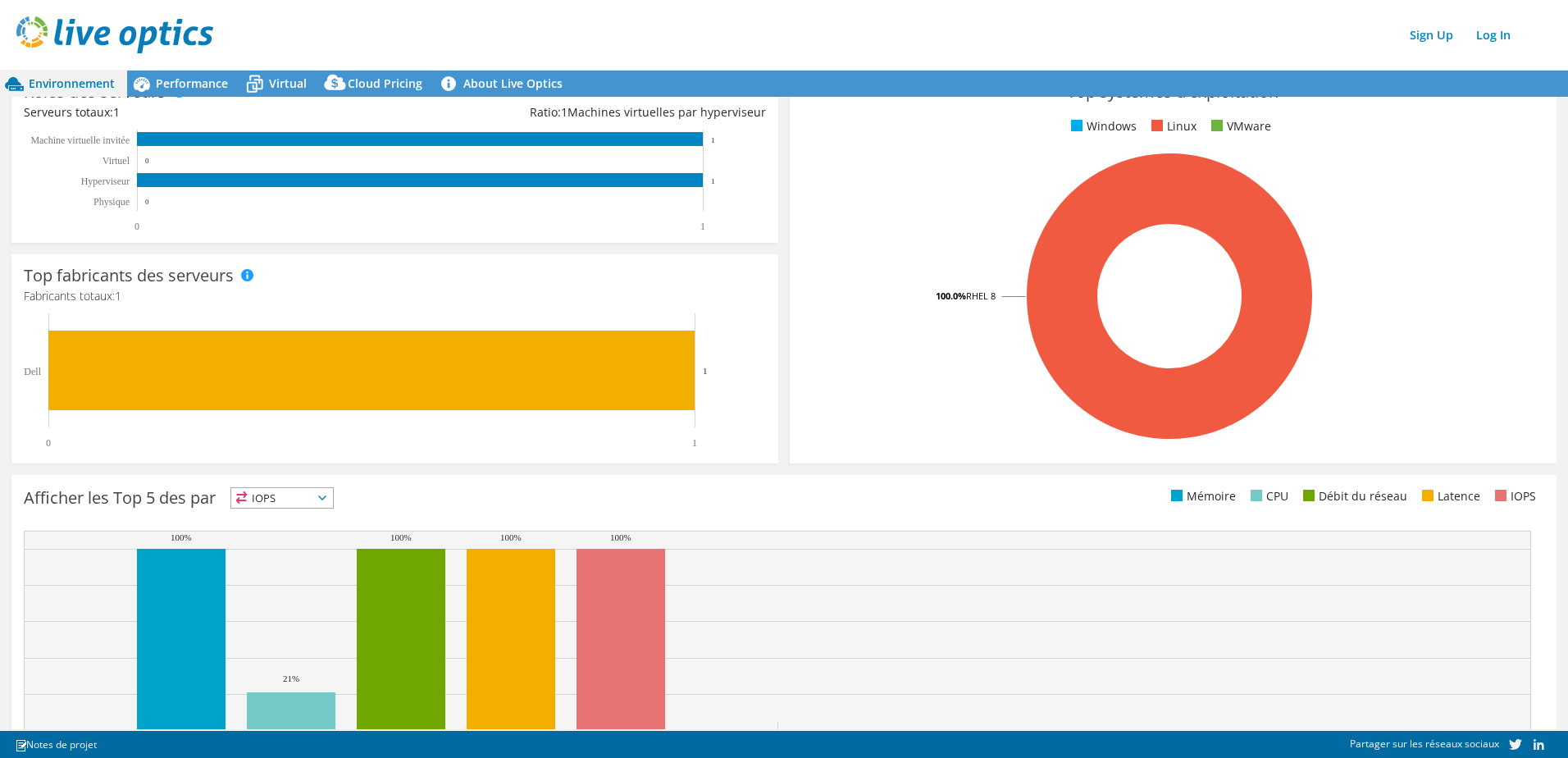
scroll to position [323, 0]
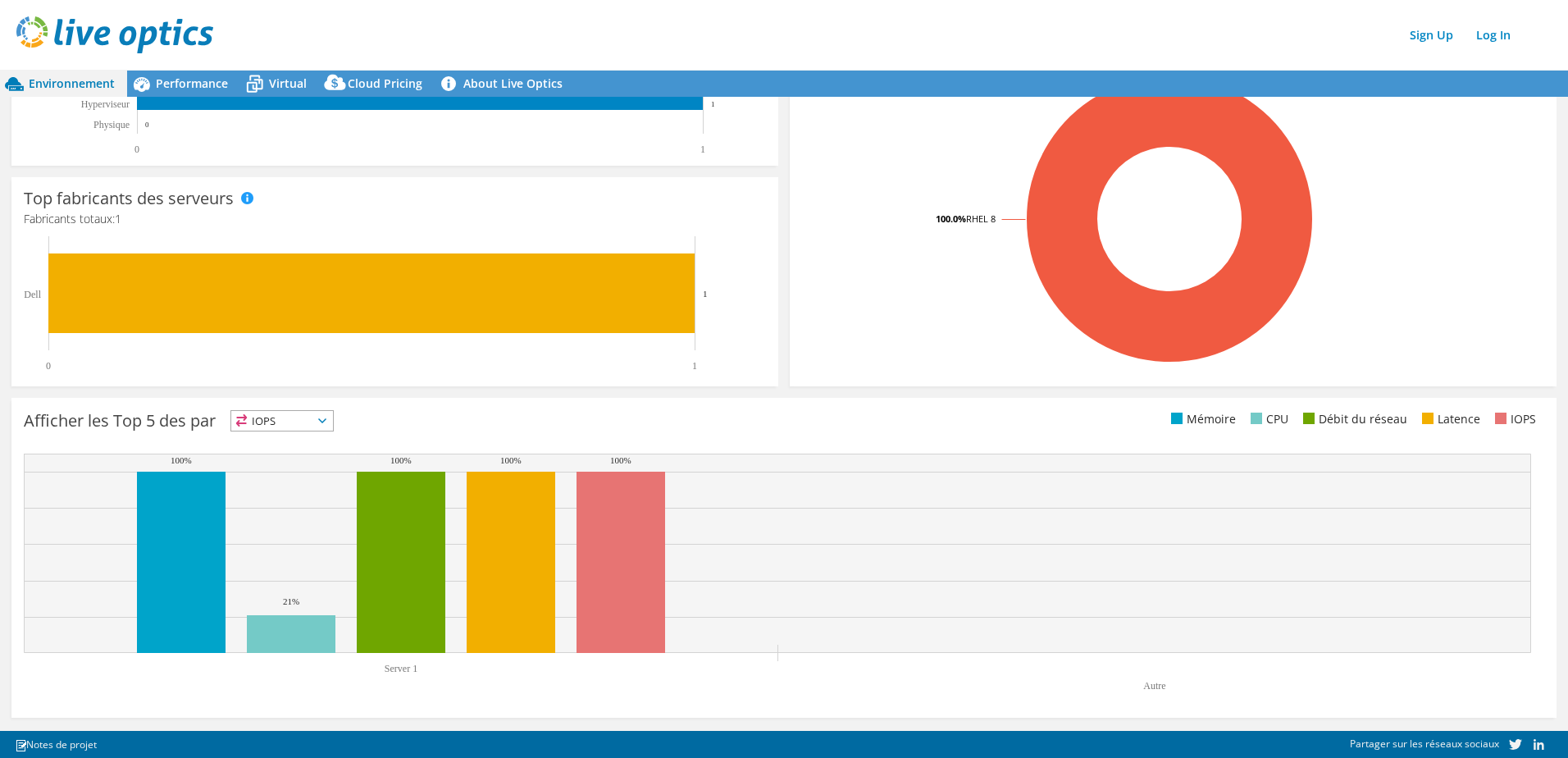
click at [270, 420] on span "IOPS" at bounding box center [282, 420] width 102 height 19
click at [284, 462] on li "Mémoire" at bounding box center [282, 465] width 102 height 23
click at [316, 425] on span "Mémoire" at bounding box center [273, 420] width 85 height 19
click at [298, 502] on li "Débit du réseau" at bounding box center [284, 511] width 106 height 23
click at [323, 418] on span "Débit du réseau" at bounding box center [290, 420] width 118 height 19
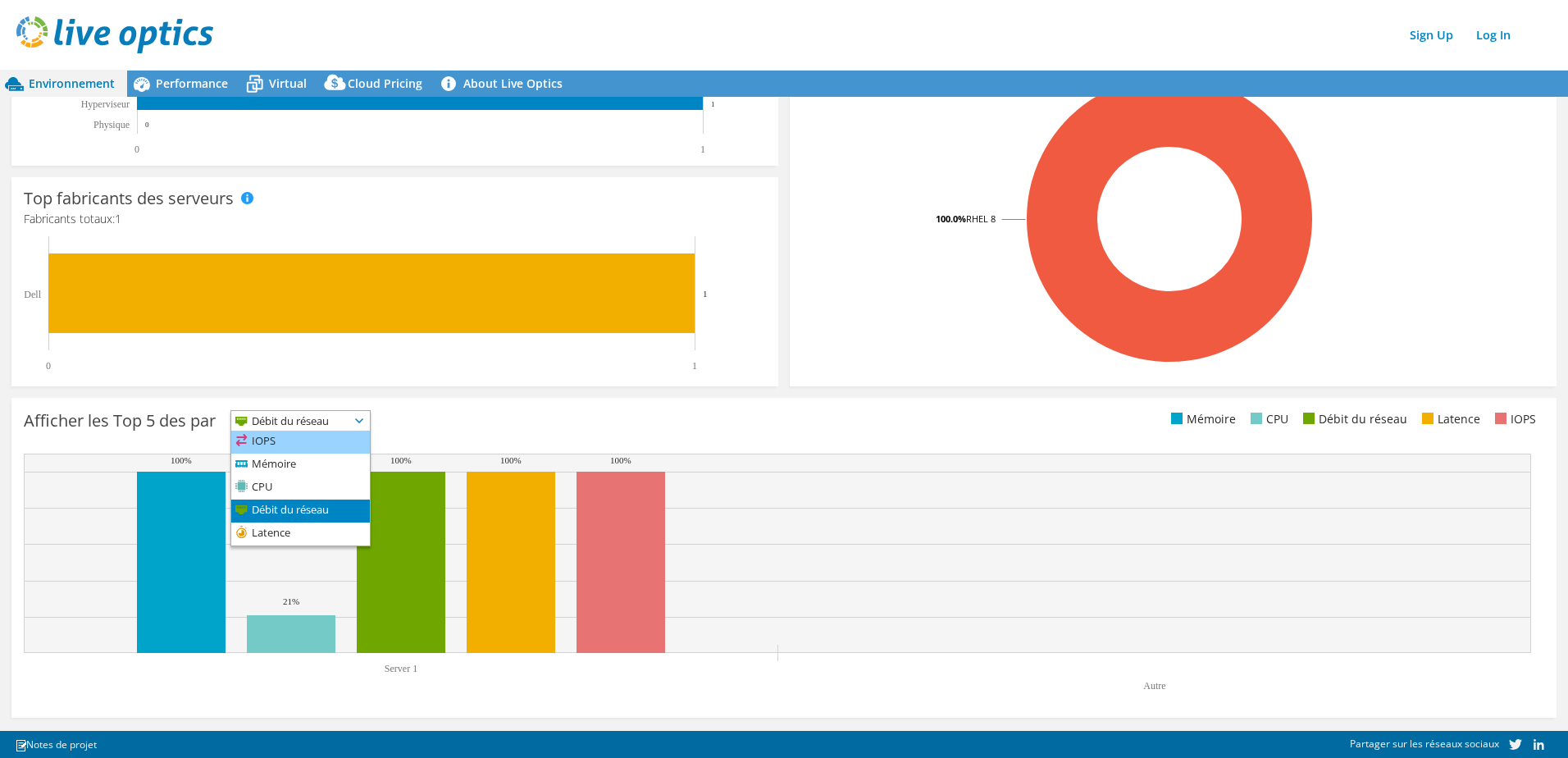
click at [299, 439] on li "IOPS" at bounding box center [300, 442] width 138 height 23
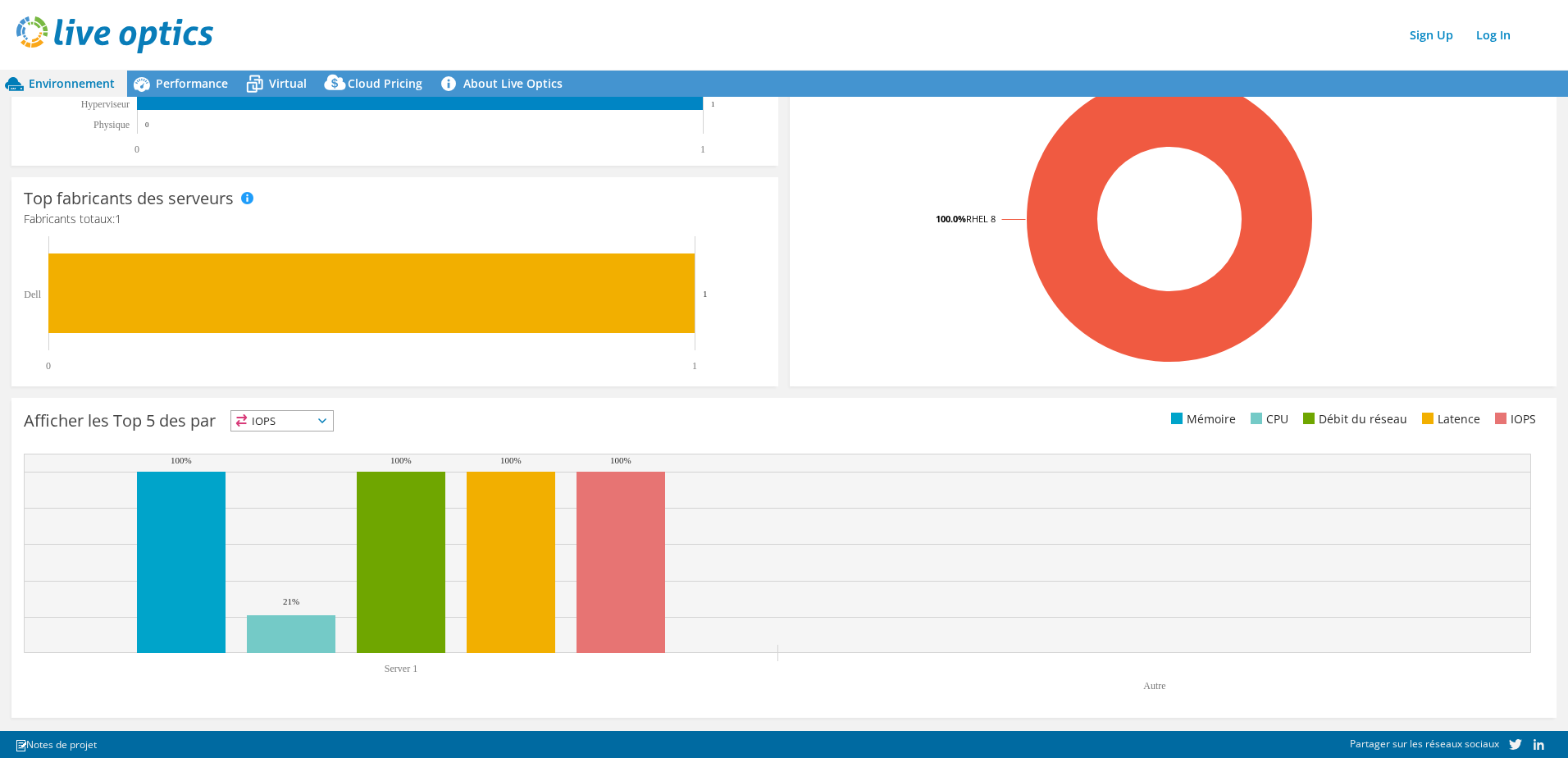
scroll to position [0, 0]
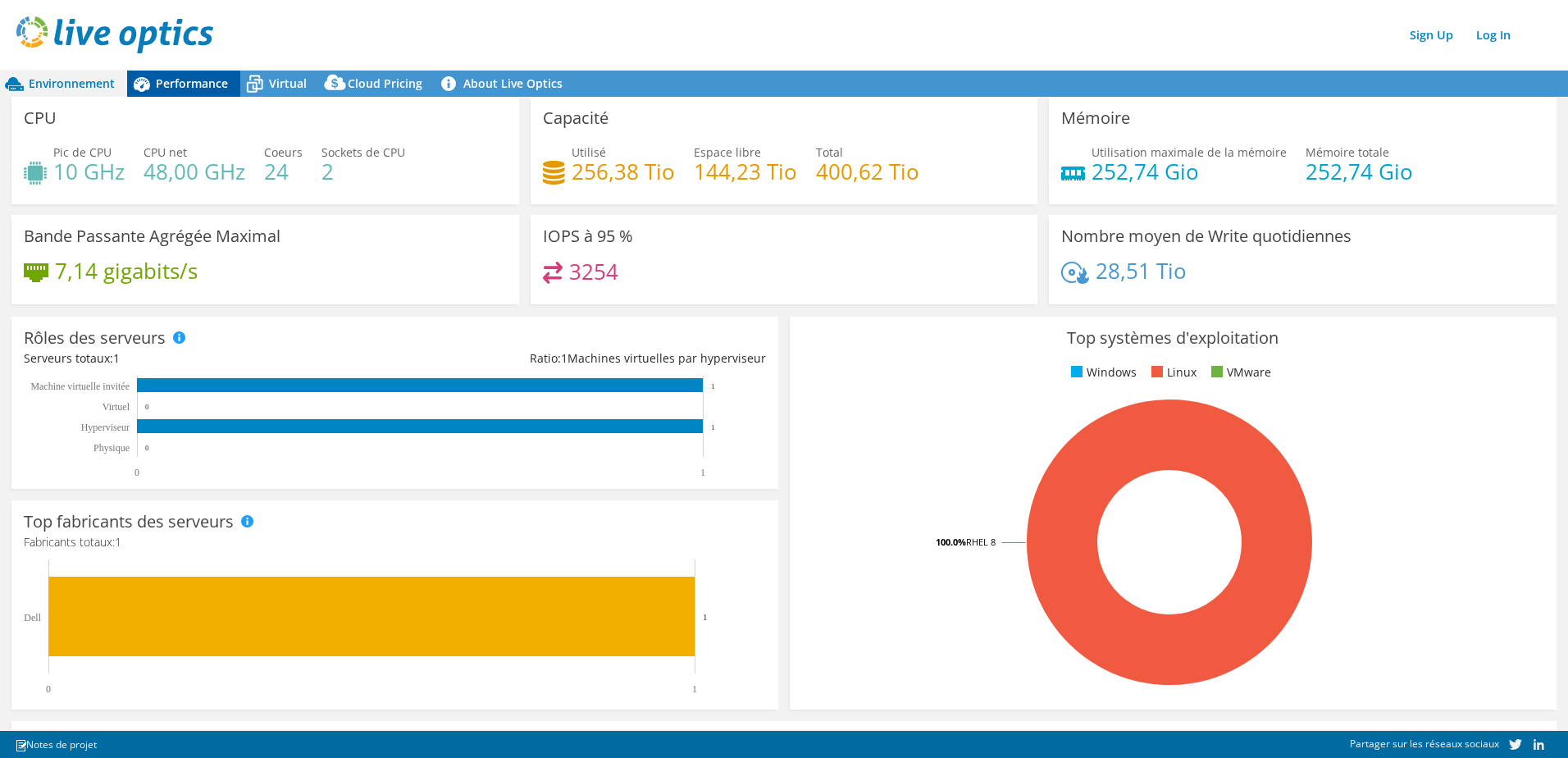
click at [195, 83] on span "Performance" at bounding box center [192, 83] width 72 height 16
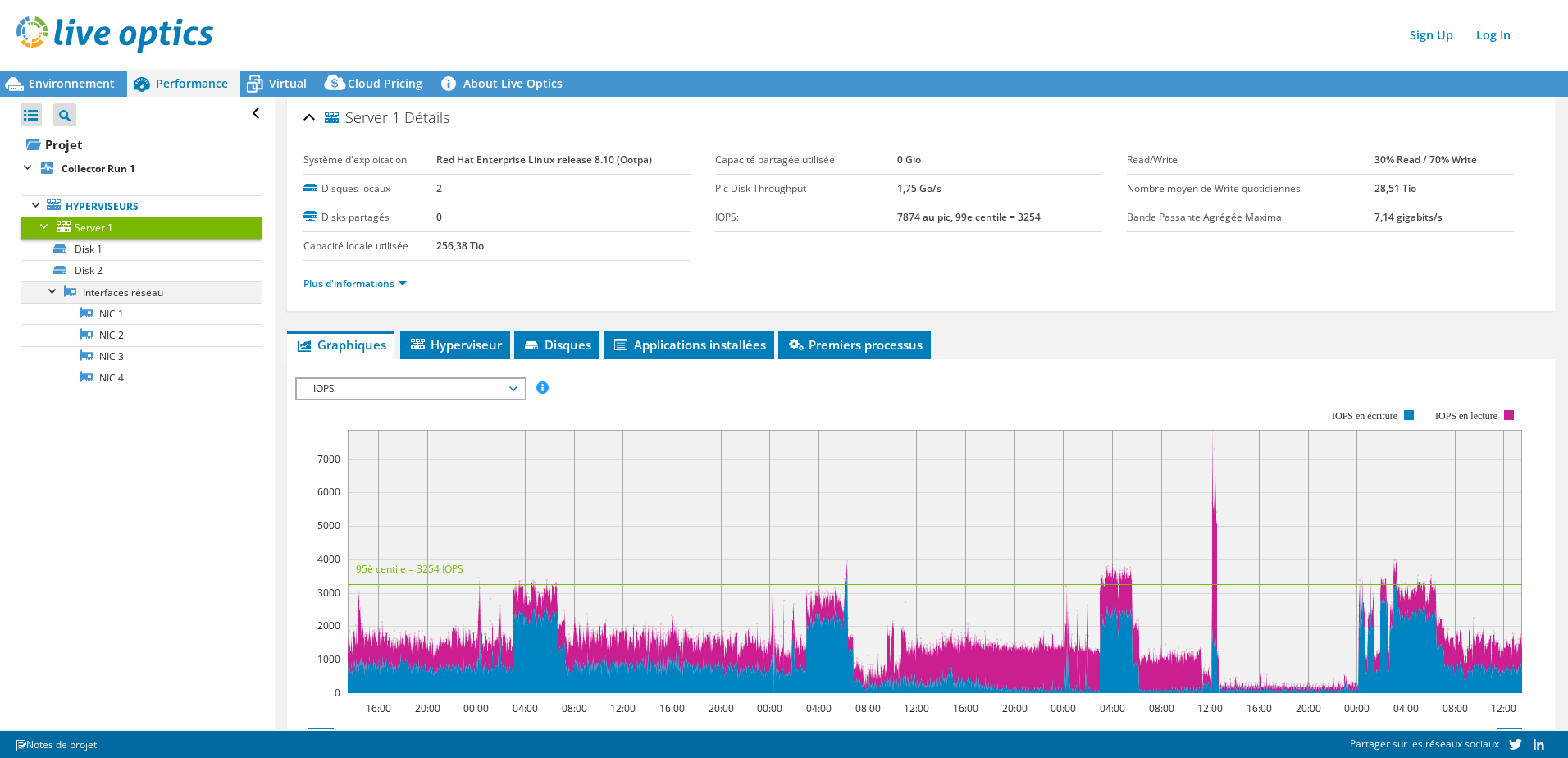
click at [48, 290] on div at bounding box center [53, 289] width 17 height 17
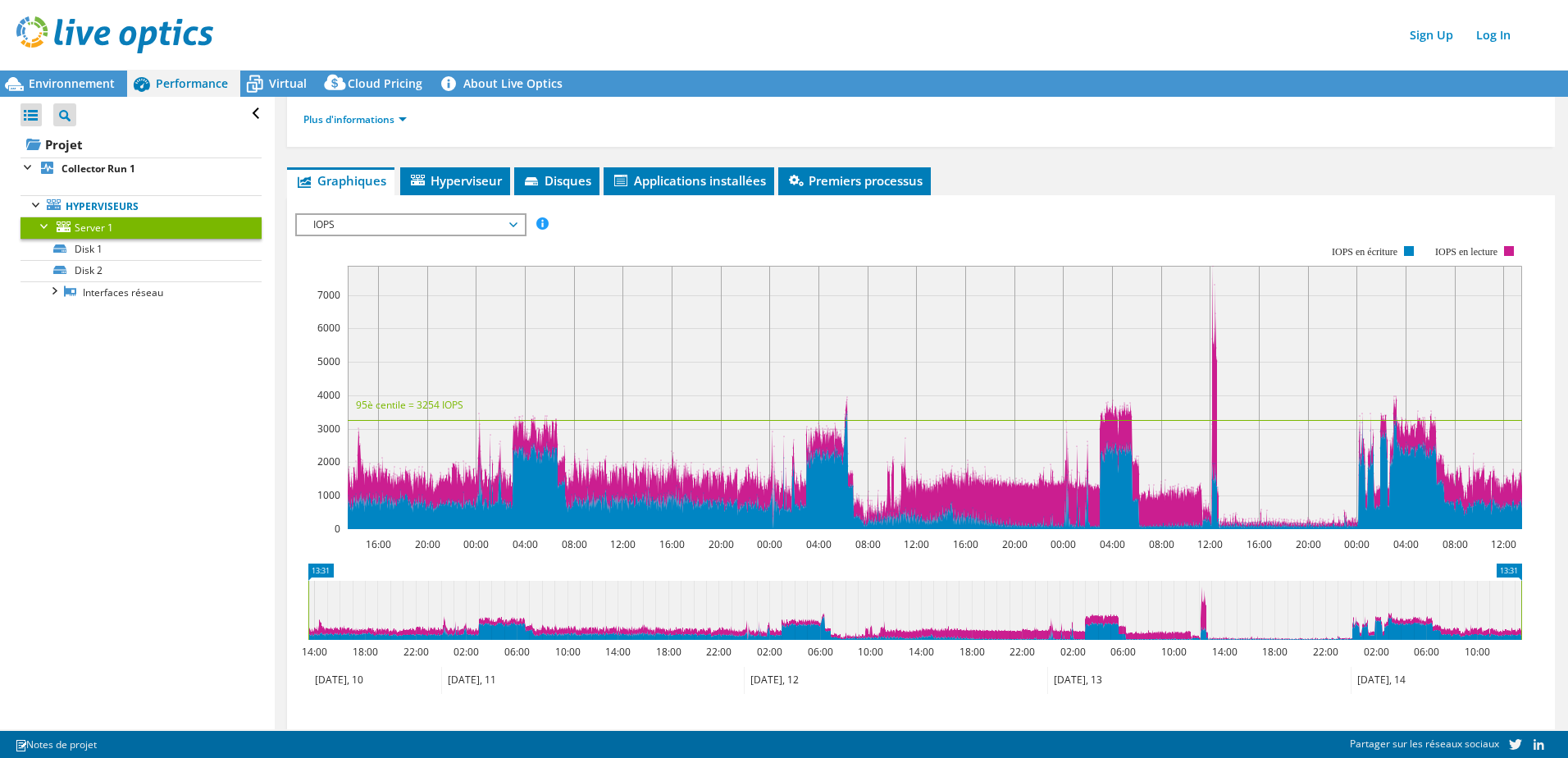
click at [384, 228] on span "IOPS" at bounding box center [410, 225] width 211 height 19
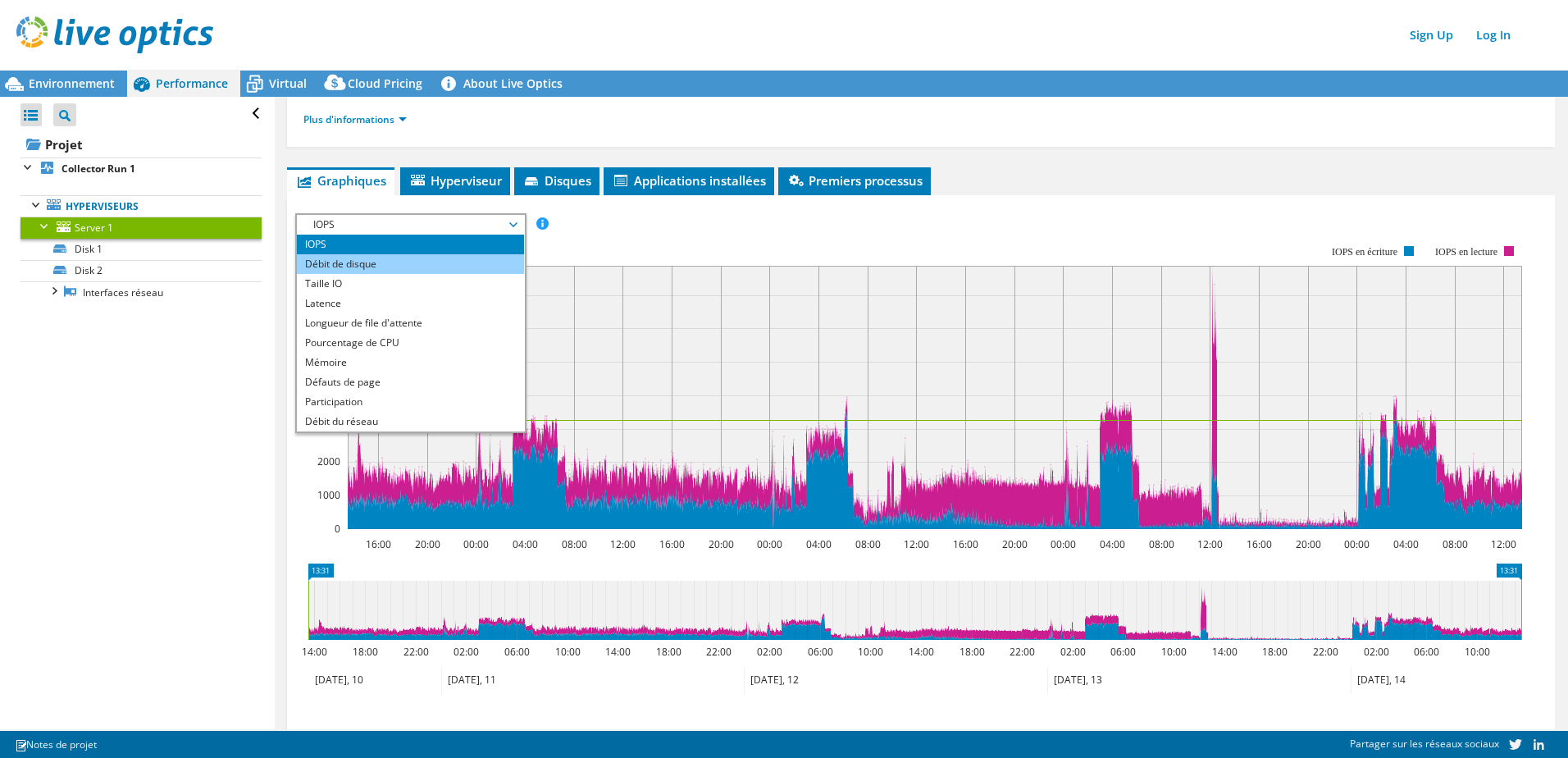
click at [350, 263] on li "Débit de disque" at bounding box center [410, 263] width 228 height 19
